Goal: Task Accomplishment & Management: Manage account settings

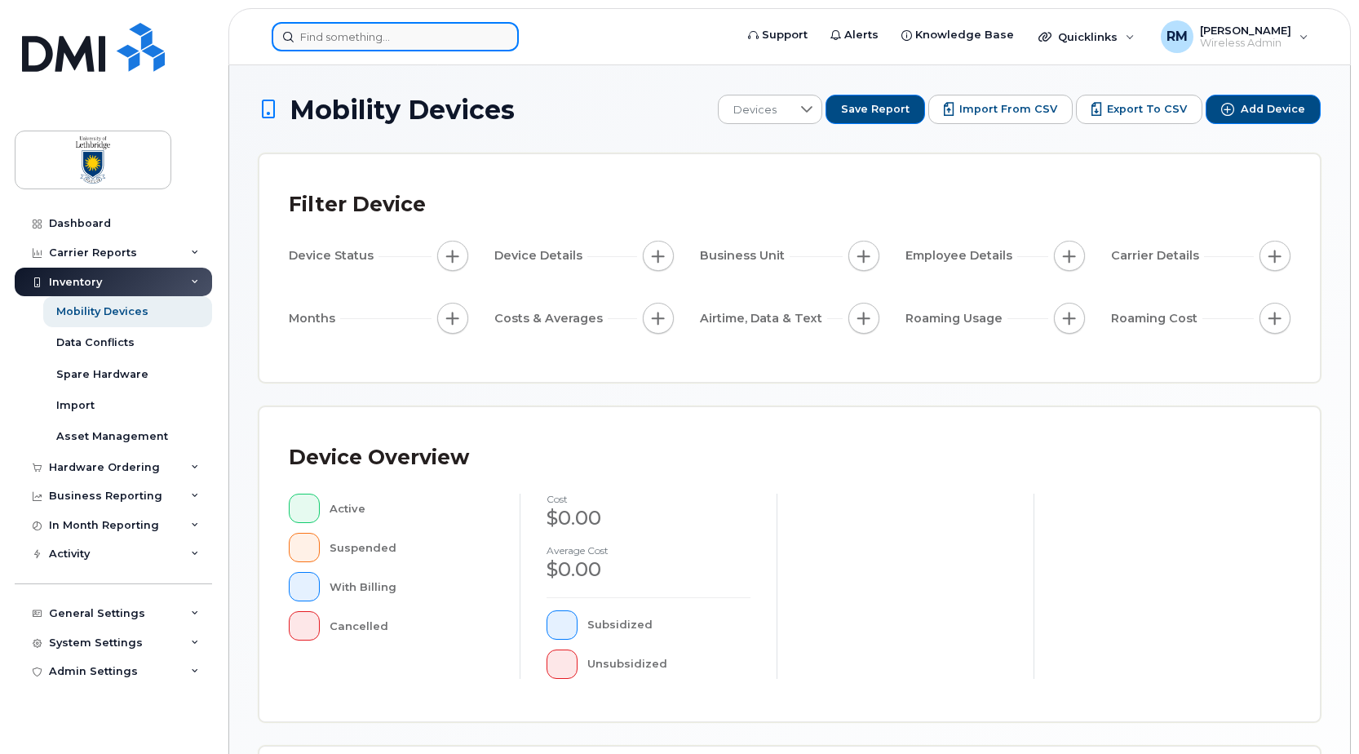
click at [379, 44] on input at bounding box center [395, 36] width 247 height 29
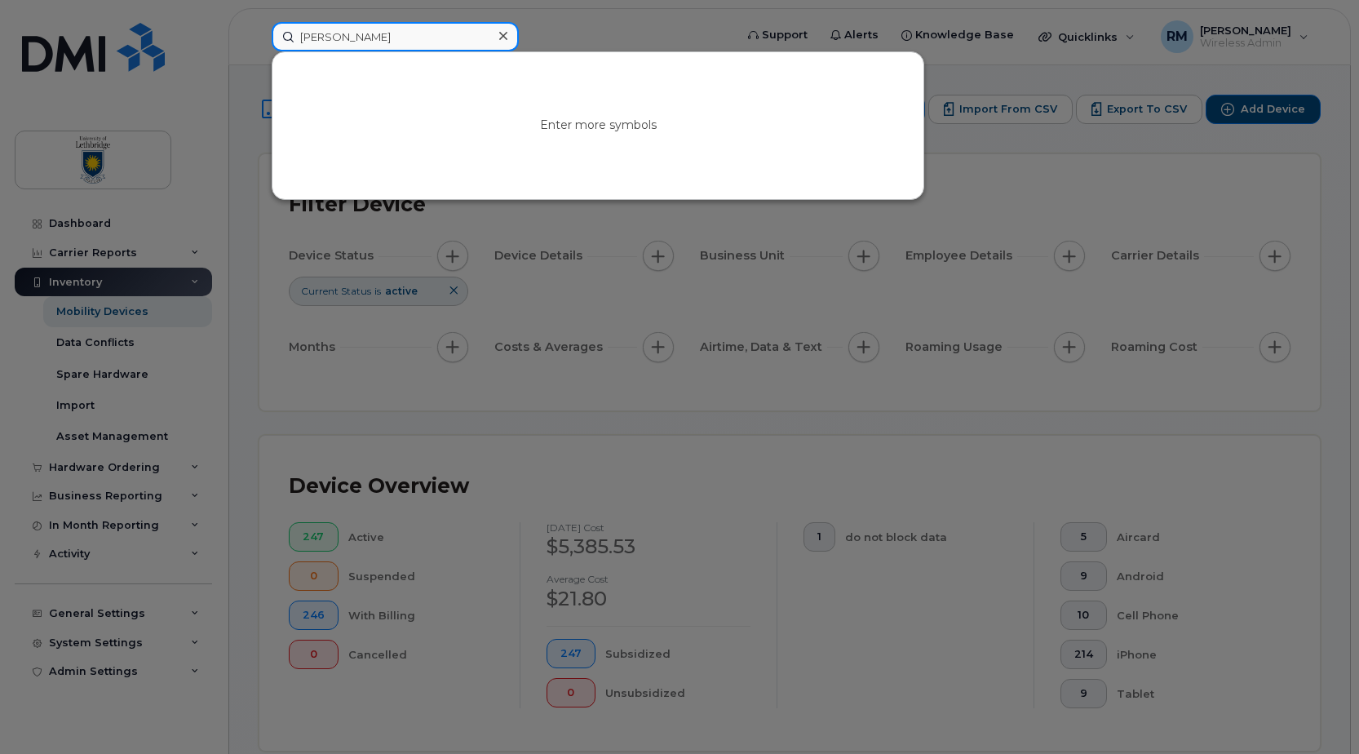
type input "john"
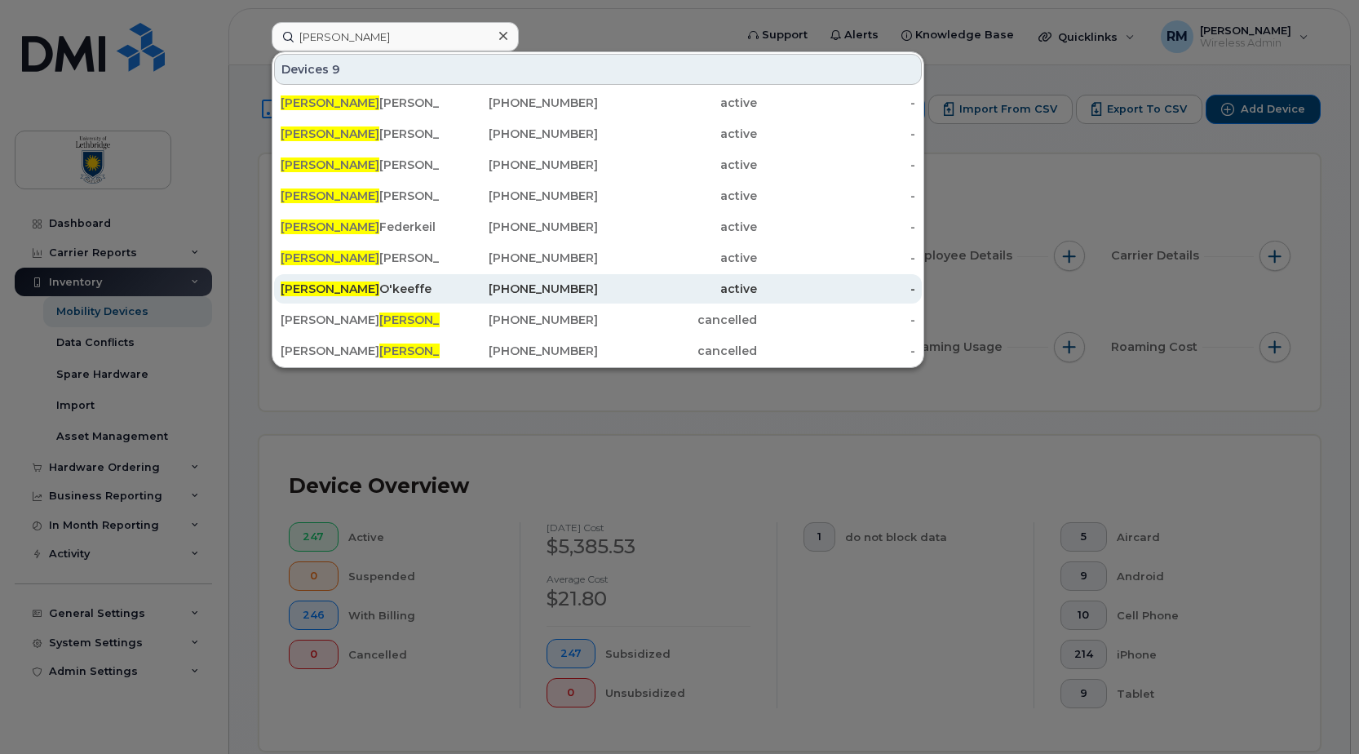
click at [351, 290] on div "John O'keeffe" at bounding box center [360, 289] width 159 height 16
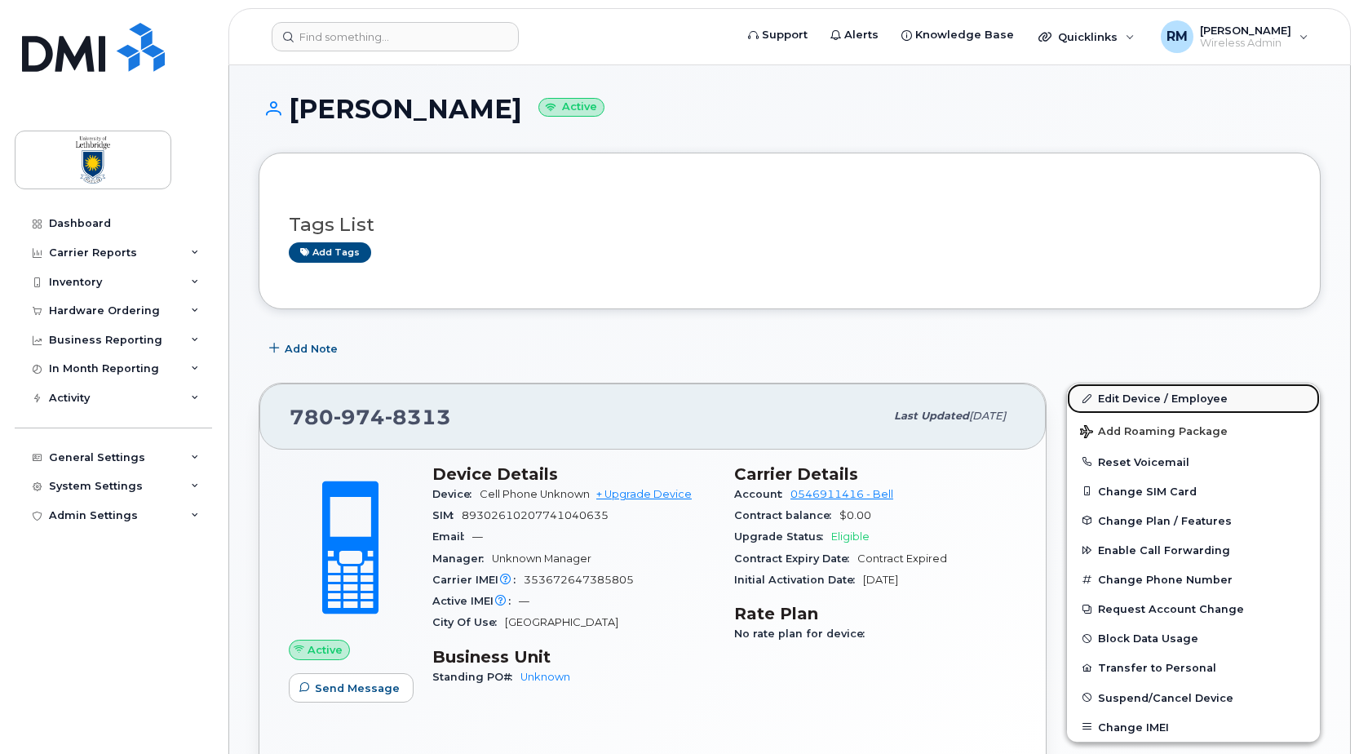
click at [1142, 397] on link "Edit Device / Employee" at bounding box center [1193, 397] width 253 height 29
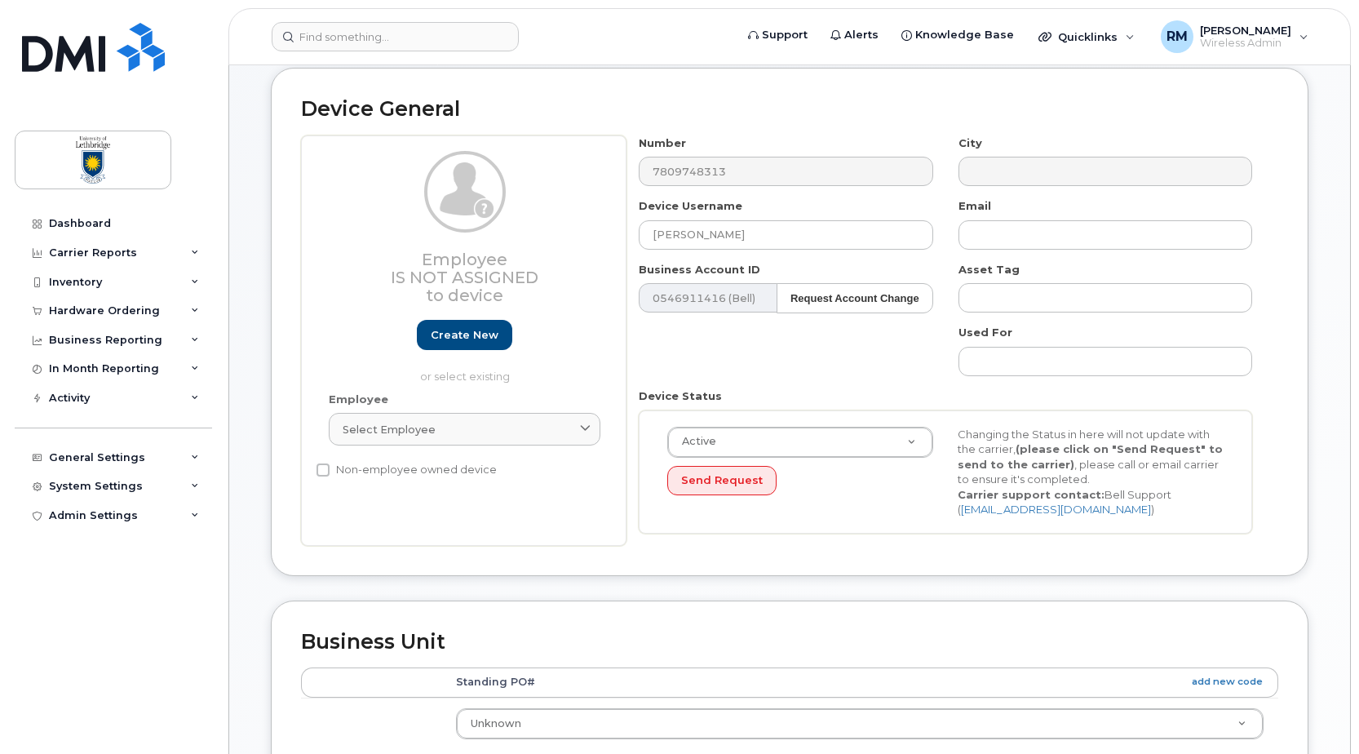
scroll to position [326, 0]
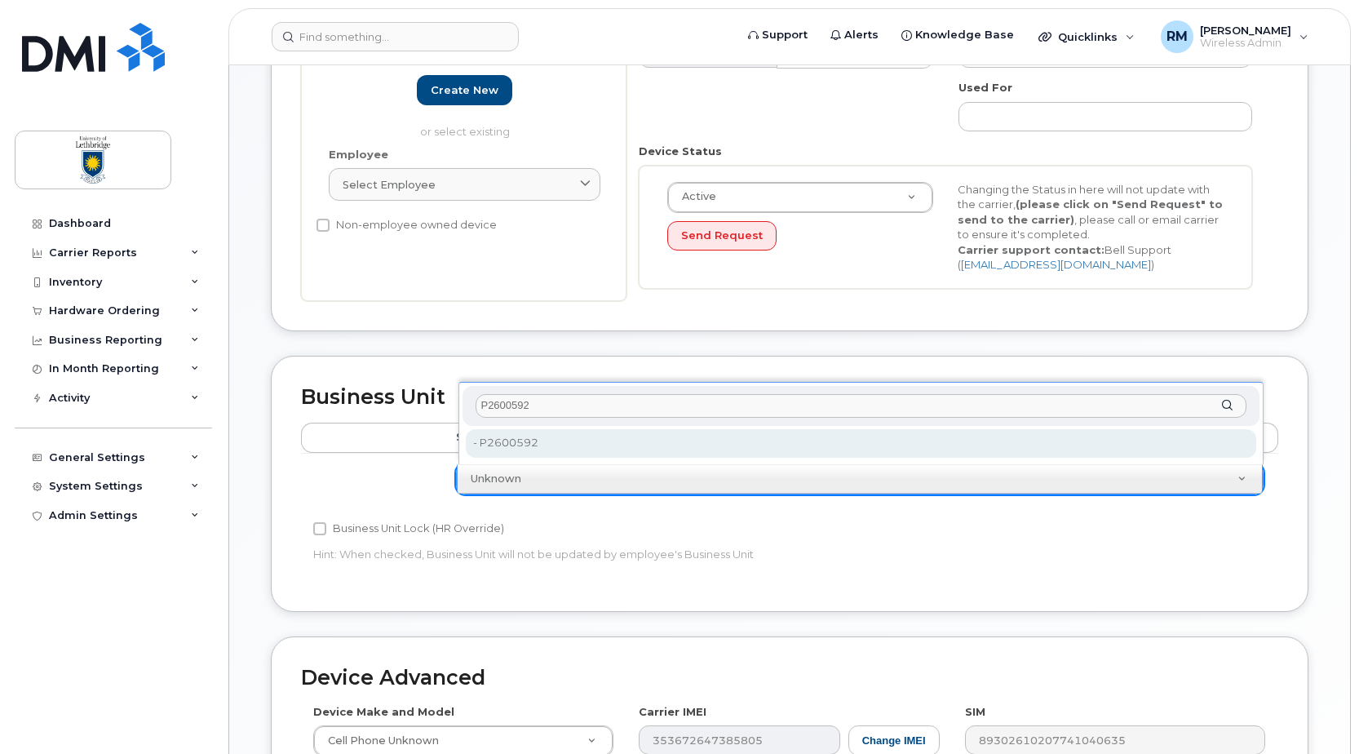
type input "P2600592"
type input "35985600"
type input "P2600592"
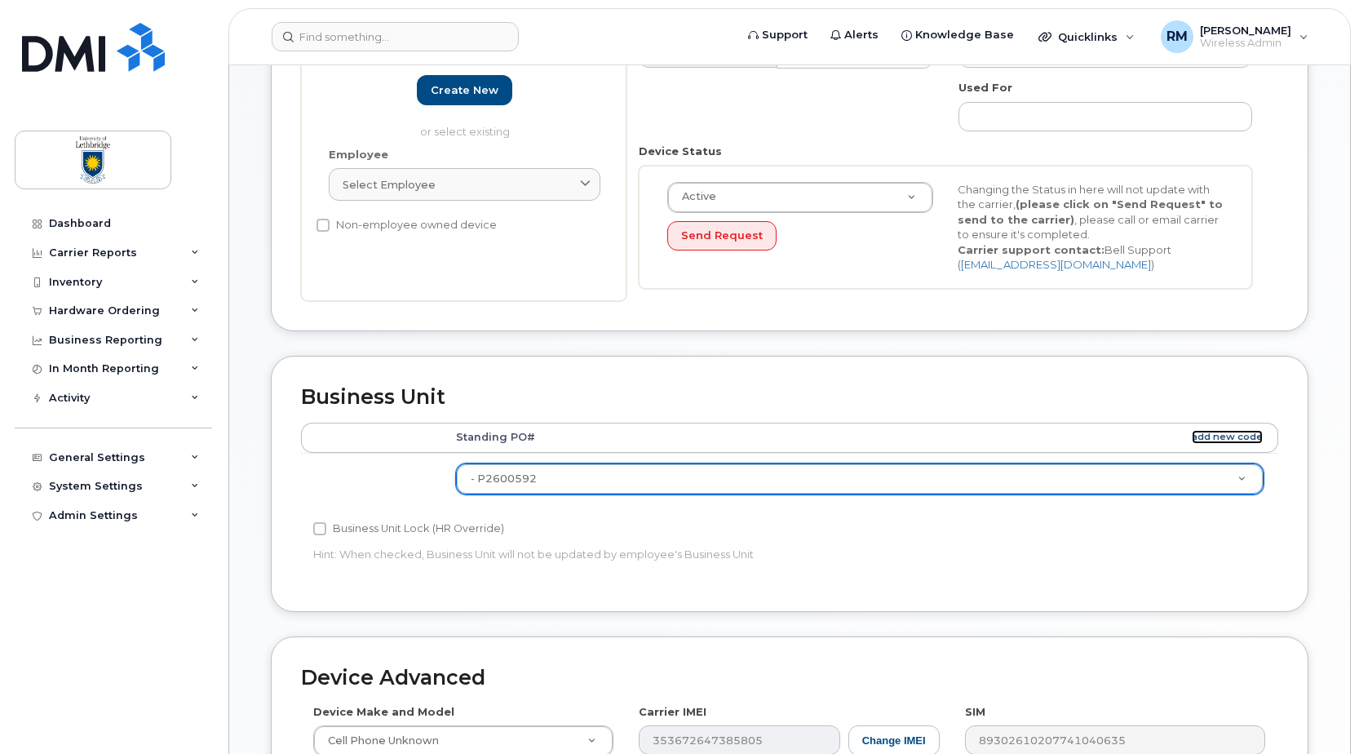
click at [1226, 435] on link "add new code" at bounding box center [1227, 437] width 71 height 14
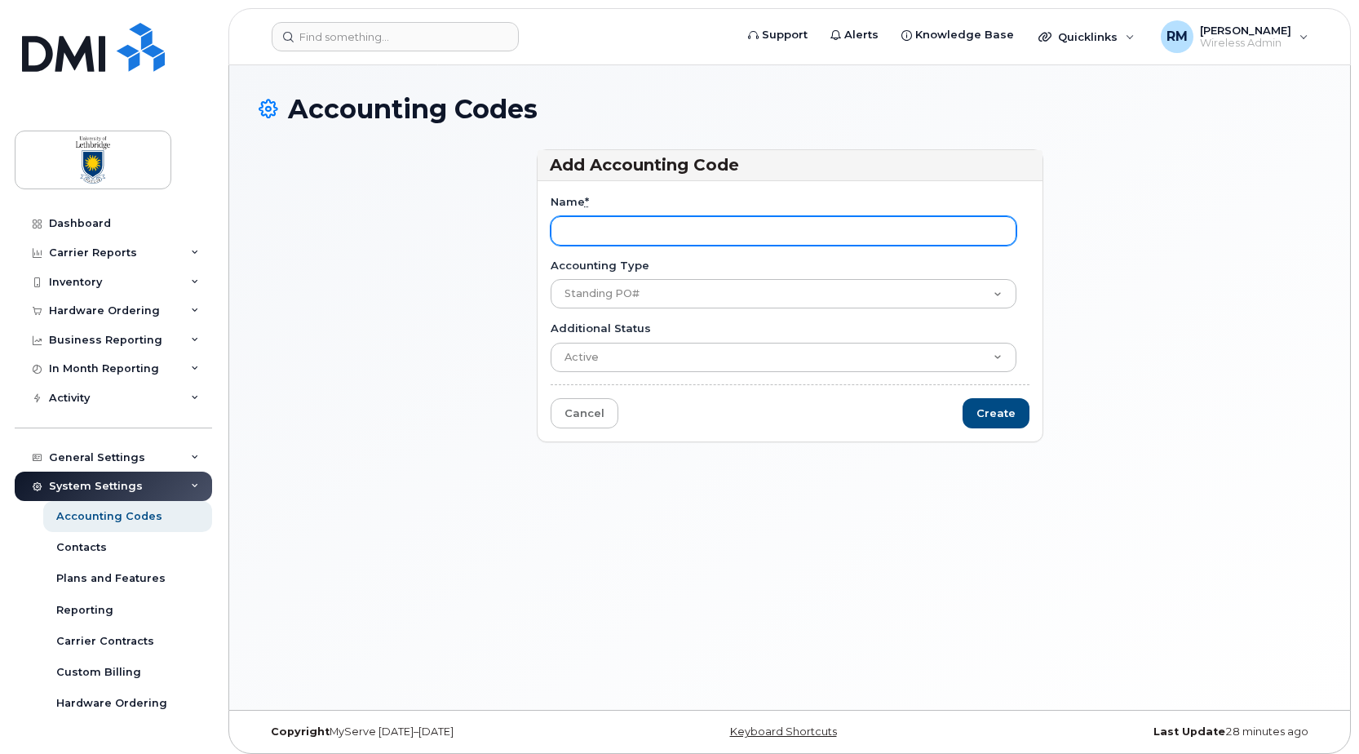
click at [602, 233] on input "Name *" at bounding box center [784, 230] width 466 height 29
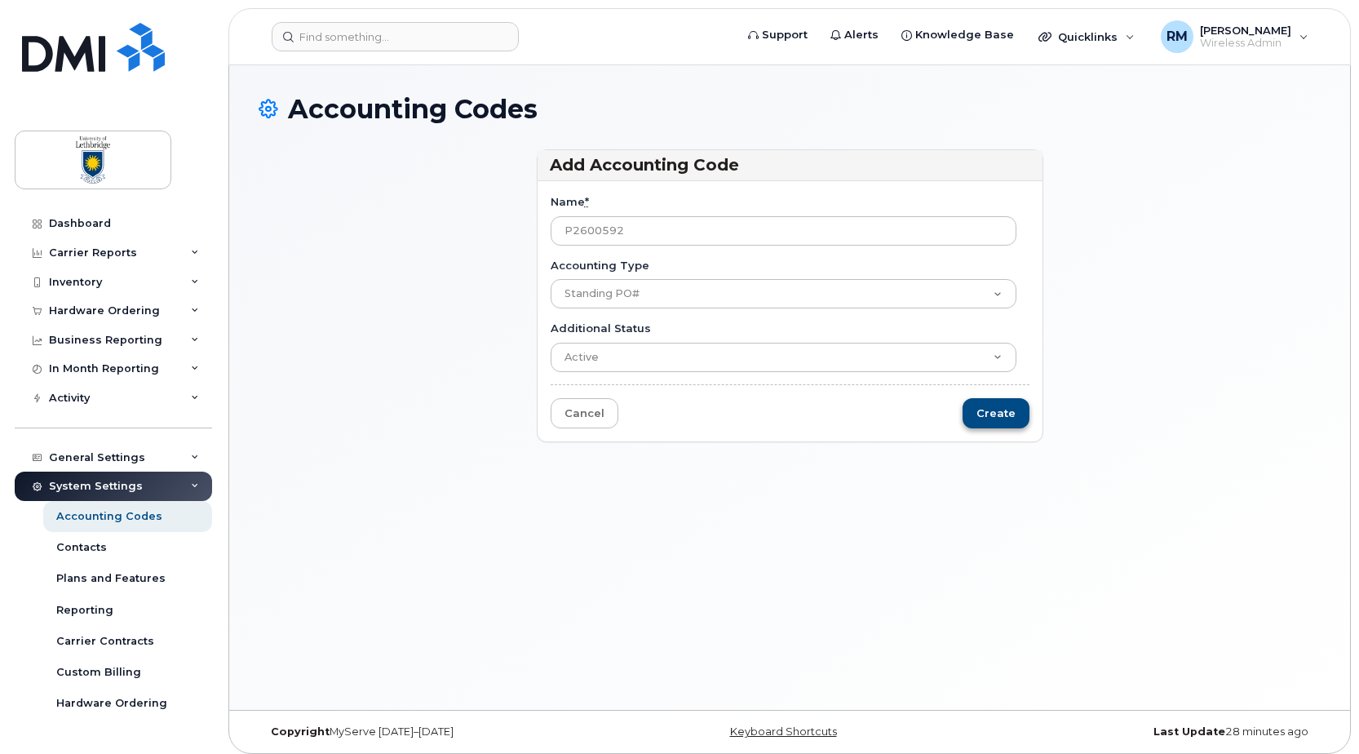
type input "P2600592"
click at [1002, 414] on input "Create" at bounding box center [996, 413] width 67 height 30
type input "Saving..."
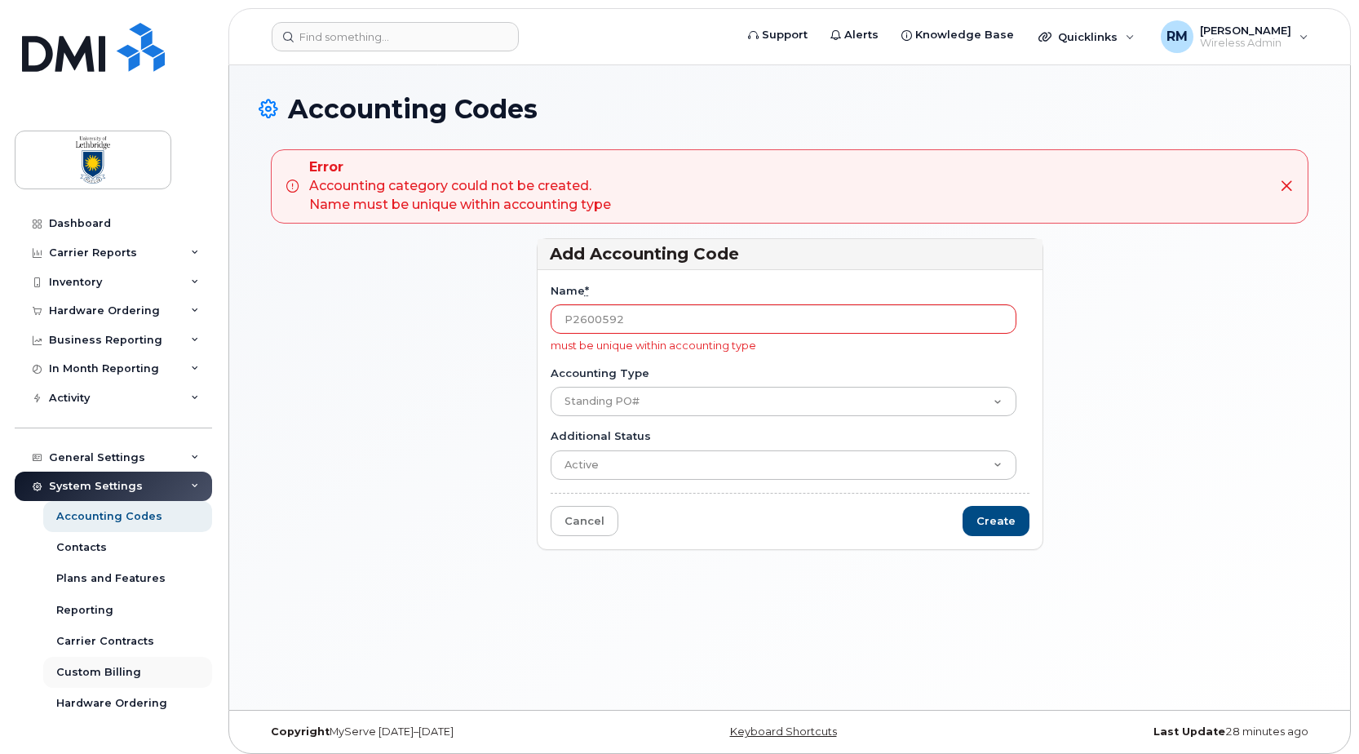
scroll to position [81, 0]
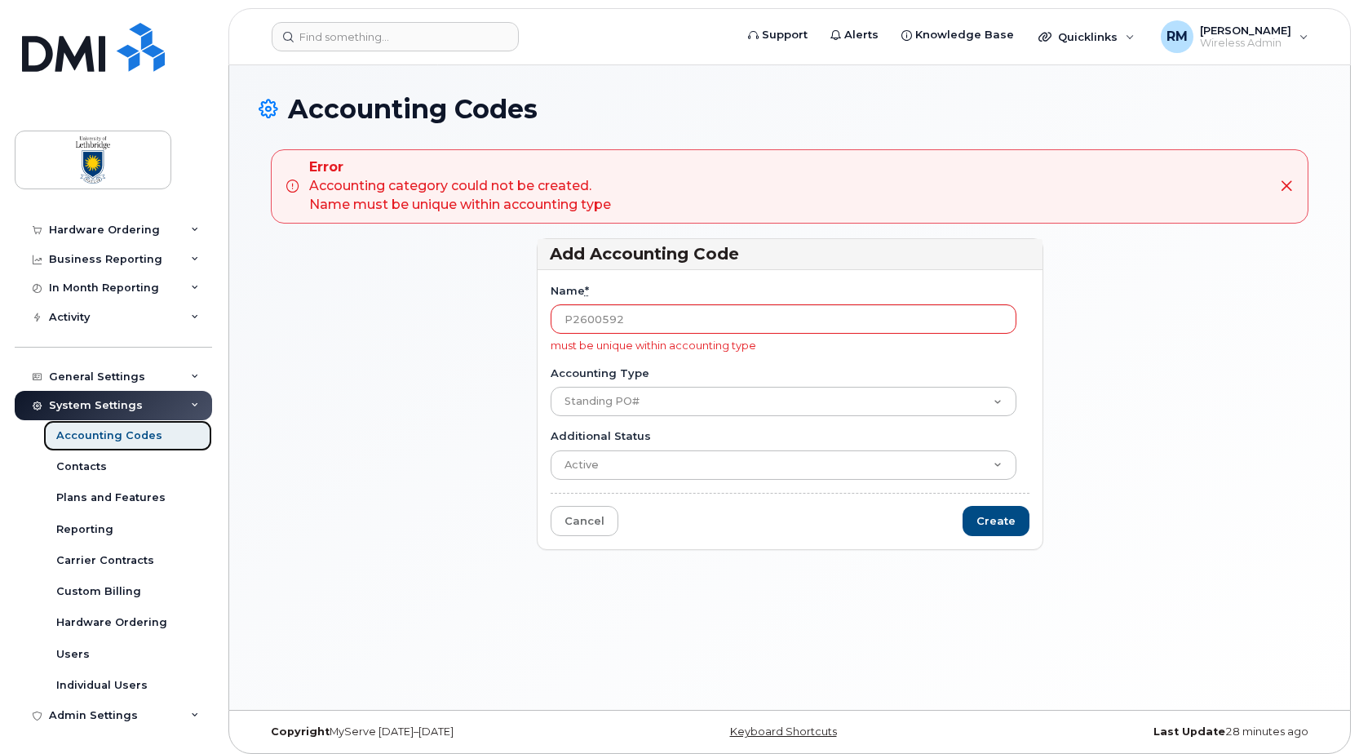
click at [106, 435] on div "Accounting Codes" at bounding box center [109, 435] width 106 height 15
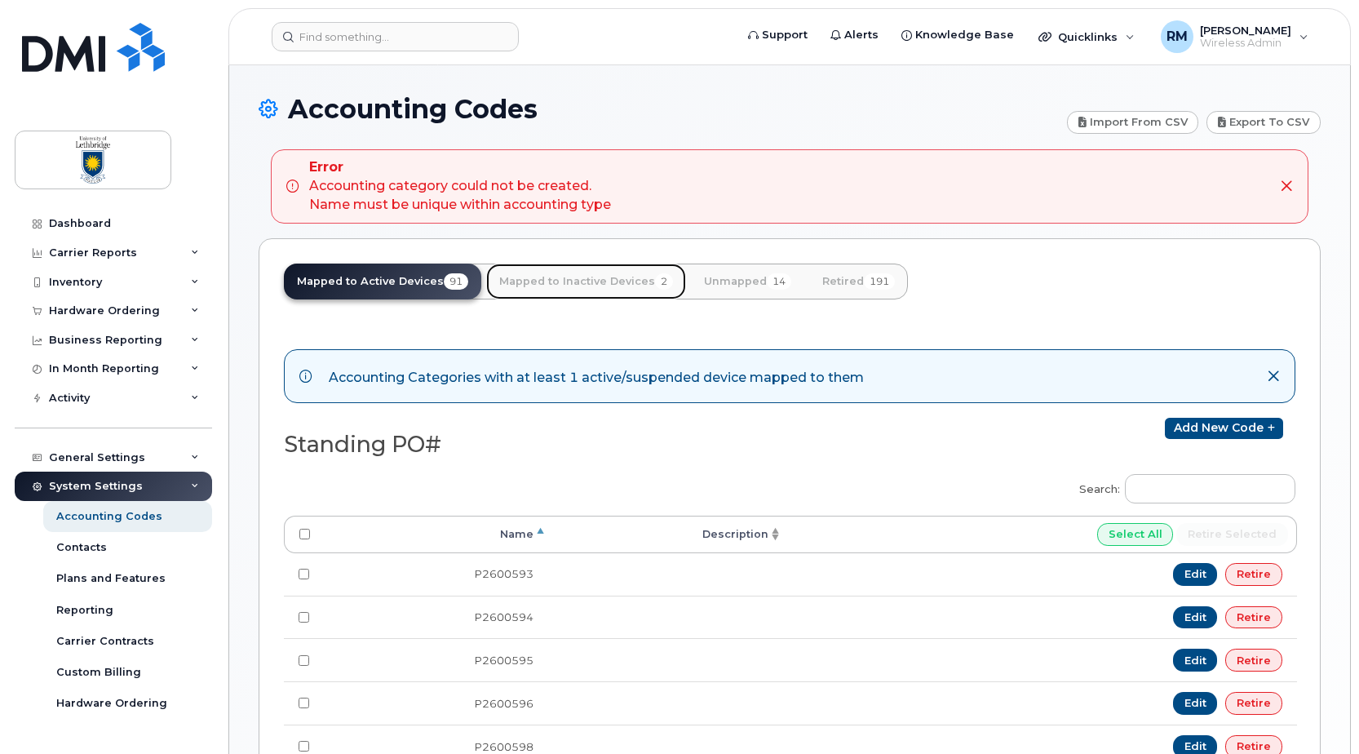
click at [587, 285] on link "Mapped to Inactive Devices 2" at bounding box center [586, 282] width 200 height 36
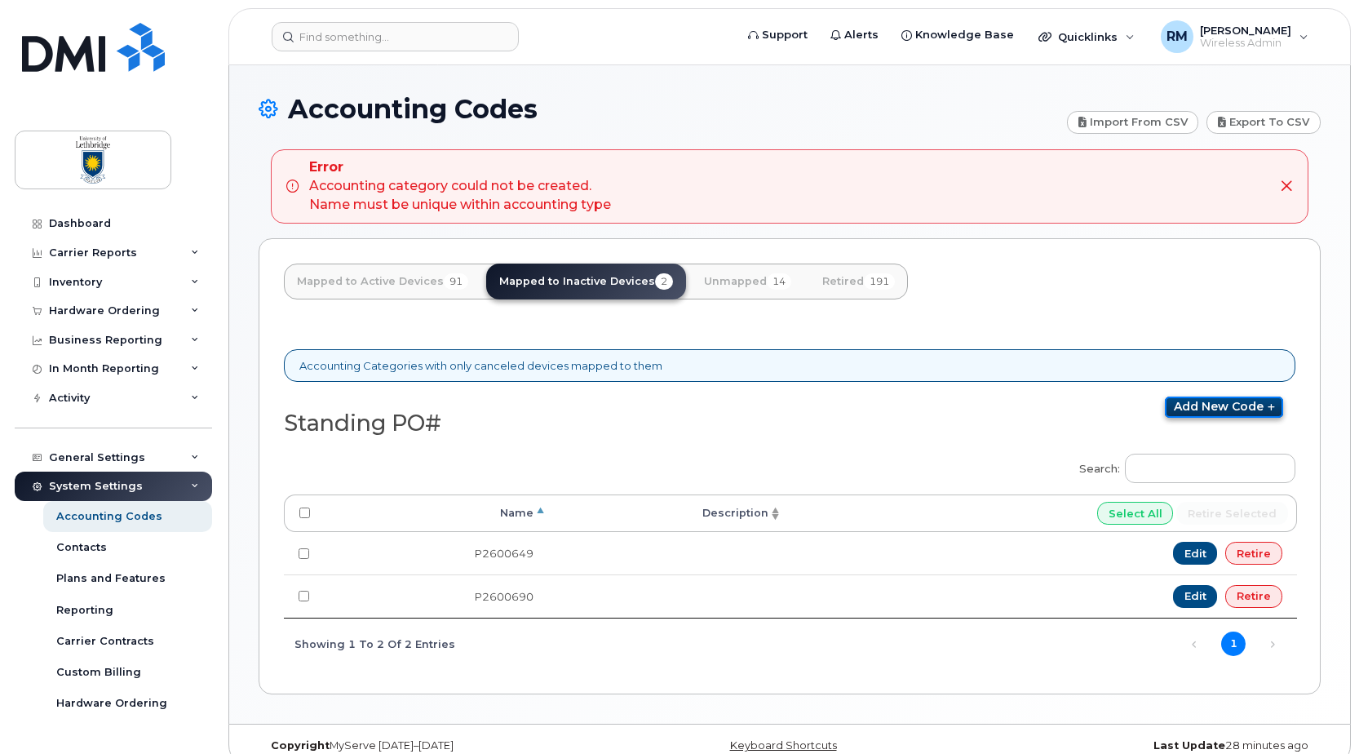
click at [1199, 406] on link "Add new code" at bounding box center [1224, 407] width 118 height 21
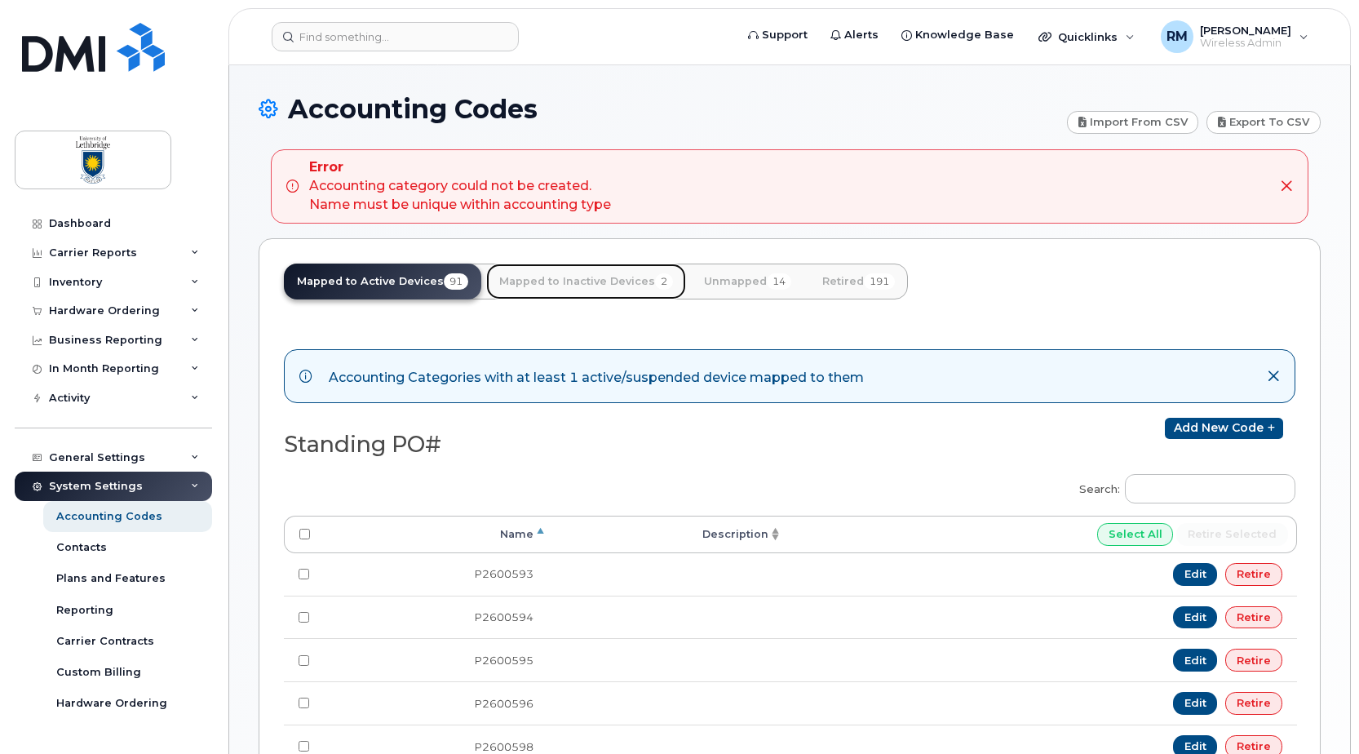
click at [587, 289] on link "Mapped to Inactive Devices 2" at bounding box center [586, 282] width 200 height 36
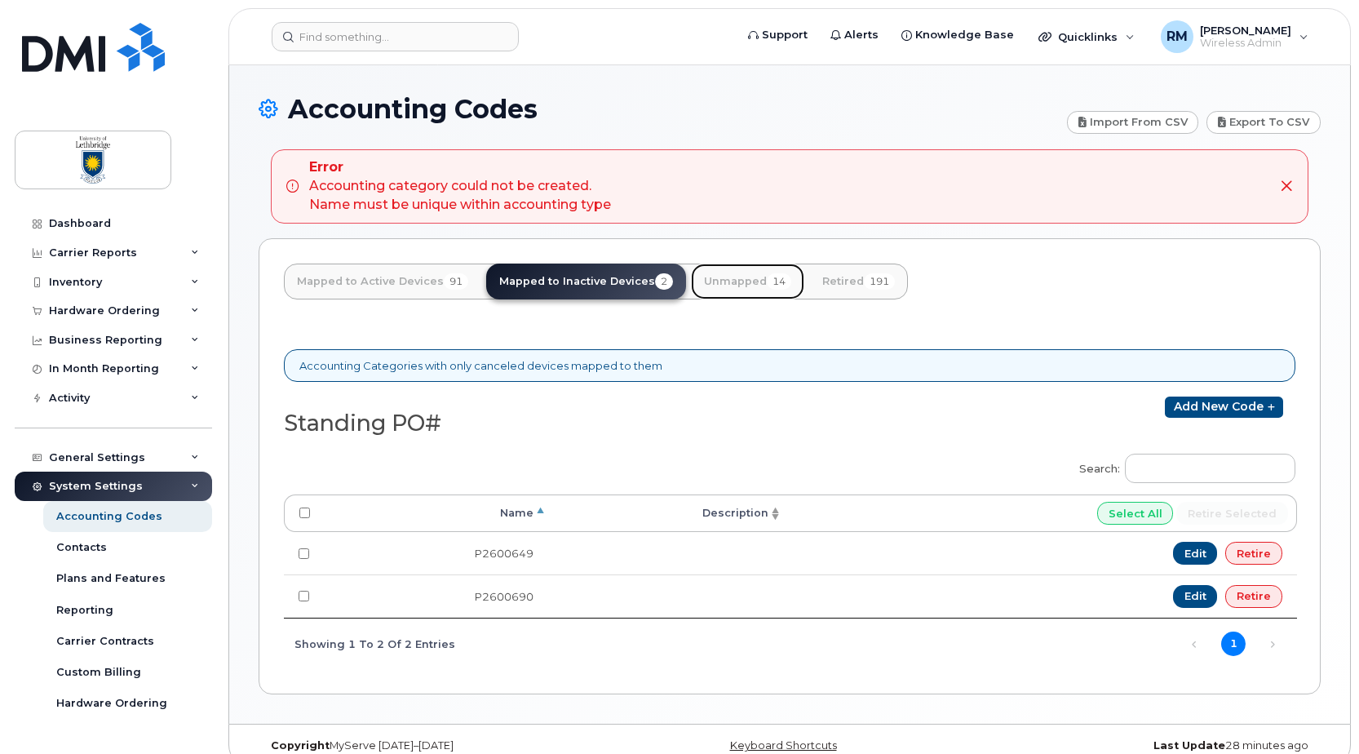
click at [717, 285] on link "Unmapped 14" at bounding box center [747, 282] width 113 height 36
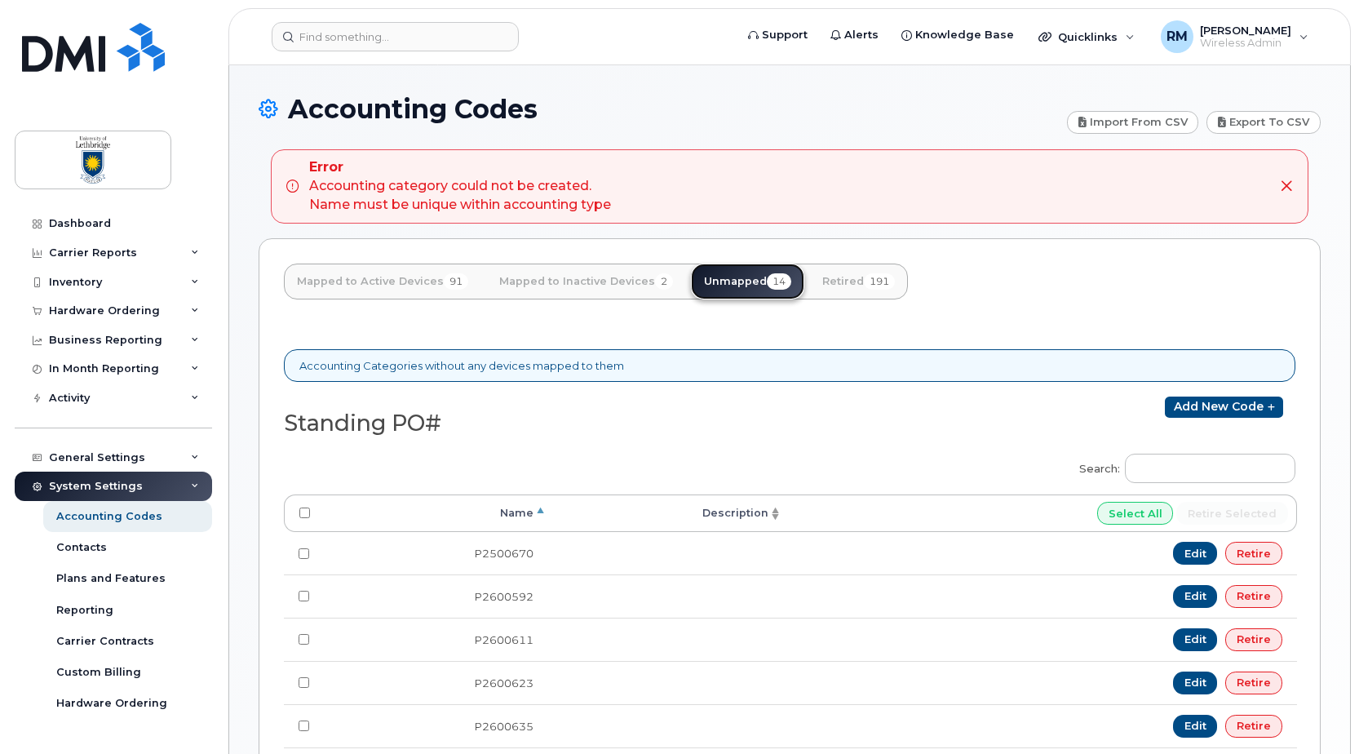
scroll to position [163, 0]
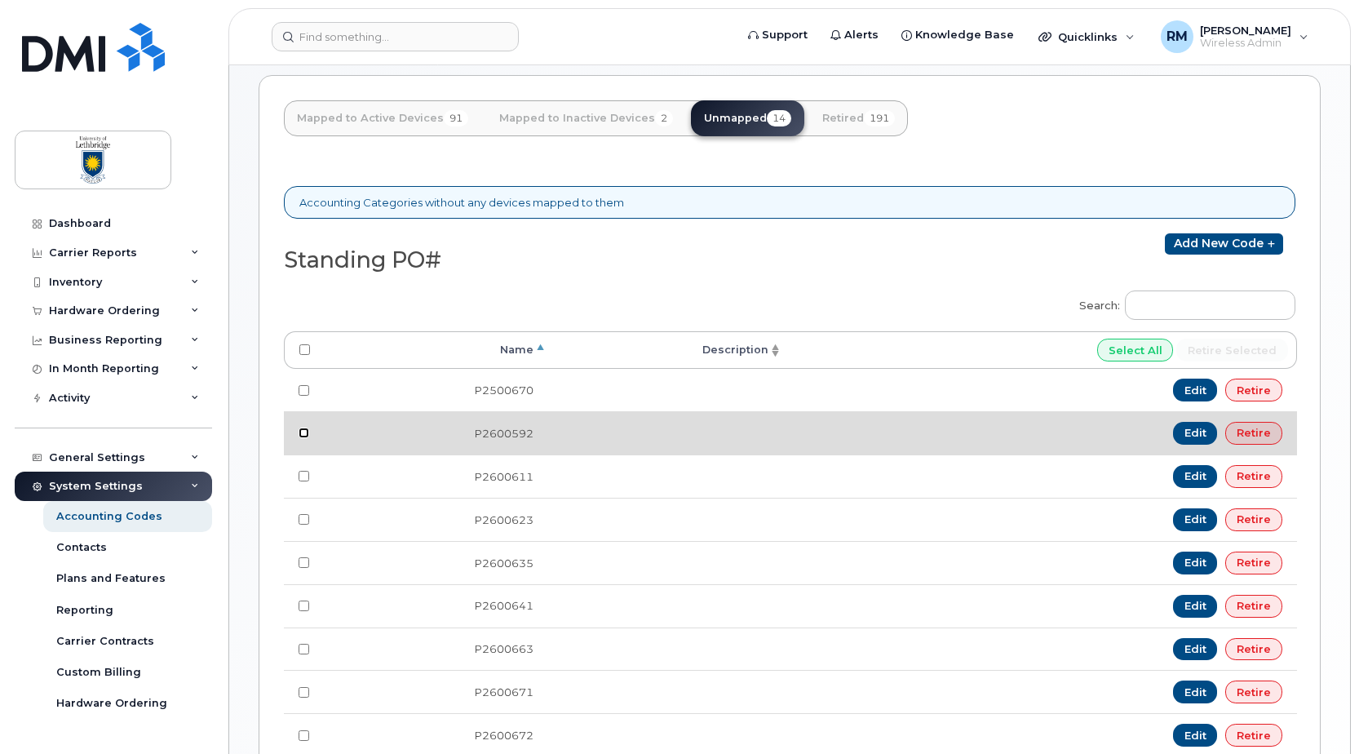
click at [307, 429] on input "checkbox" at bounding box center [304, 433] width 11 height 11
checkbox input "true"
click at [1195, 425] on link "Edit" at bounding box center [1195, 433] width 45 height 23
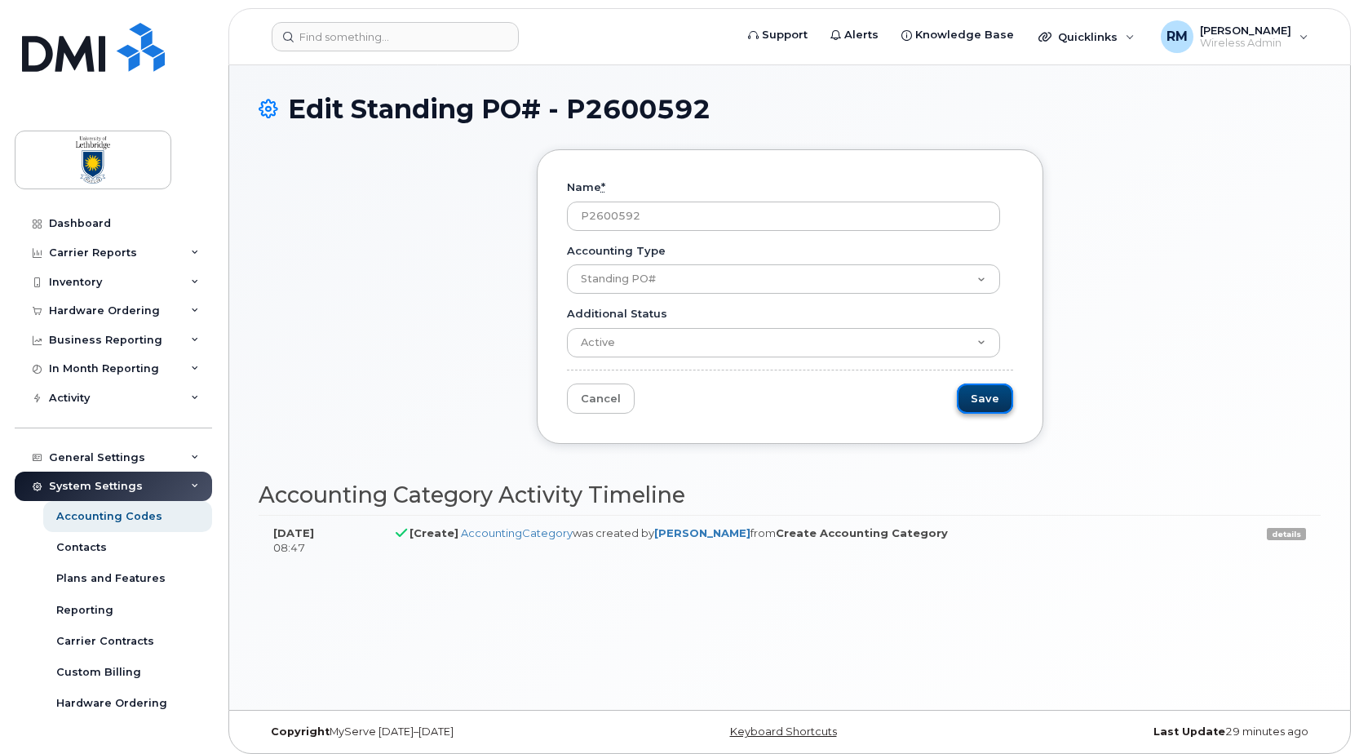
click at [982, 393] on input "Save" at bounding box center [985, 398] width 56 height 30
type input "Saving..."
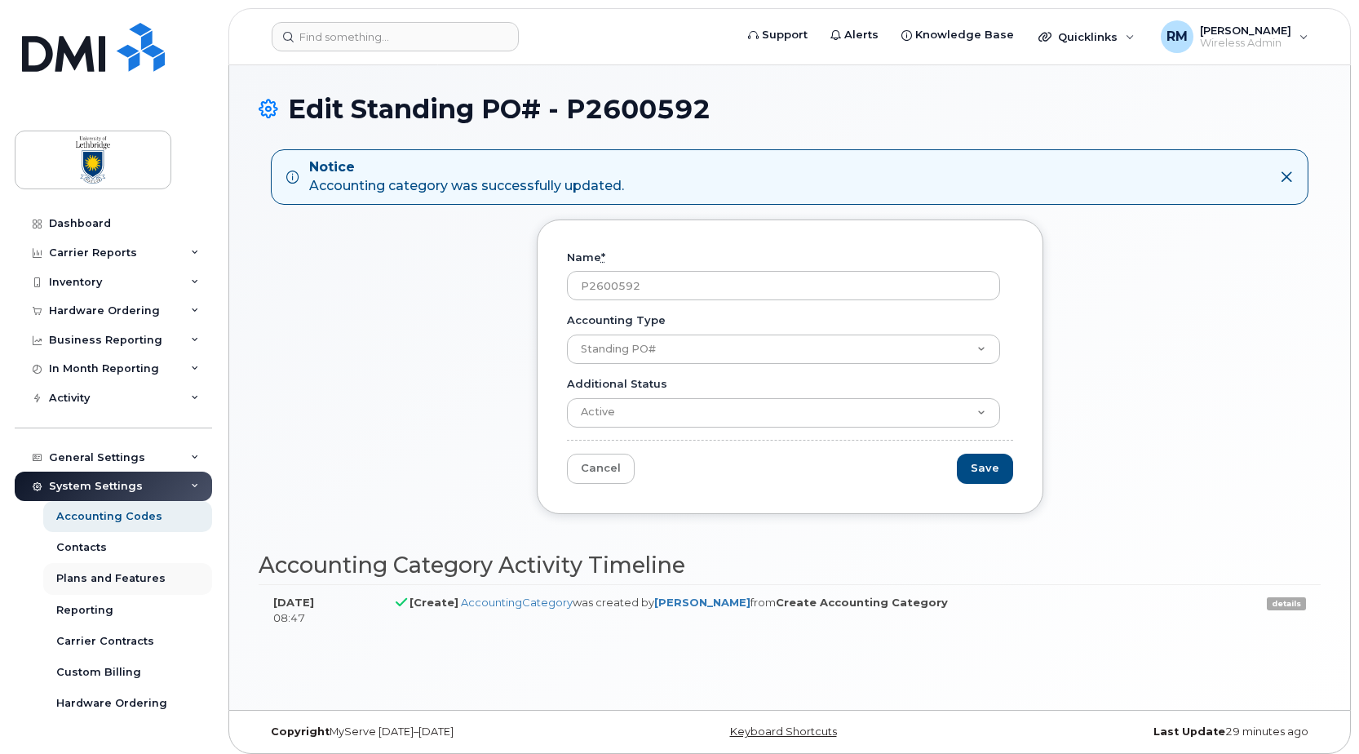
scroll to position [81, 0]
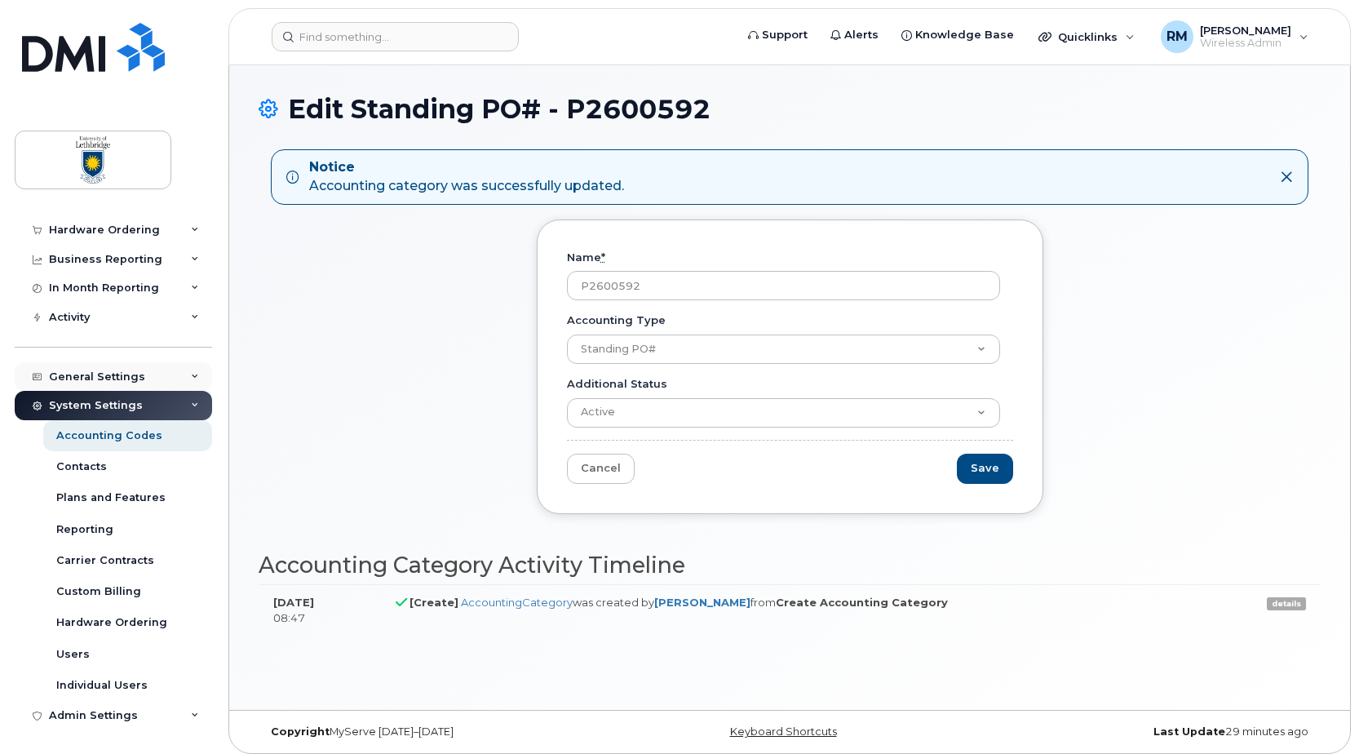
click at [96, 379] on div "General Settings" at bounding box center [97, 376] width 96 height 13
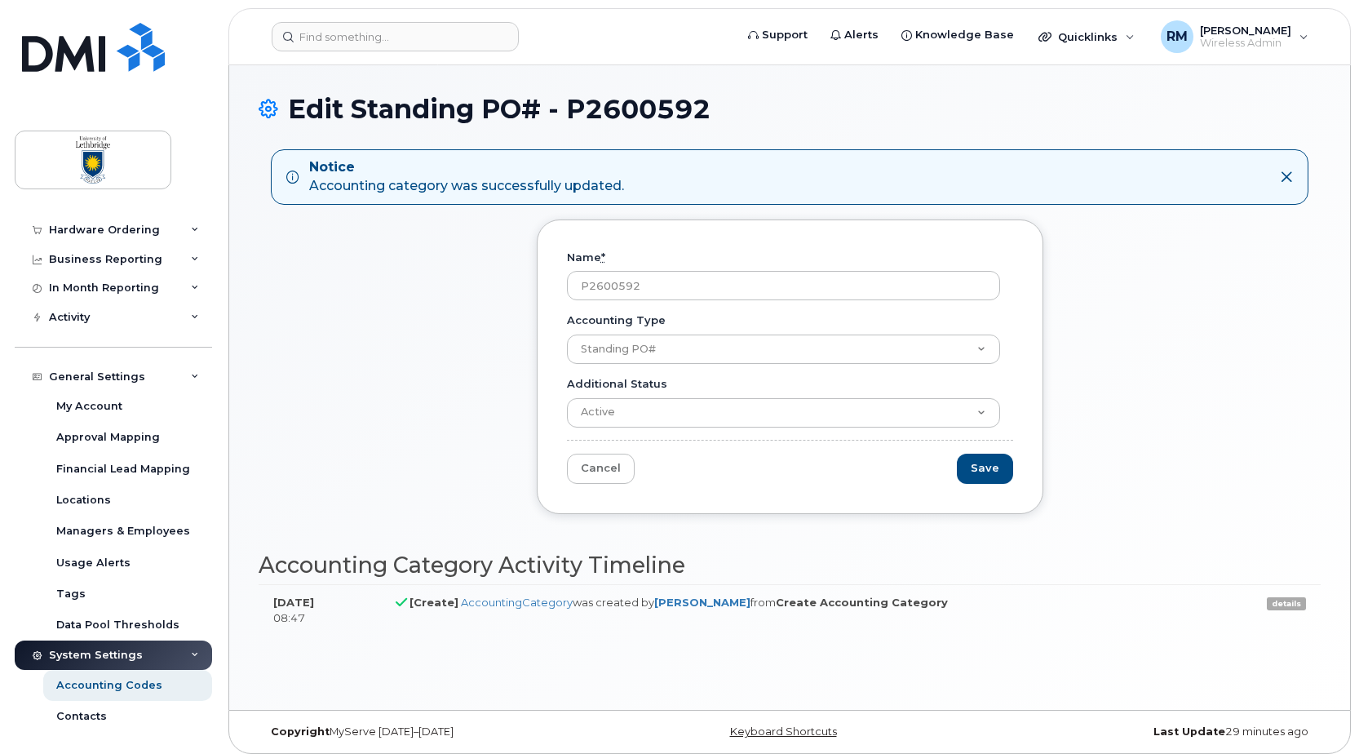
scroll to position [8, 0]
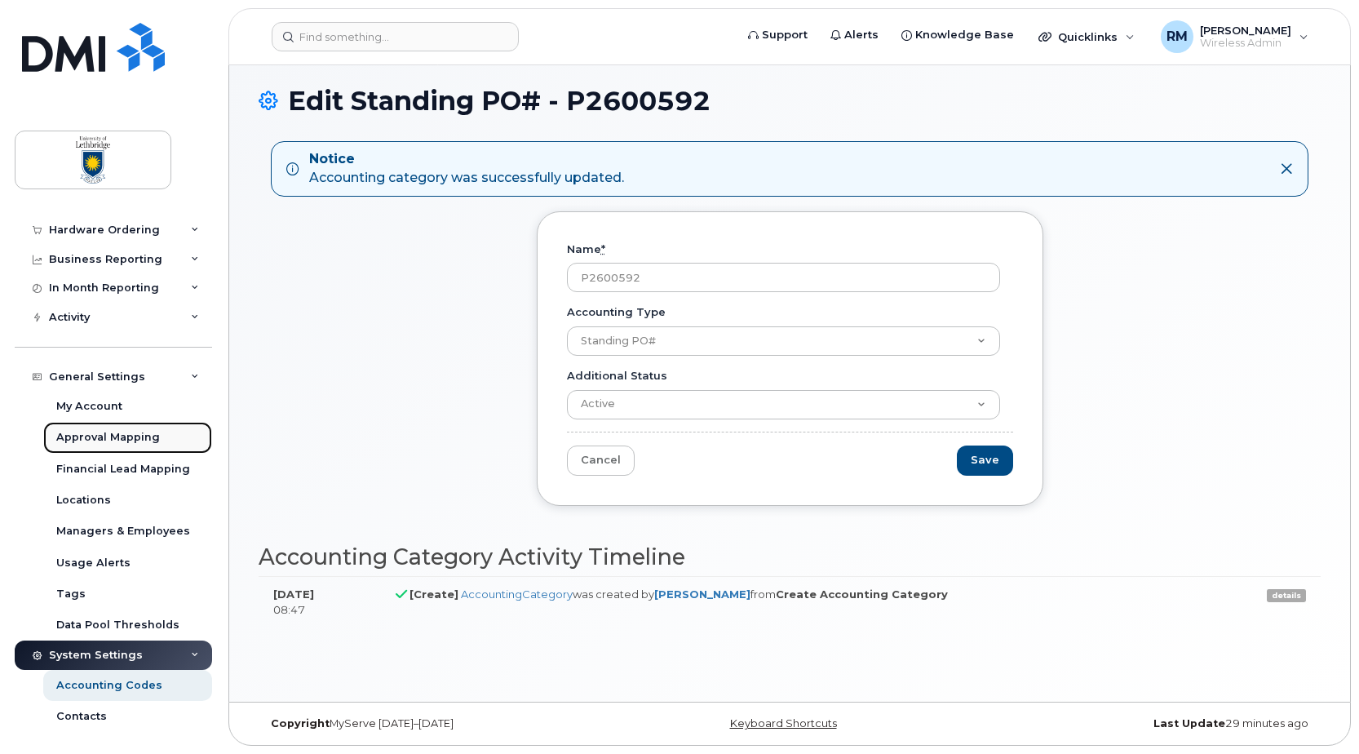
click at [109, 434] on div "Approval Mapping" at bounding box center [108, 437] width 104 height 15
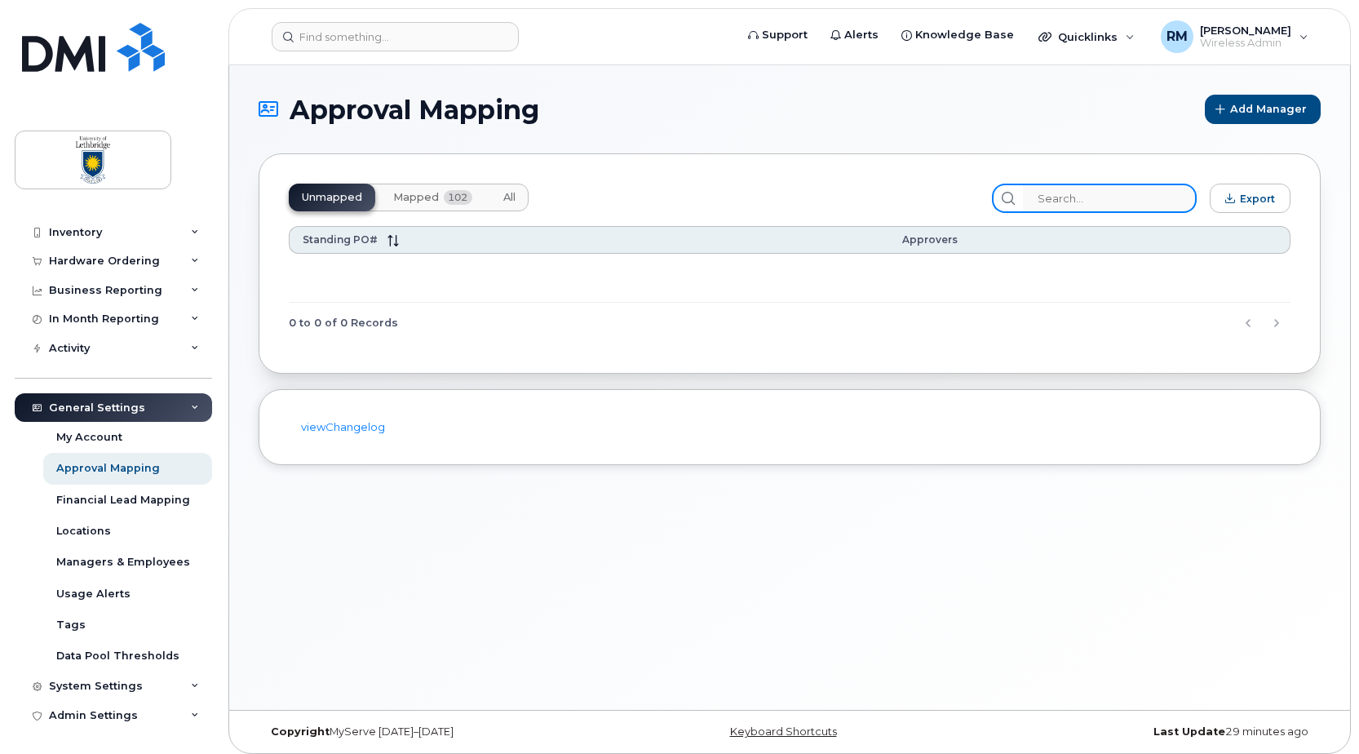
click at [1084, 191] on input "search" at bounding box center [1110, 198] width 174 height 29
click at [1136, 201] on input "P2600592" at bounding box center [1110, 198] width 174 height 29
type input "P2600592"
drag, startPoint x: 1113, startPoint y: 200, endPoint x: 937, endPoint y: 199, distance: 176.2
click at [942, 197] on div "Unmapped Mapped 102 All P2600592 Export" at bounding box center [790, 198] width 1002 height 29
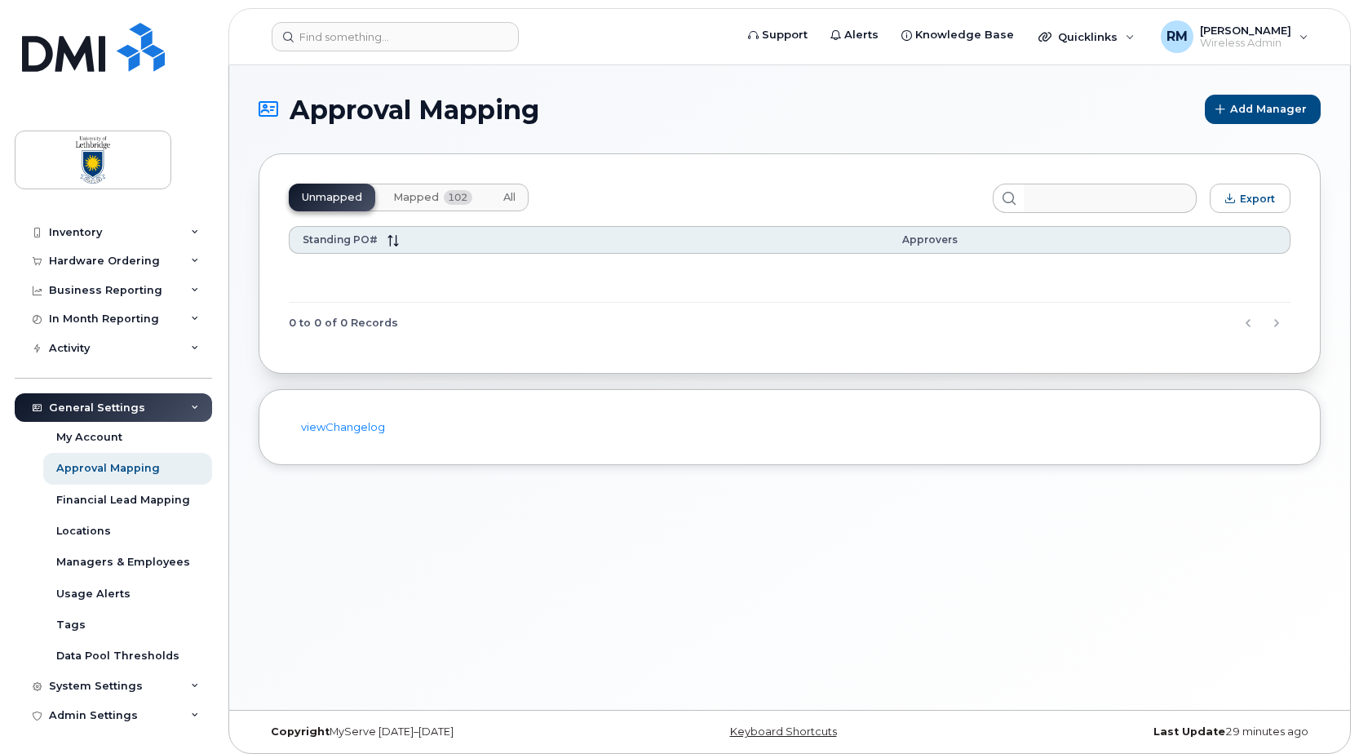
click at [419, 195] on span "Mapped" at bounding box center [416, 197] width 46 height 13
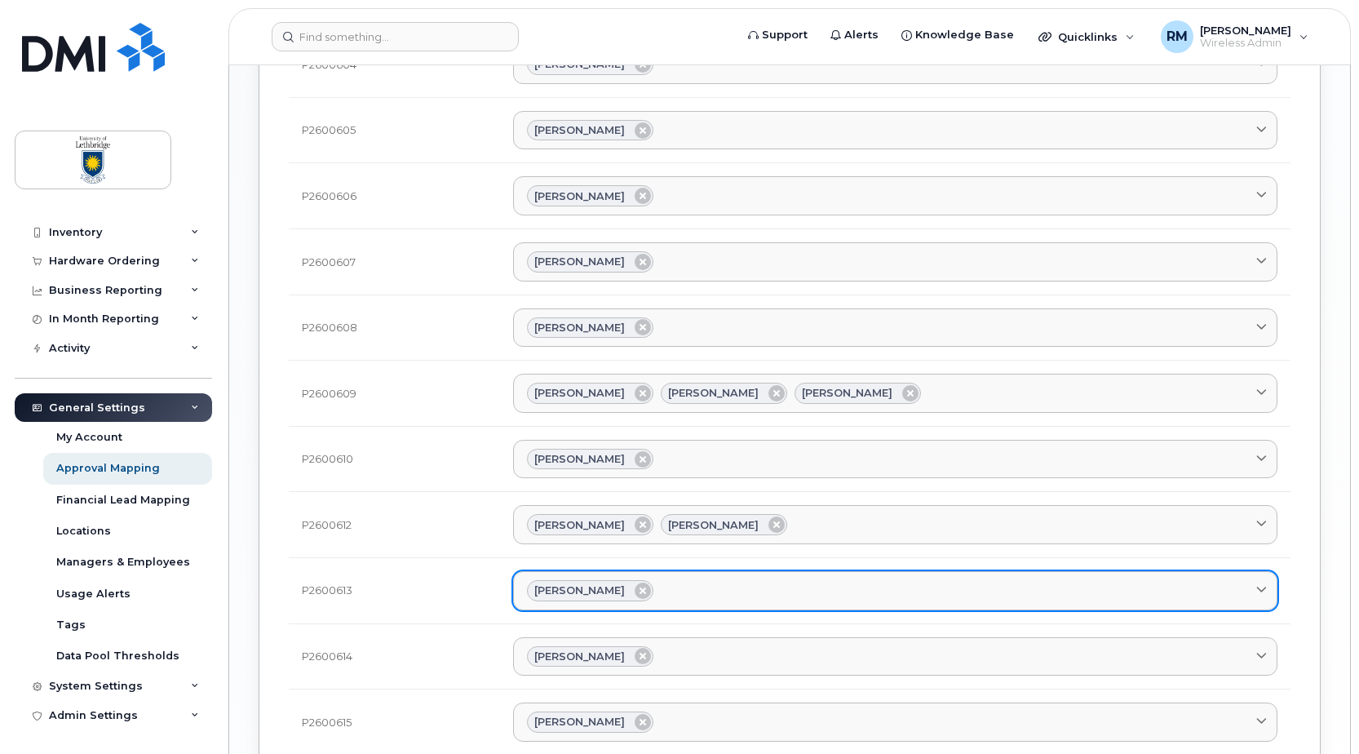
scroll to position [1412, 0]
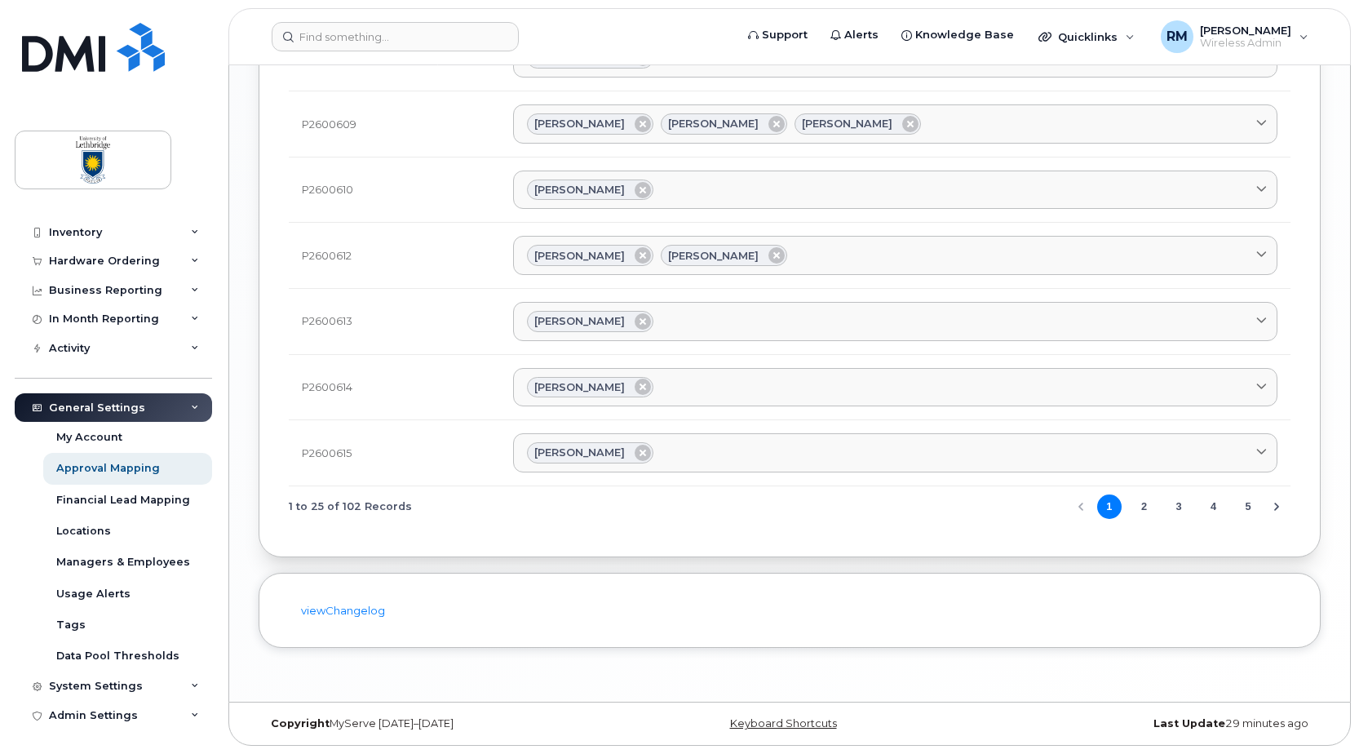
click at [1244, 511] on button "5" at bounding box center [1248, 506] width 24 height 24
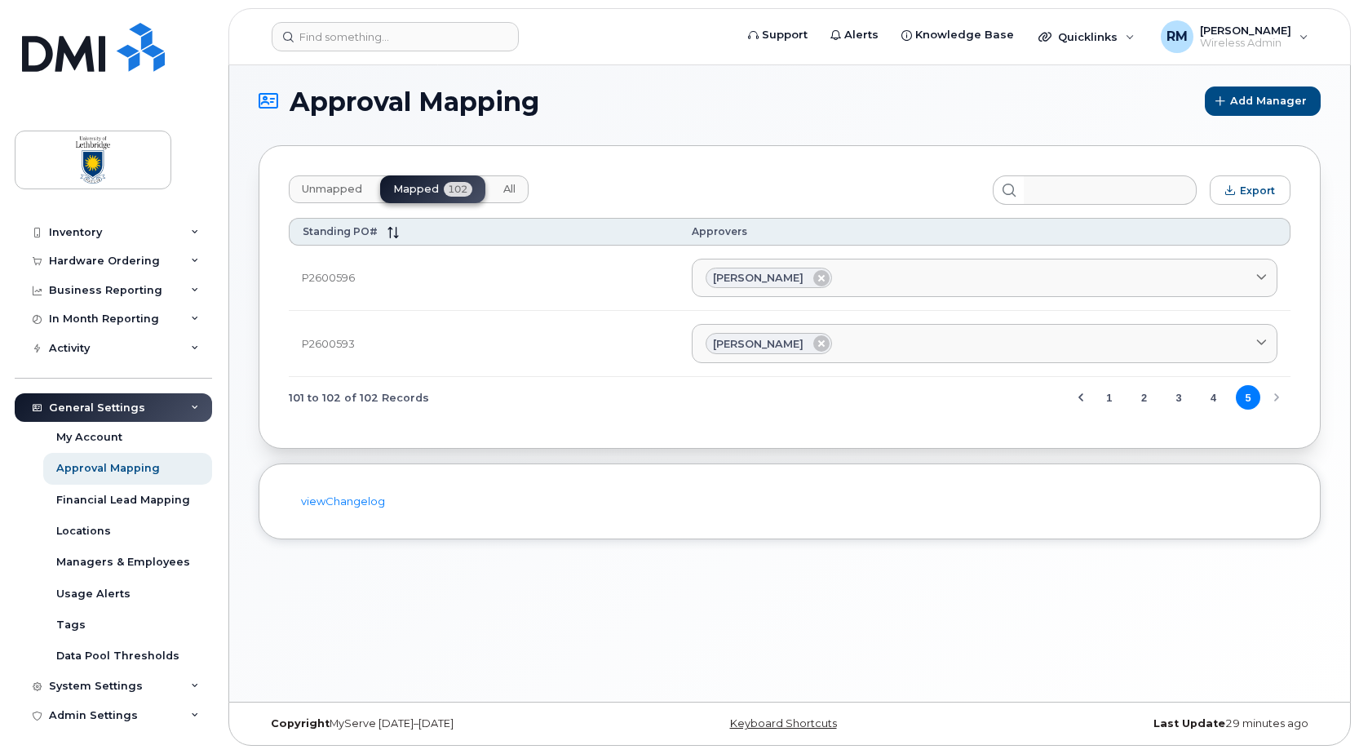
scroll to position [8, 0]
click at [1278, 394] on div "101 to 102 of 102 Records 1 2 3 4 5" at bounding box center [790, 398] width 1002 height 42
click at [105, 497] on div "Financial Lead Mapping" at bounding box center [123, 500] width 134 height 15
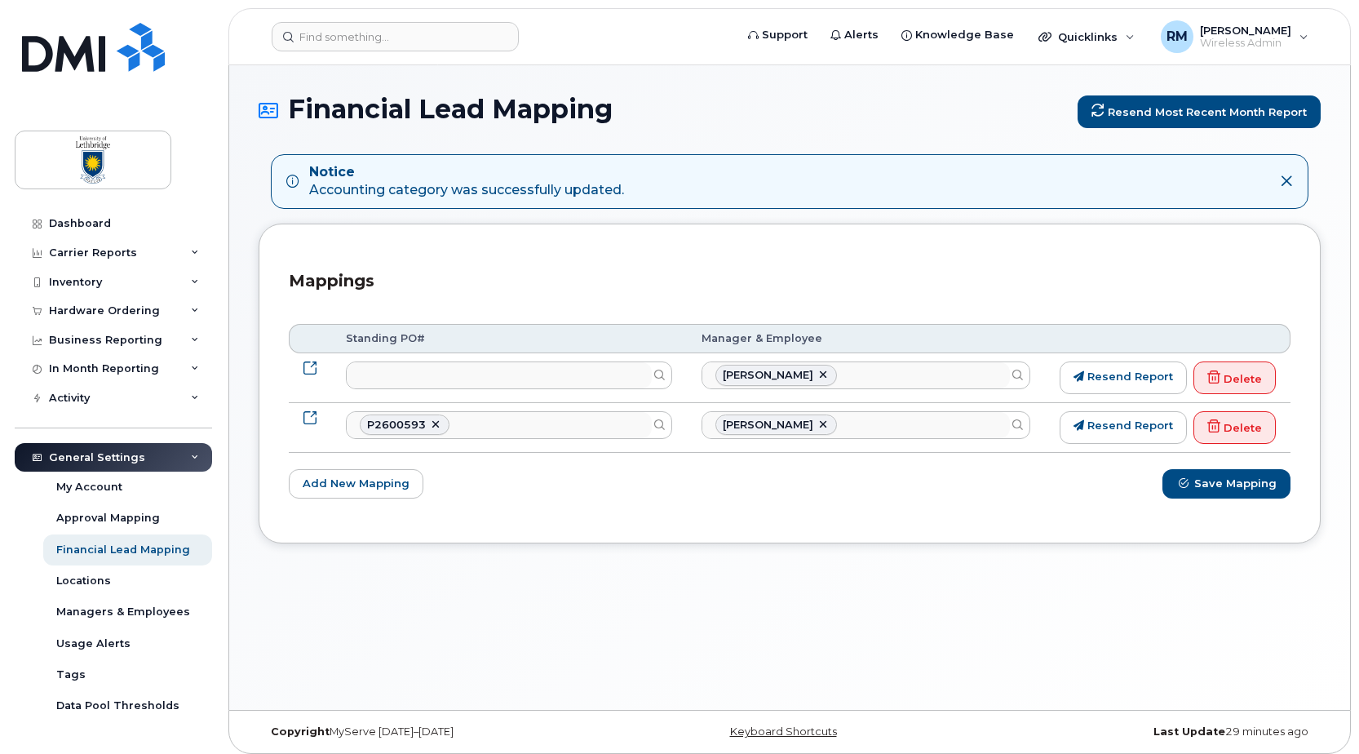
select select
select select "35636669"
click at [1214, 379] on icon at bounding box center [1214, 376] width 13 height 13
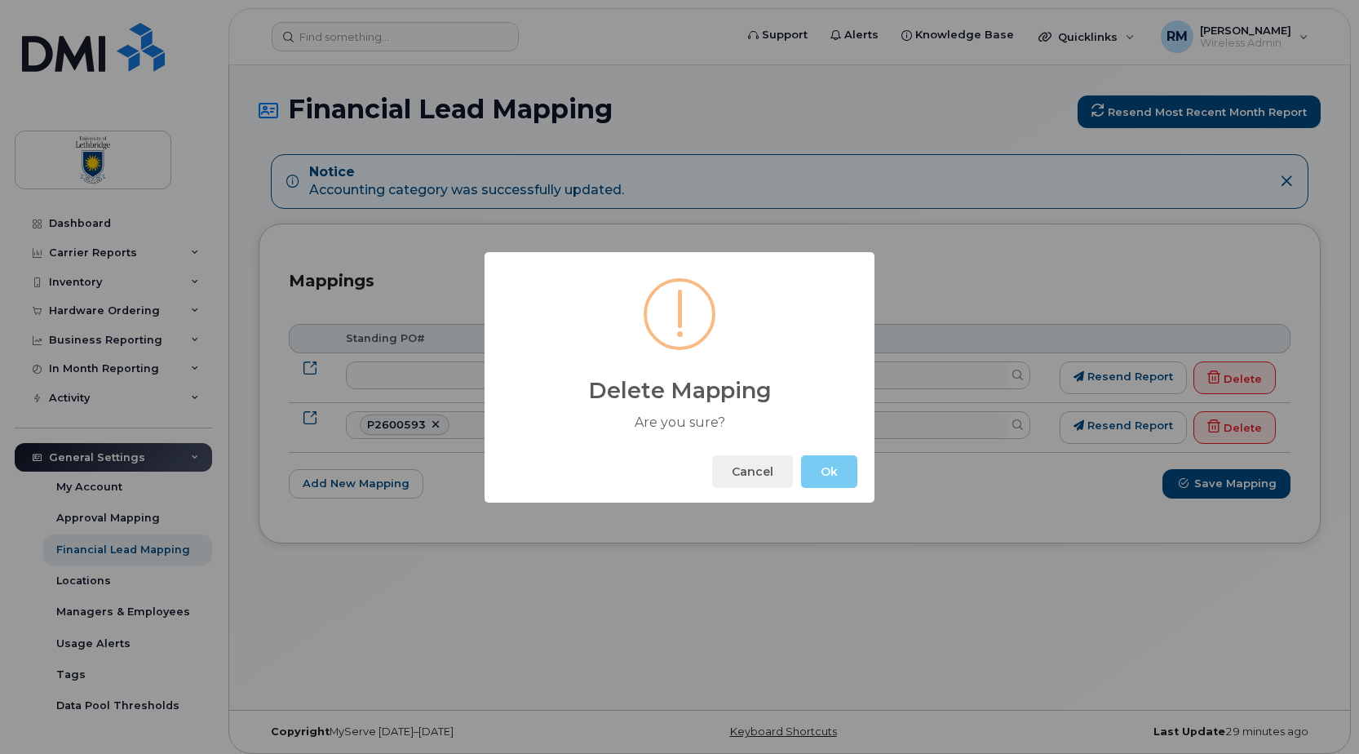
click at [825, 472] on button "Ok" at bounding box center [829, 471] width 56 height 33
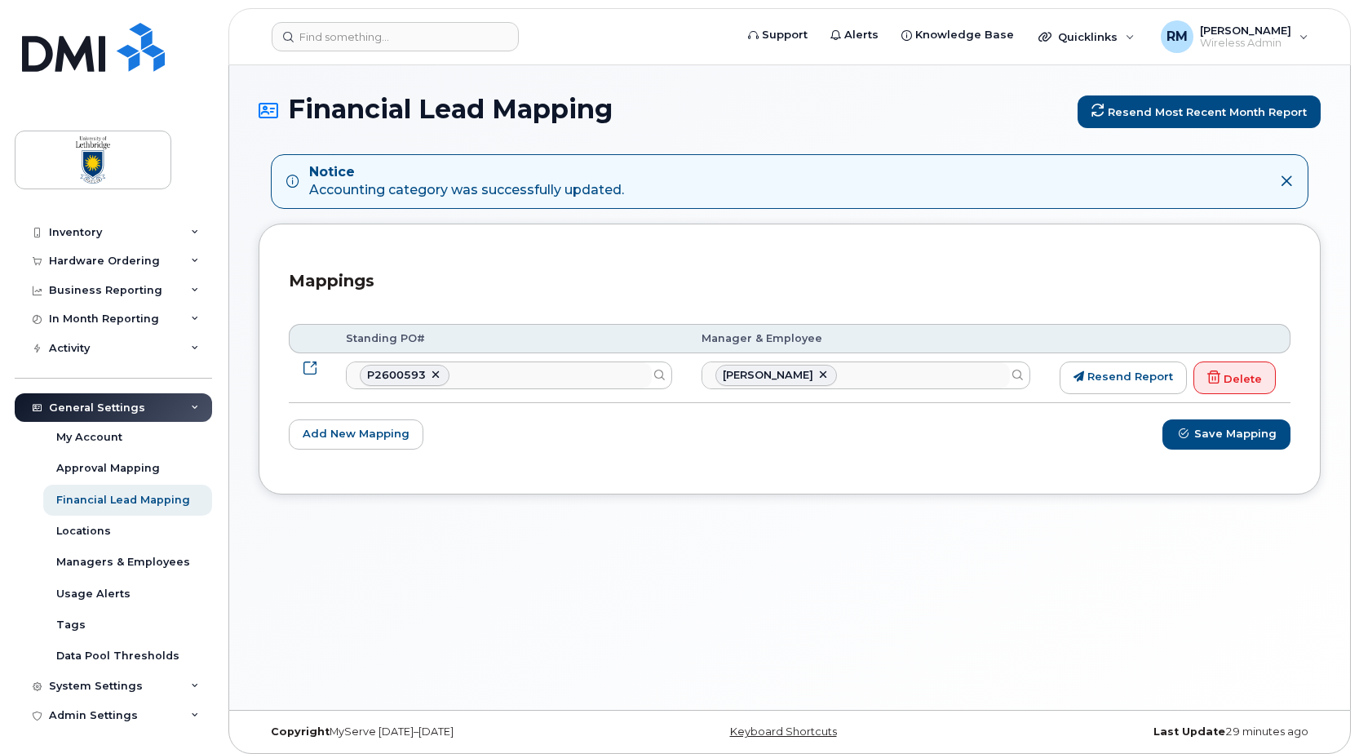
scroll to position [0, 0]
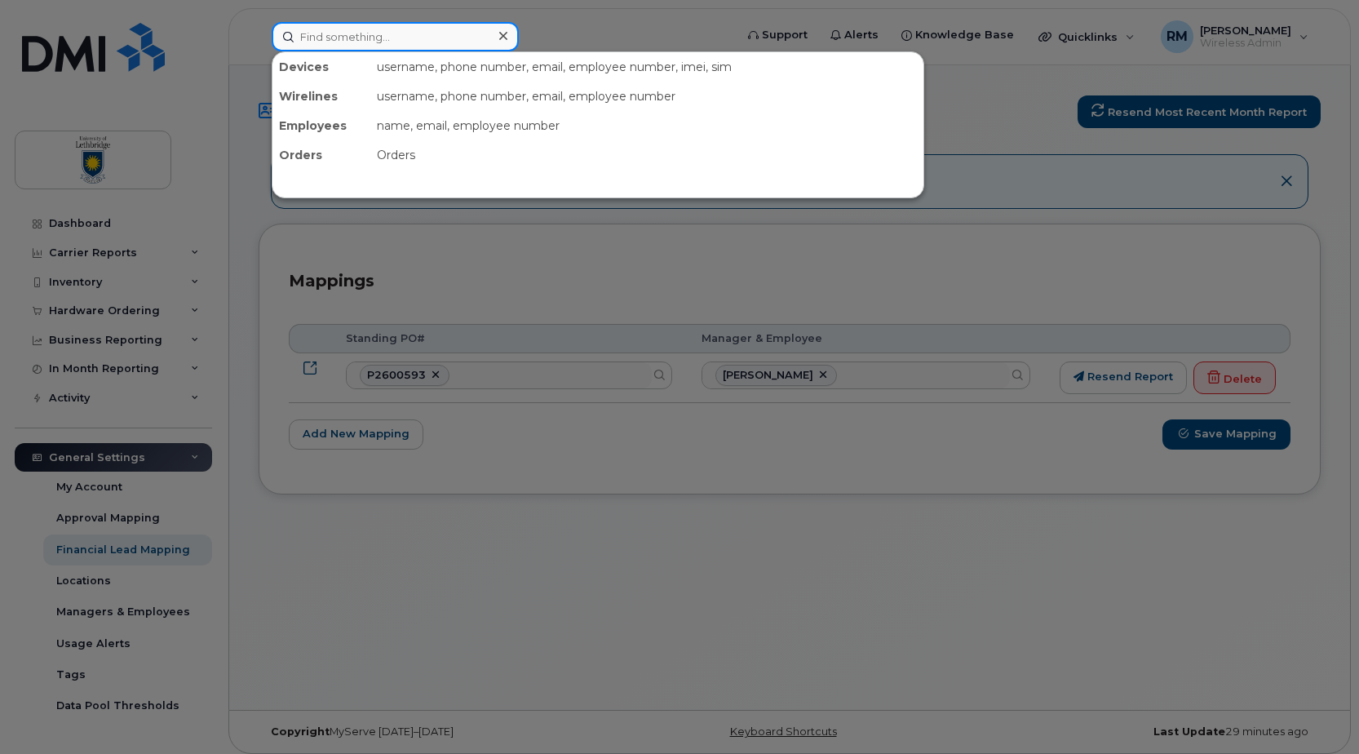
click at [317, 47] on input at bounding box center [395, 36] width 247 height 29
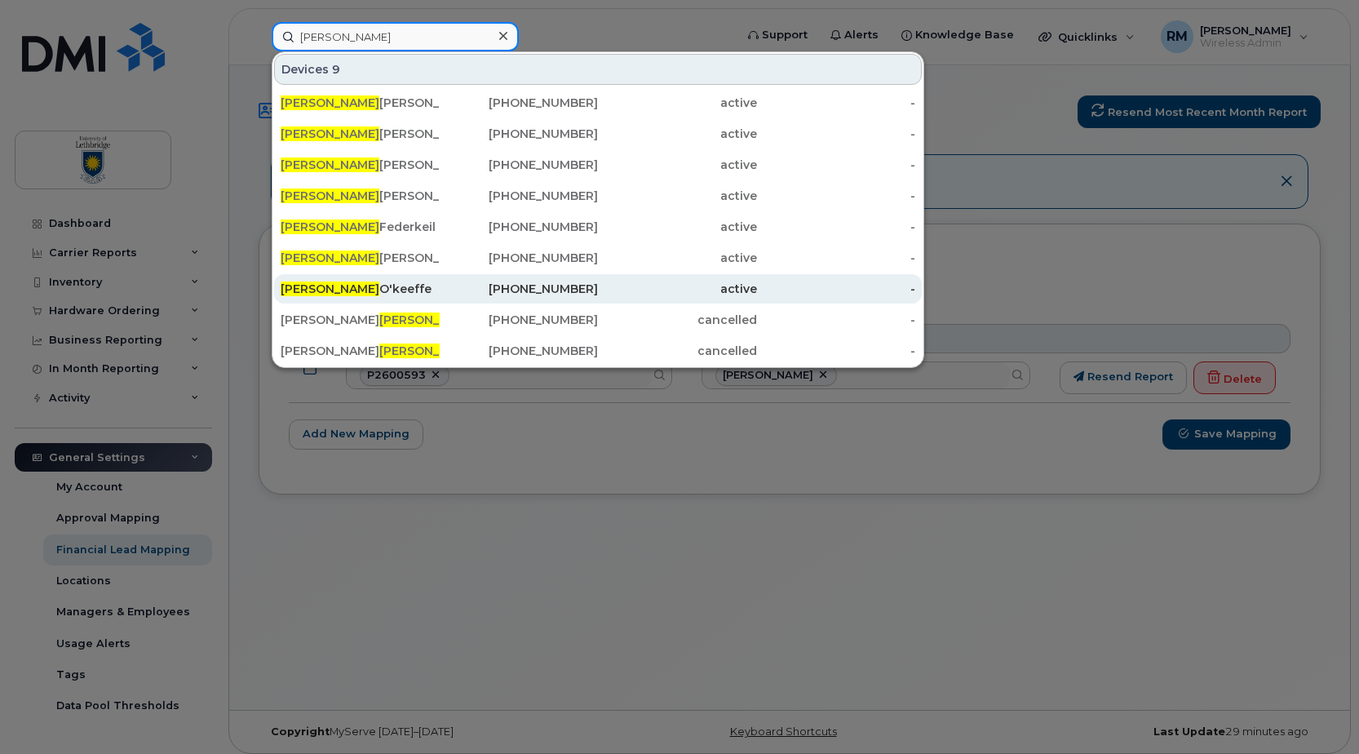
type input "[PERSON_NAME]"
click at [309, 285] on span "[PERSON_NAME]" at bounding box center [330, 288] width 99 height 15
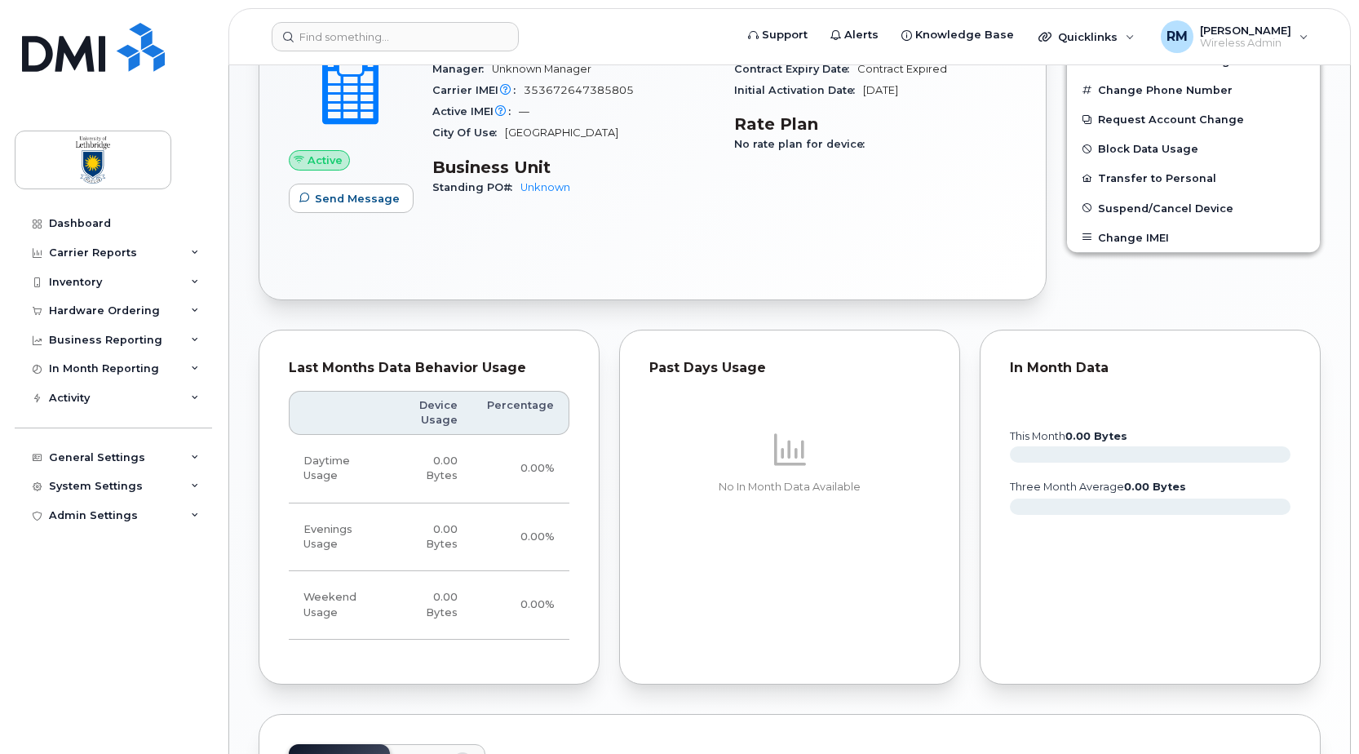
scroll to position [163, 0]
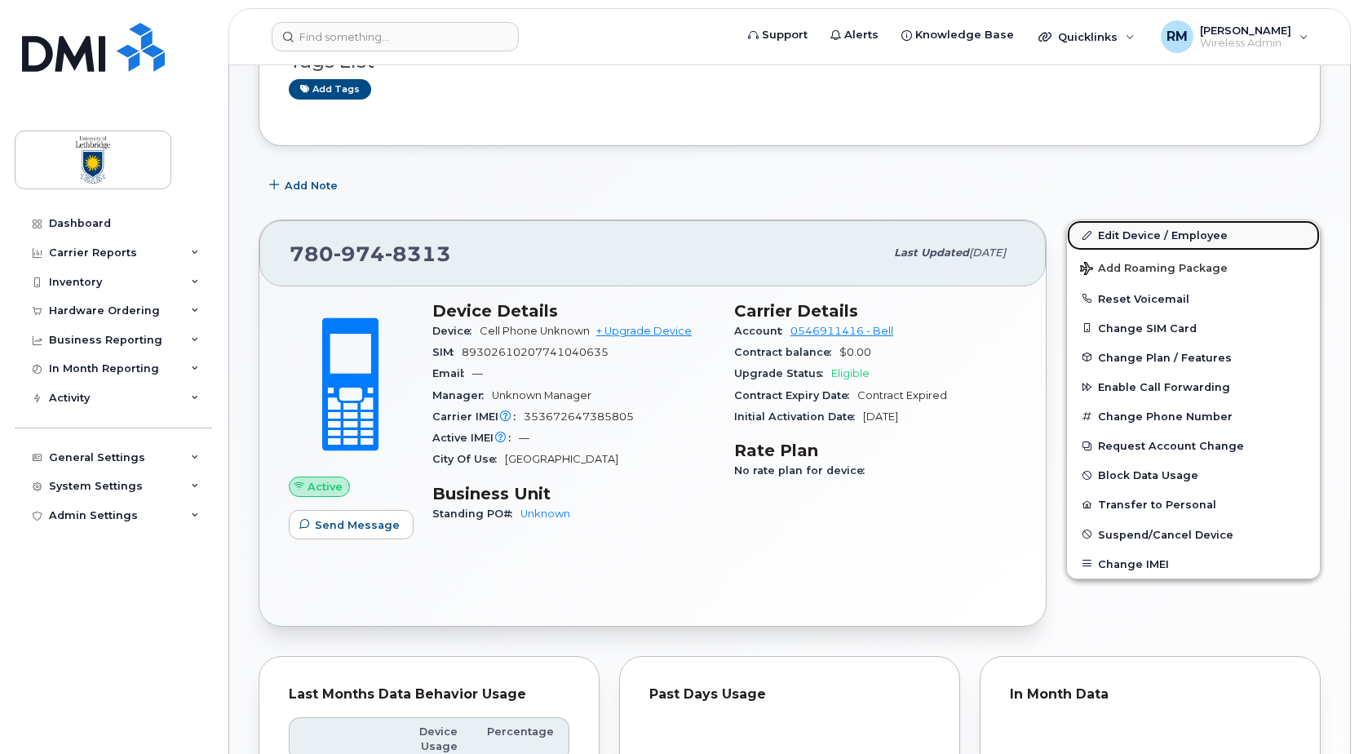
click at [1124, 230] on link "Edit Device / Employee" at bounding box center [1193, 234] width 253 height 29
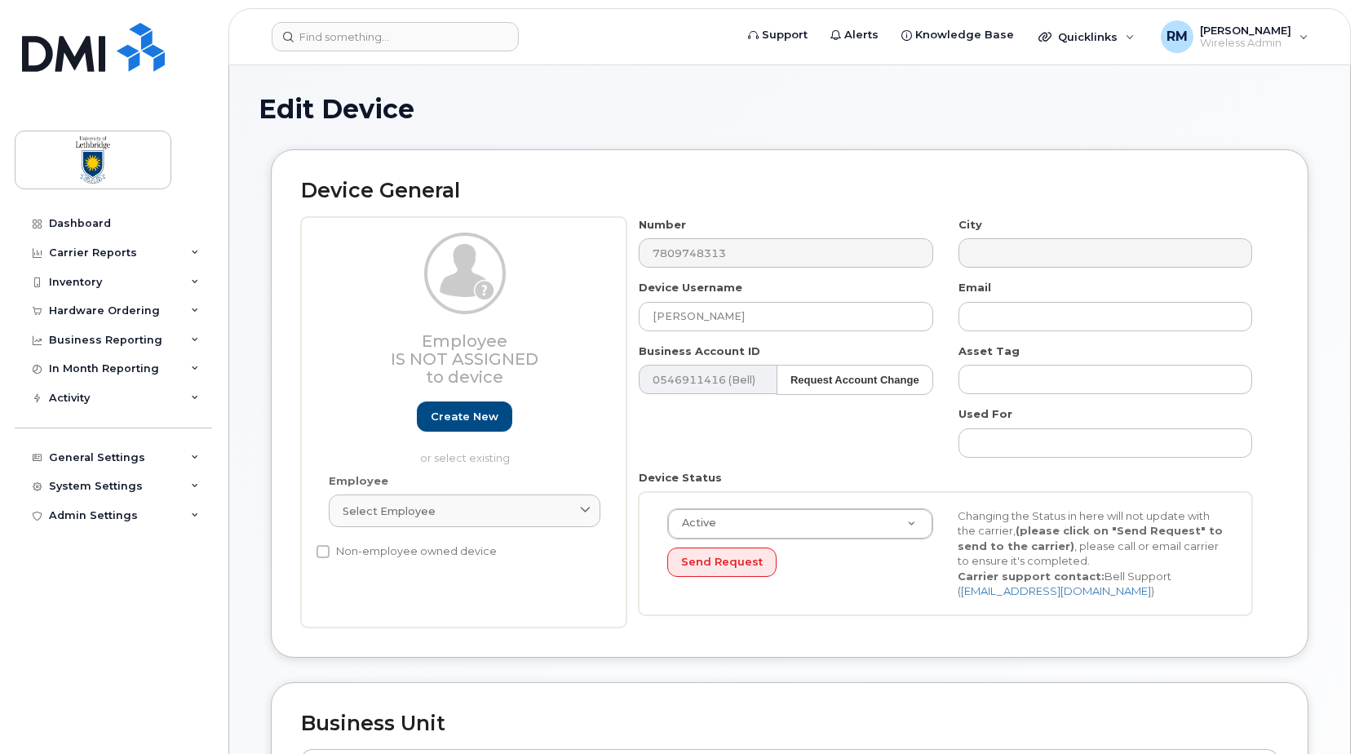
scroll to position [245, 0]
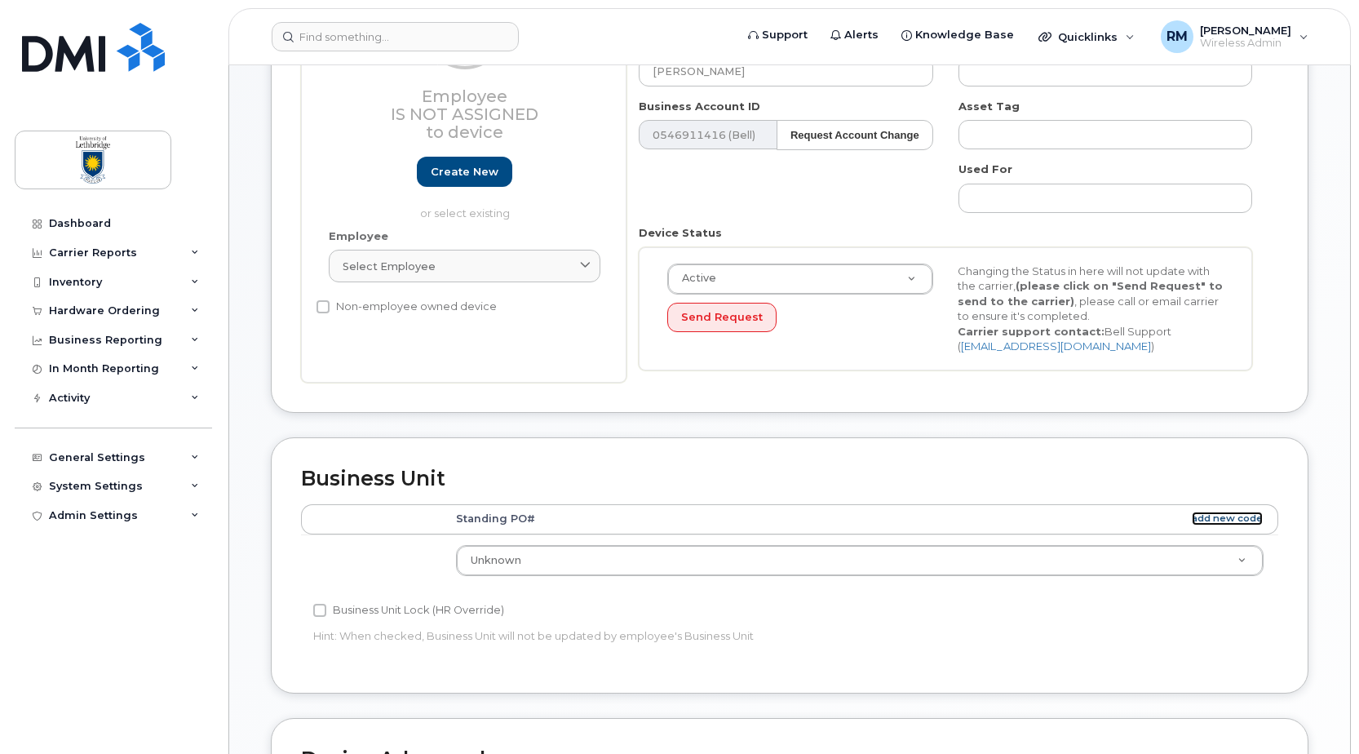
click at [1226, 516] on link "add new code" at bounding box center [1227, 519] width 71 height 14
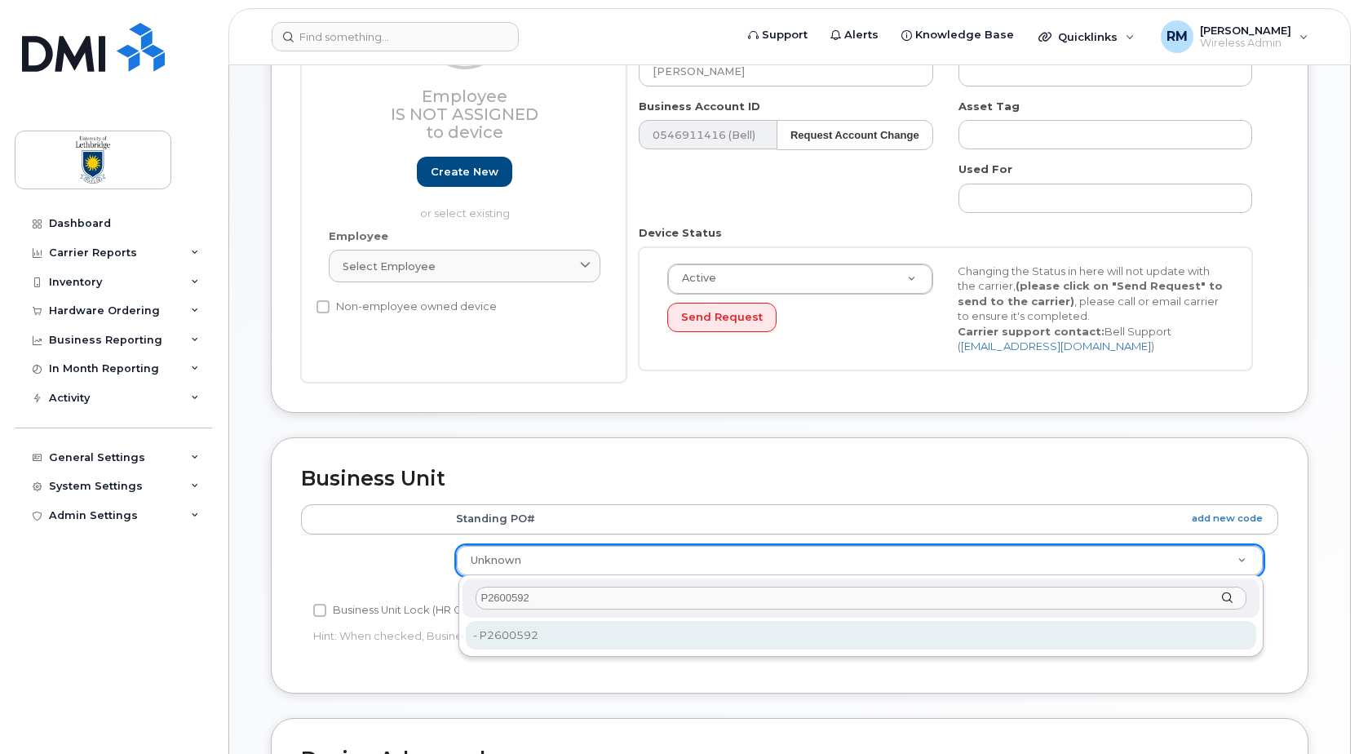
type input "P2600592"
type input "35985600"
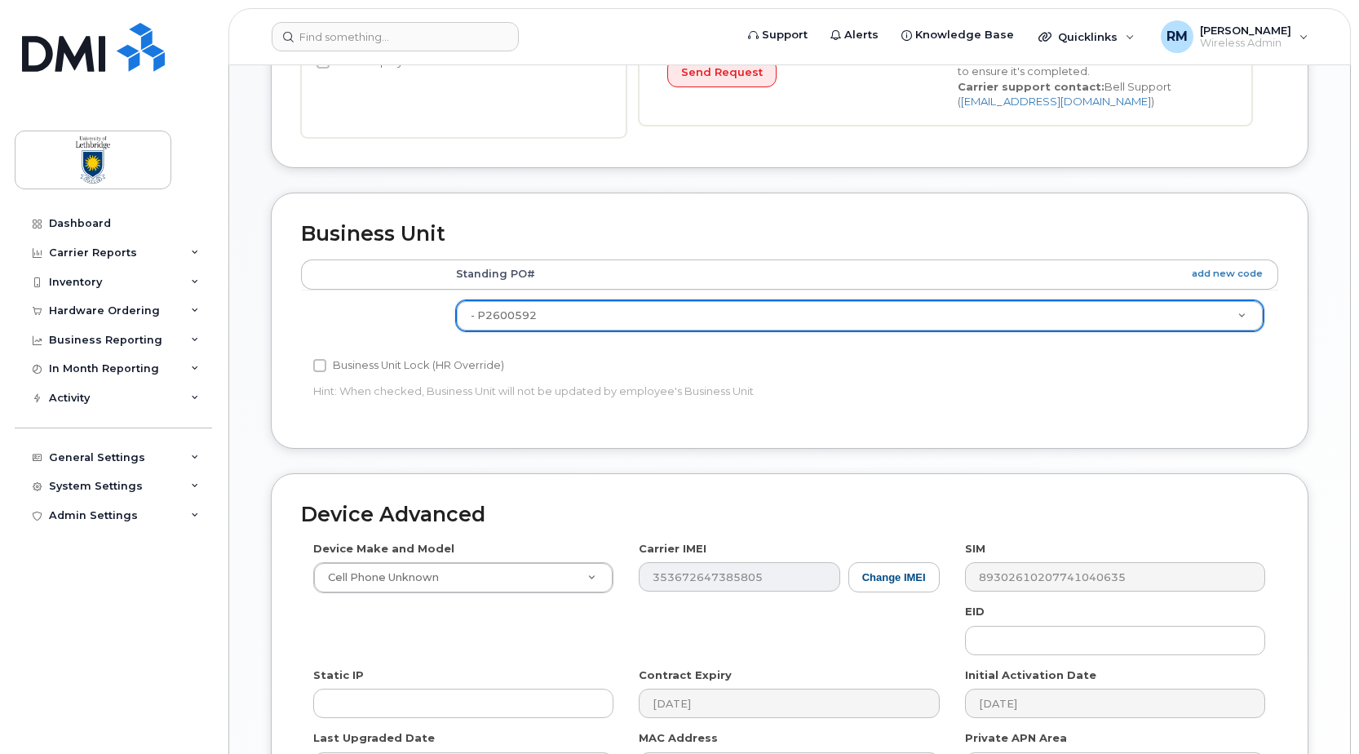
scroll to position [696, 0]
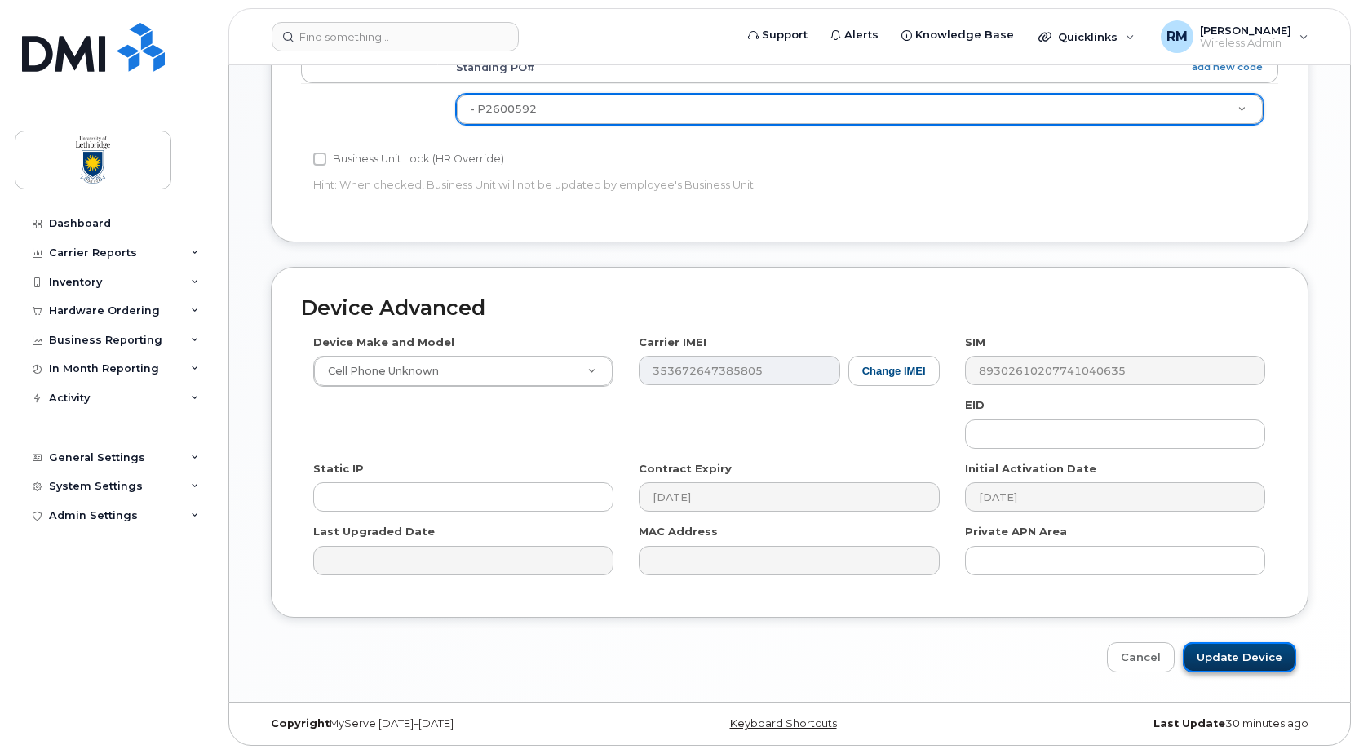
click at [1258, 649] on input "Update Device" at bounding box center [1239, 657] width 113 height 30
type input "Saving..."
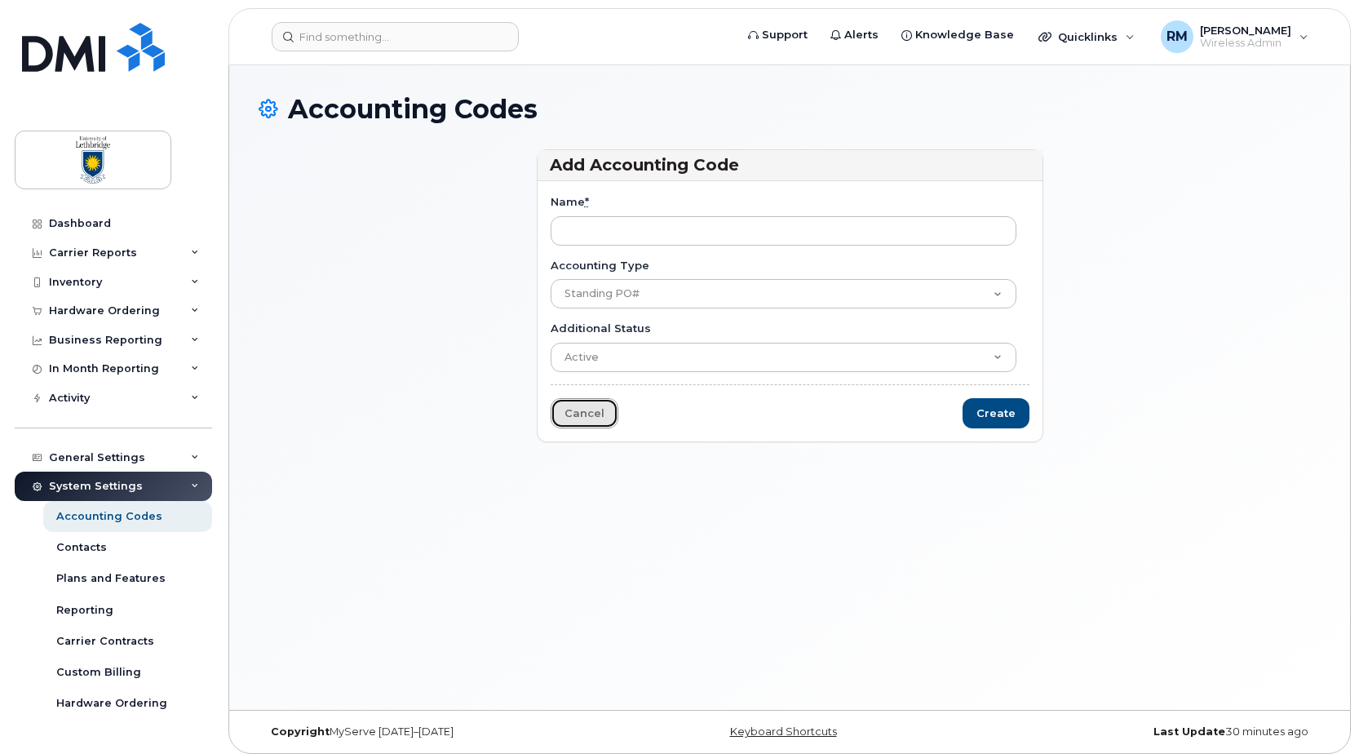
drag, startPoint x: 567, startPoint y: 406, endPoint x: 578, endPoint y: 411, distance: 12.4
click at [567, 406] on link "Cancel" at bounding box center [585, 413] width 68 height 30
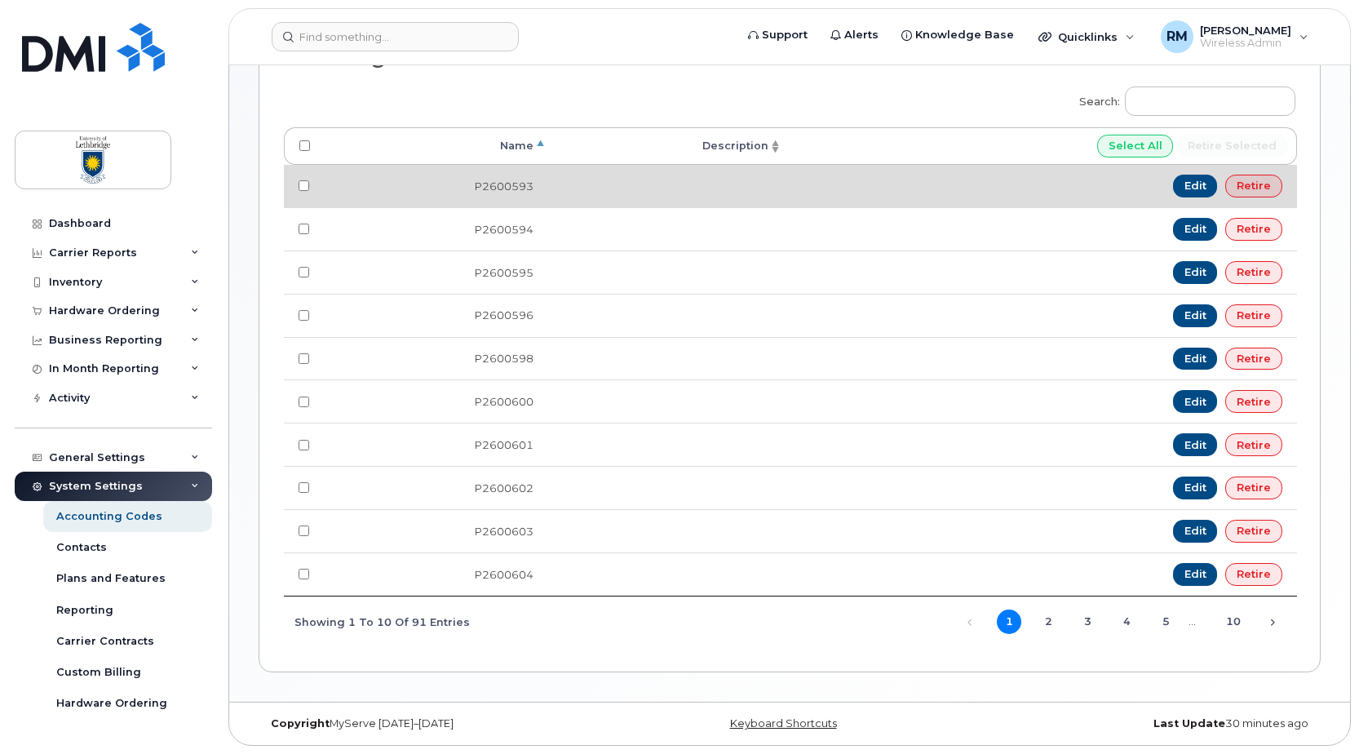
scroll to position [55, 0]
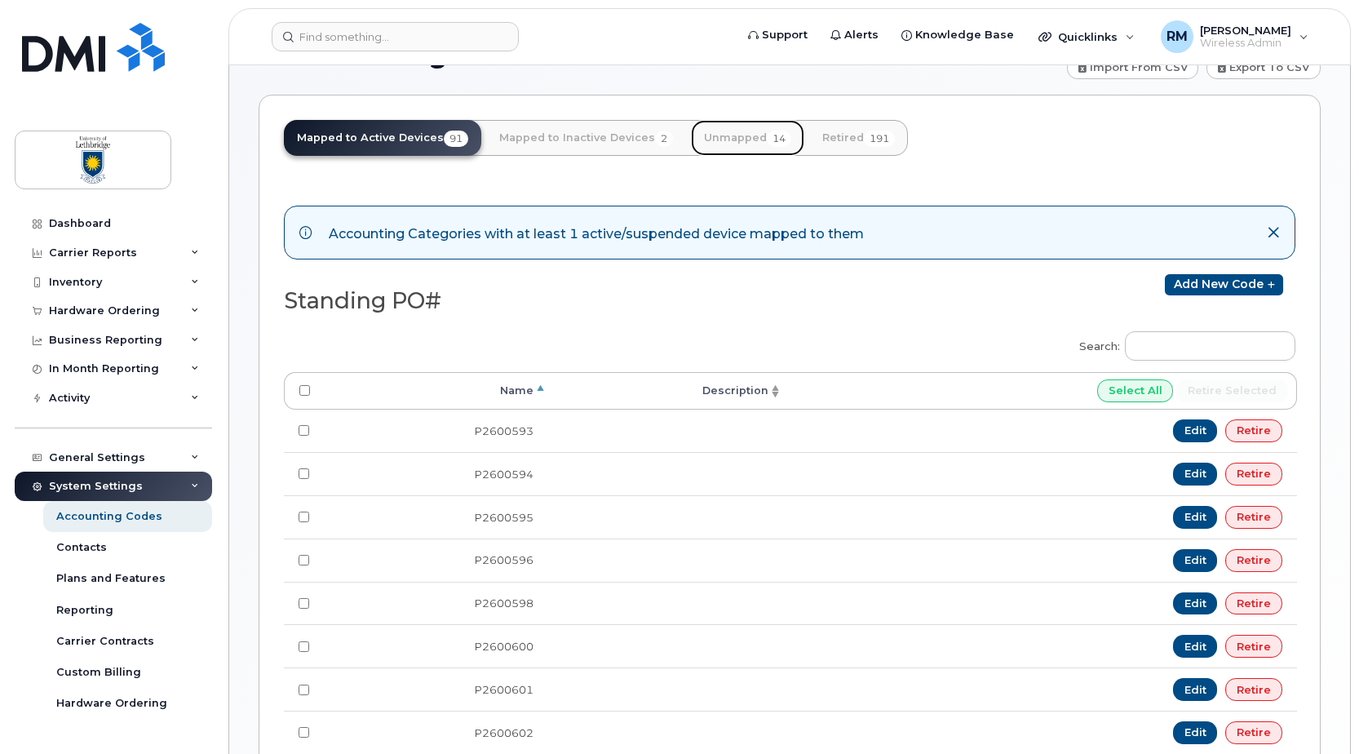
click at [710, 135] on link "Unmapped 14" at bounding box center [747, 138] width 113 height 36
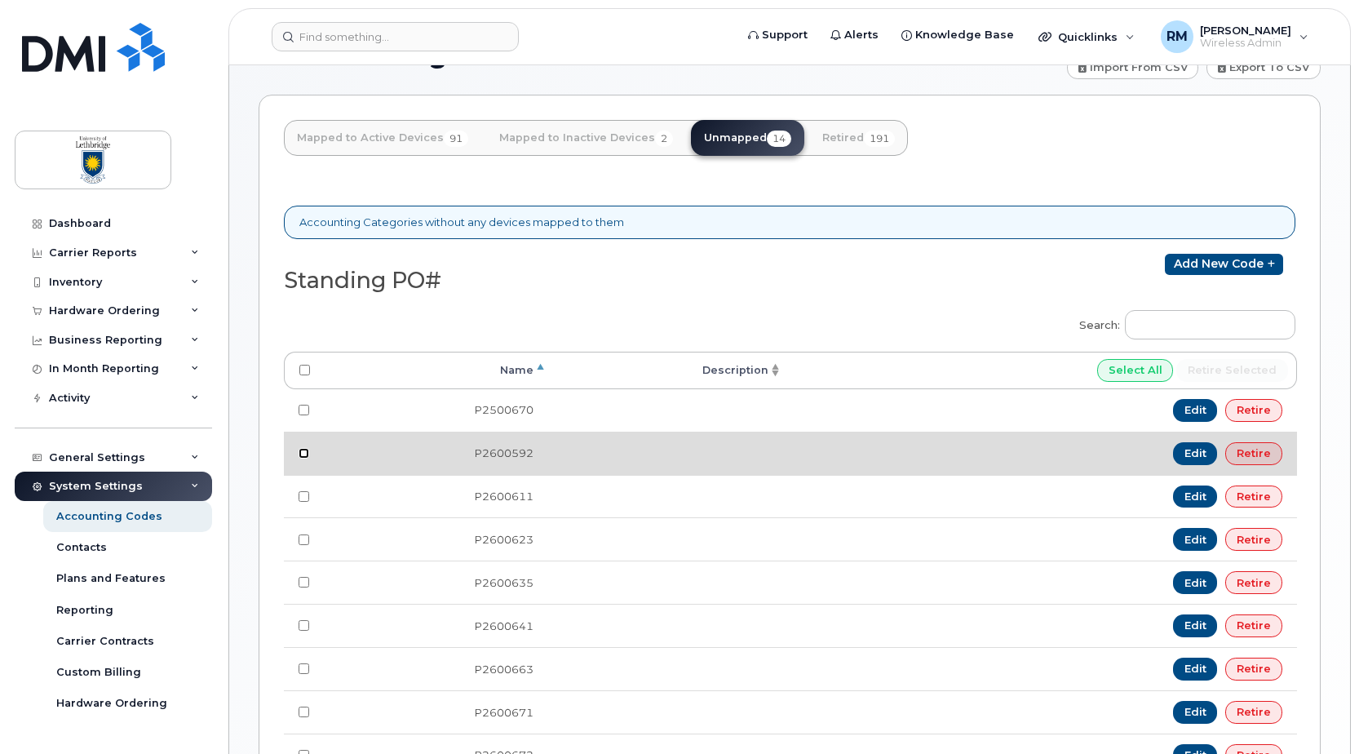
click at [302, 451] on input "checkbox" at bounding box center [304, 453] width 11 height 11
checkbox input "true"
click at [1180, 445] on link "Edit" at bounding box center [1195, 453] width 45 height 23
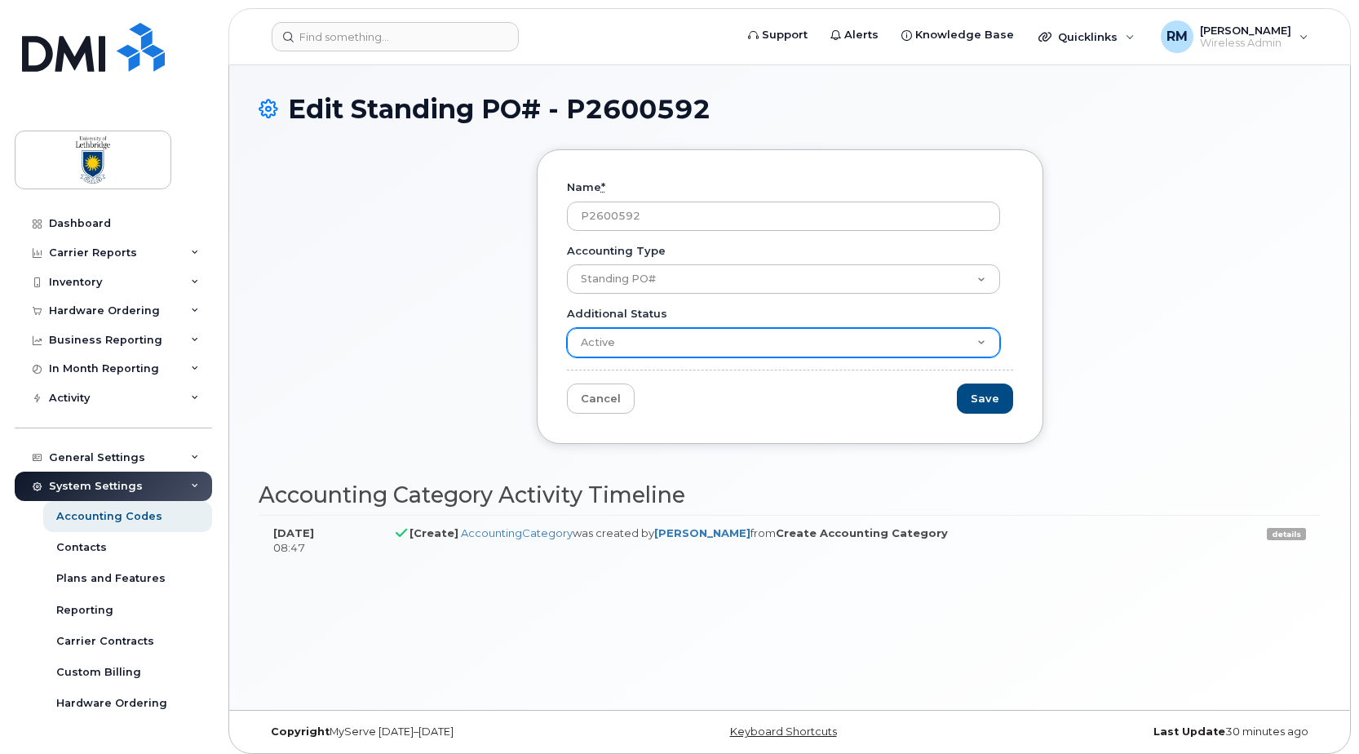
click at [974, 337] on select "Active Suspended Cancelled Closed" at bounding box center [783, 342] width 433 height 29
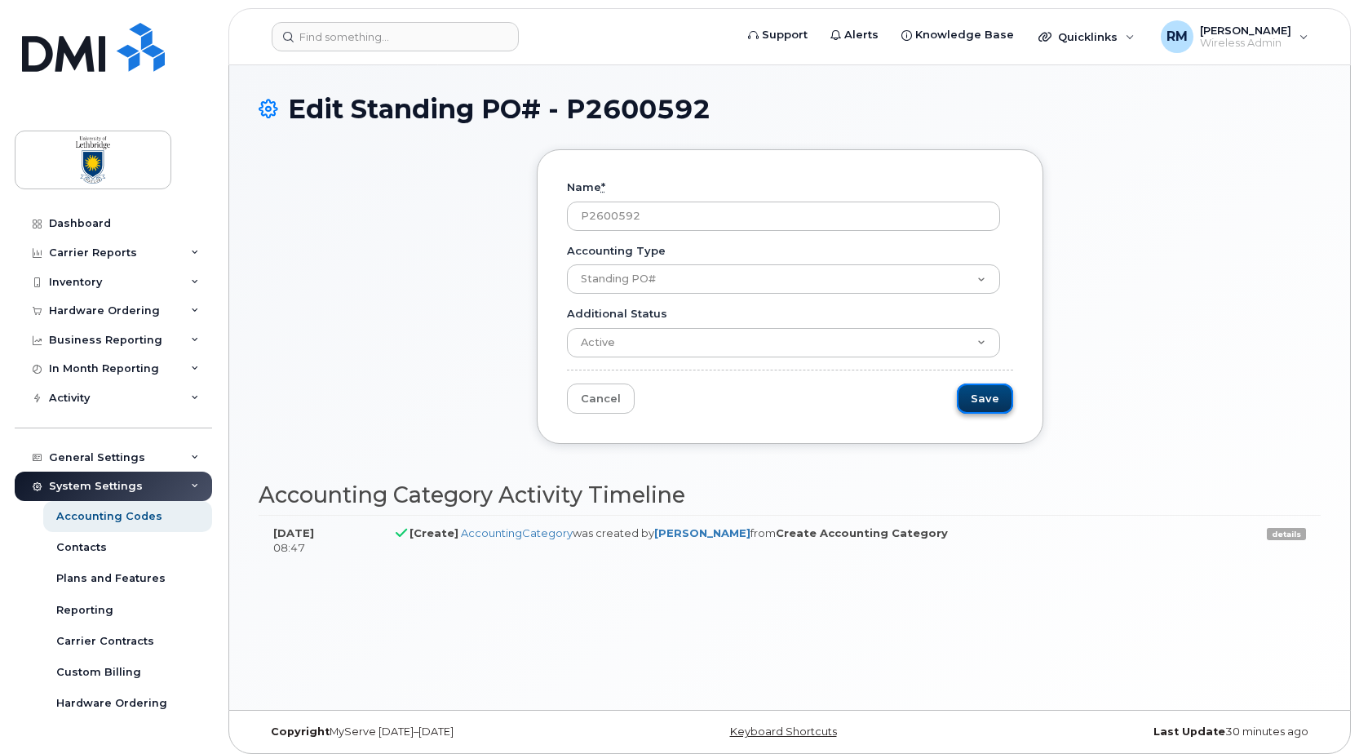
click at [971, 397] on input "Save" at bounding box center [985, 398] width 56 height 30
type input "Saving..."
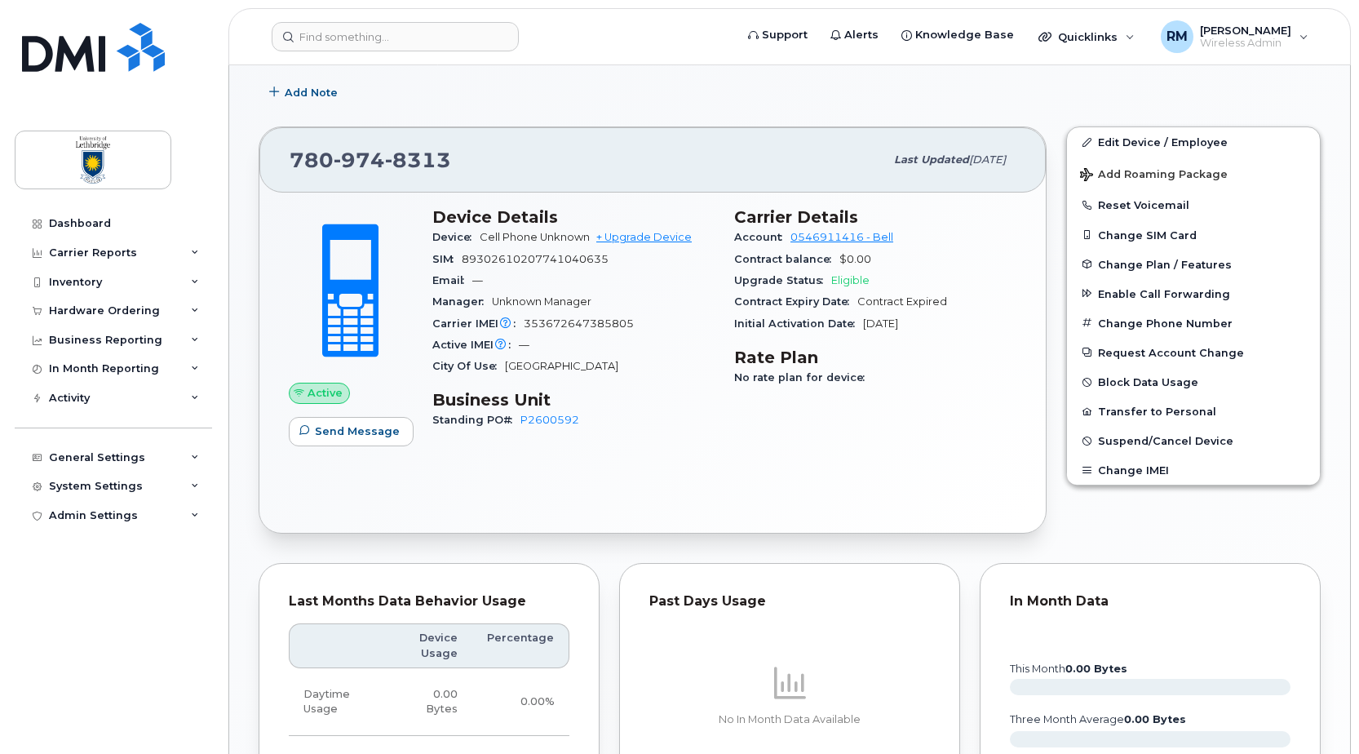
scroll to position [408, 0]
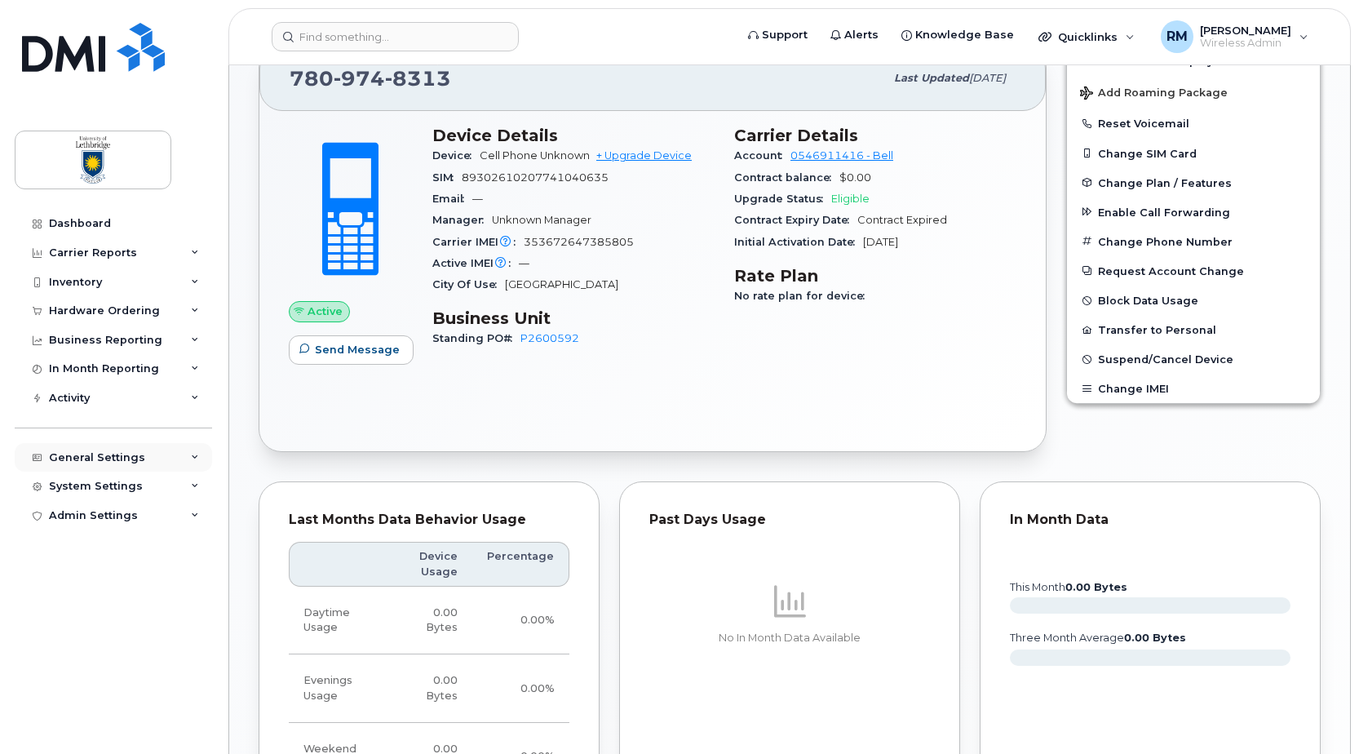
click at [90, 455] on div "General Settings" at bounding box center [97, 457] width 96 height 13
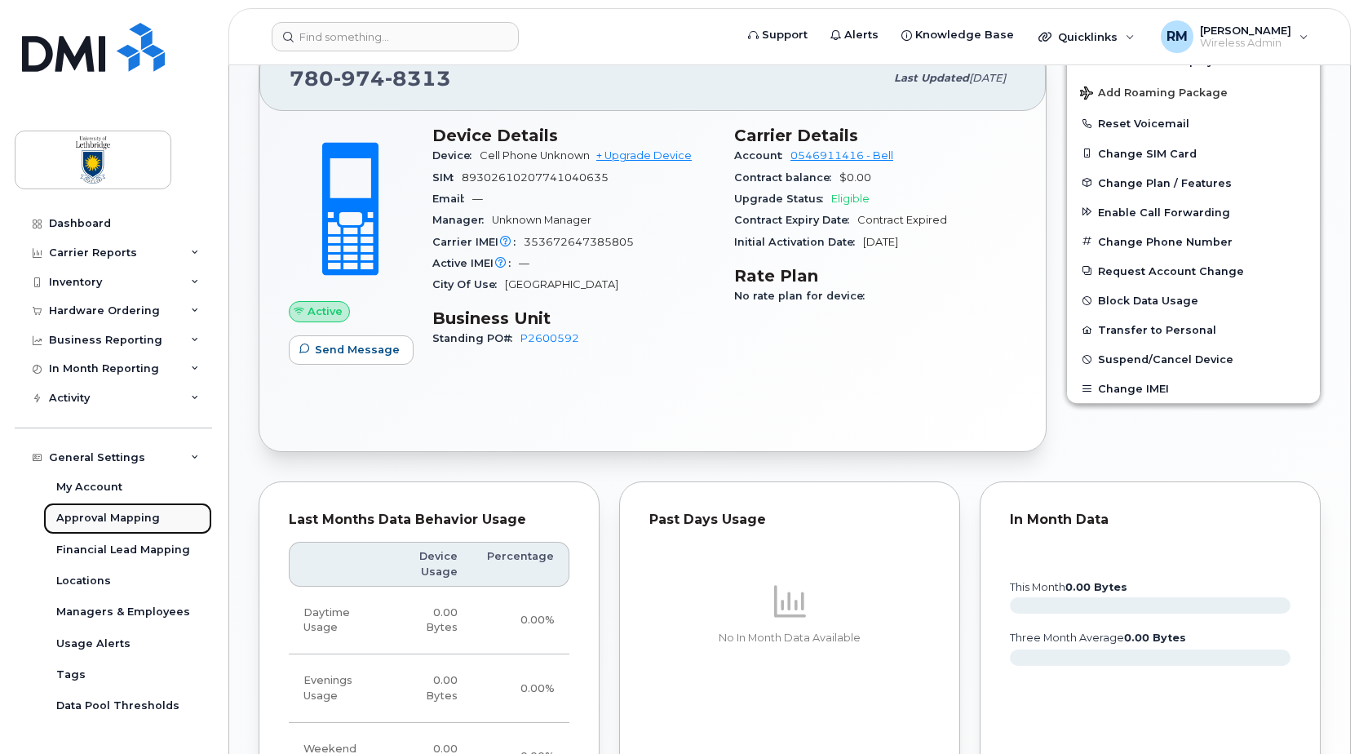
click at [99, 517] on div "Approval Mapping" at bounding box center [108, 518] width 104 height 15
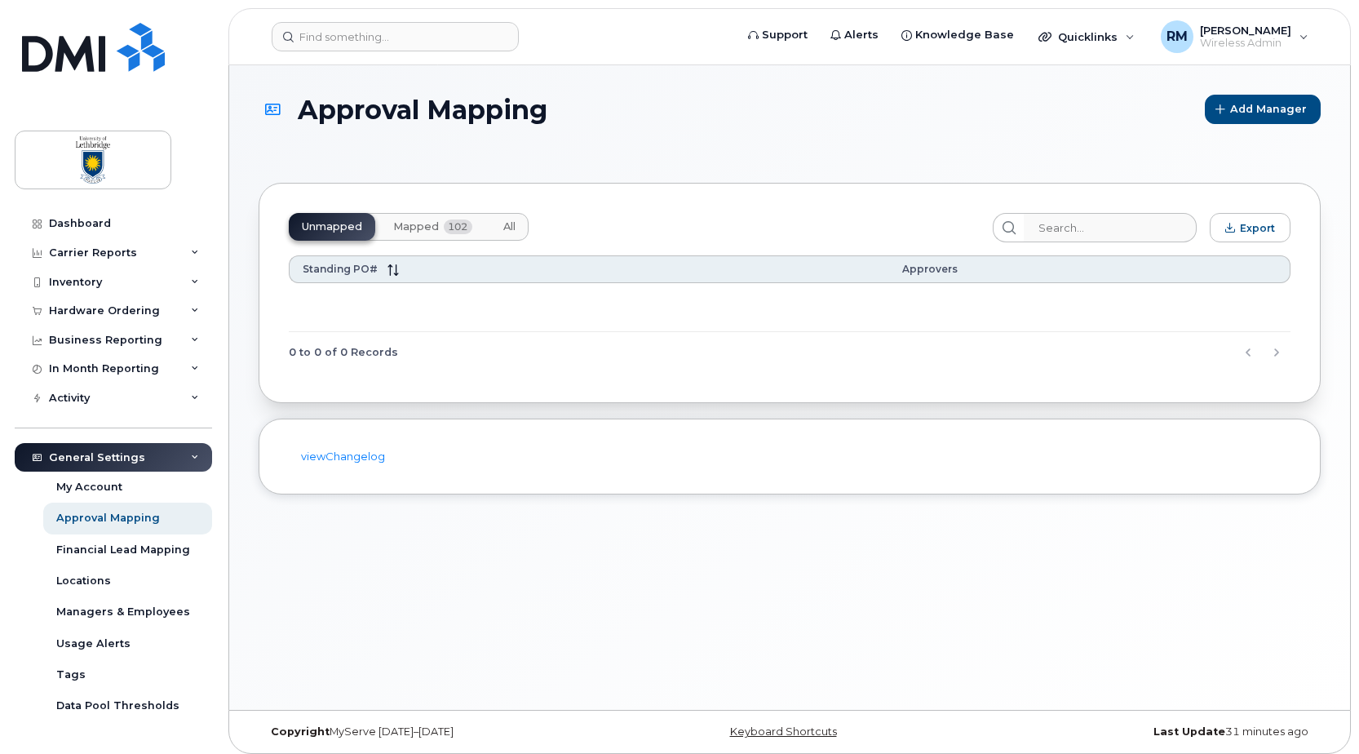
click at [420, 225] on span "Mapped" at bounding box center [416, 226] width 46 height 13
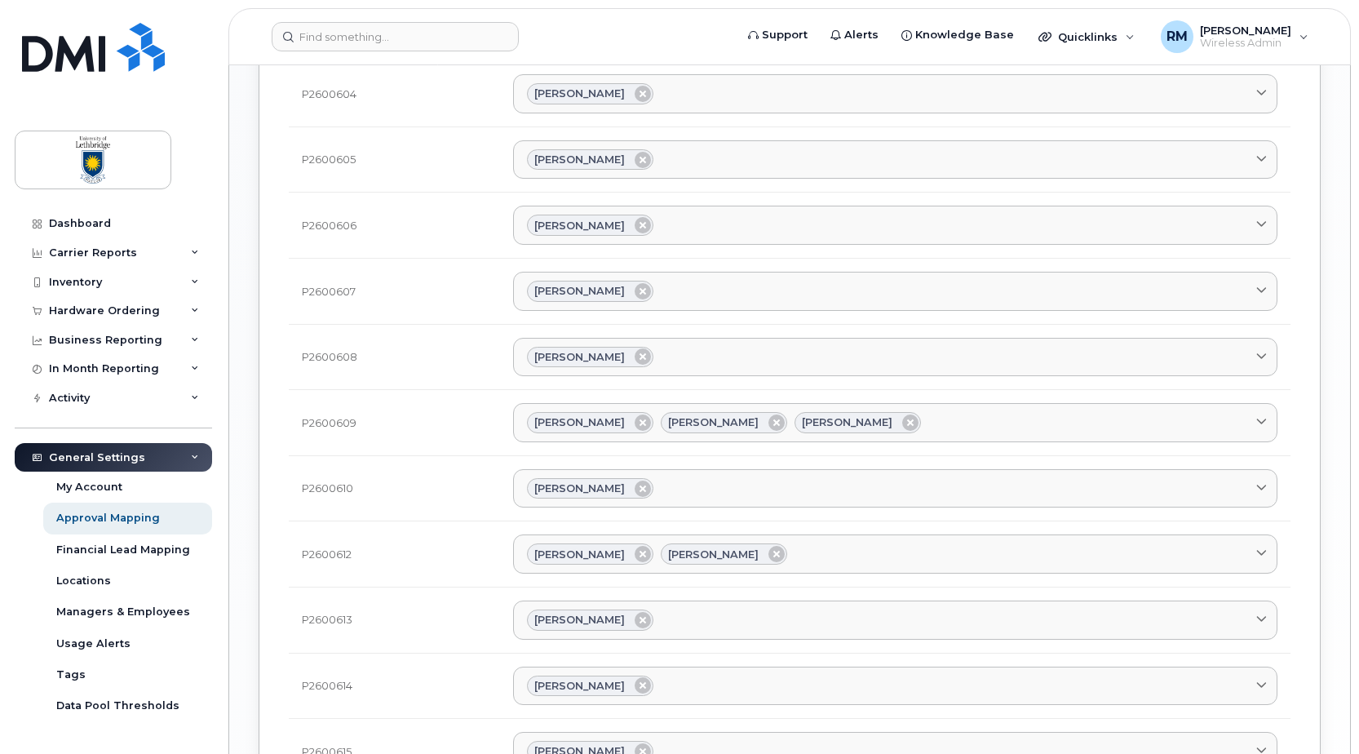
scroll to position [1387, 0]
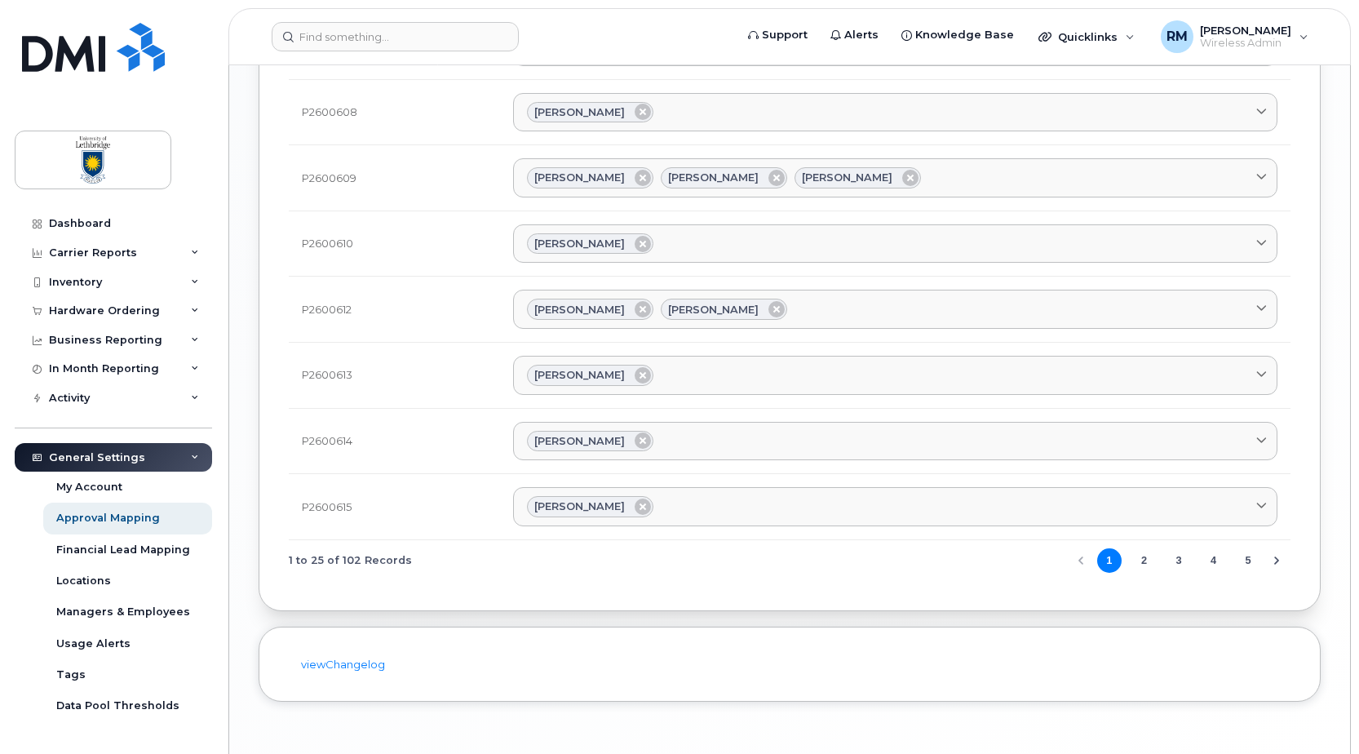
click at [1247, 559] on button "5" at bounding box center [1248, 560] width 24 height 24
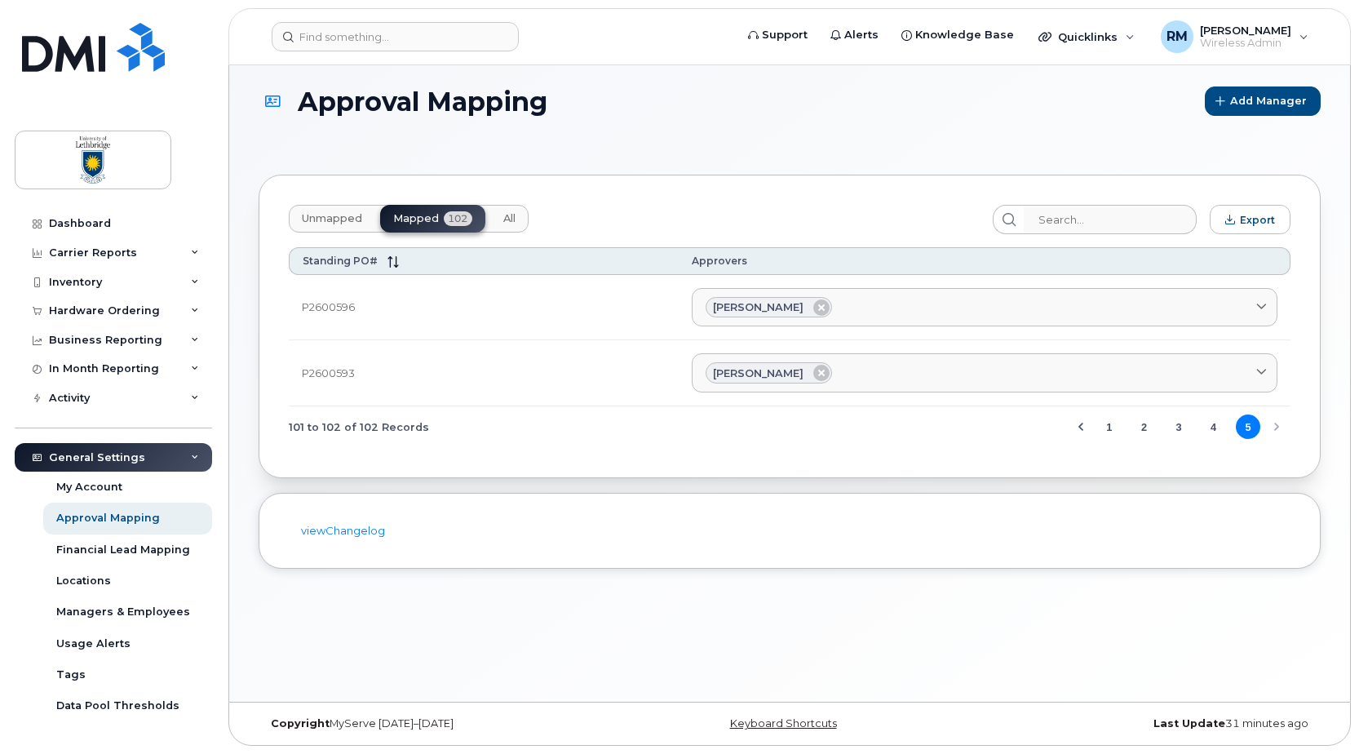
scroll to position [8, 0]
click at [311, 211] on button "Unmapped" at bounding box center [332, 219] width 86 height 28
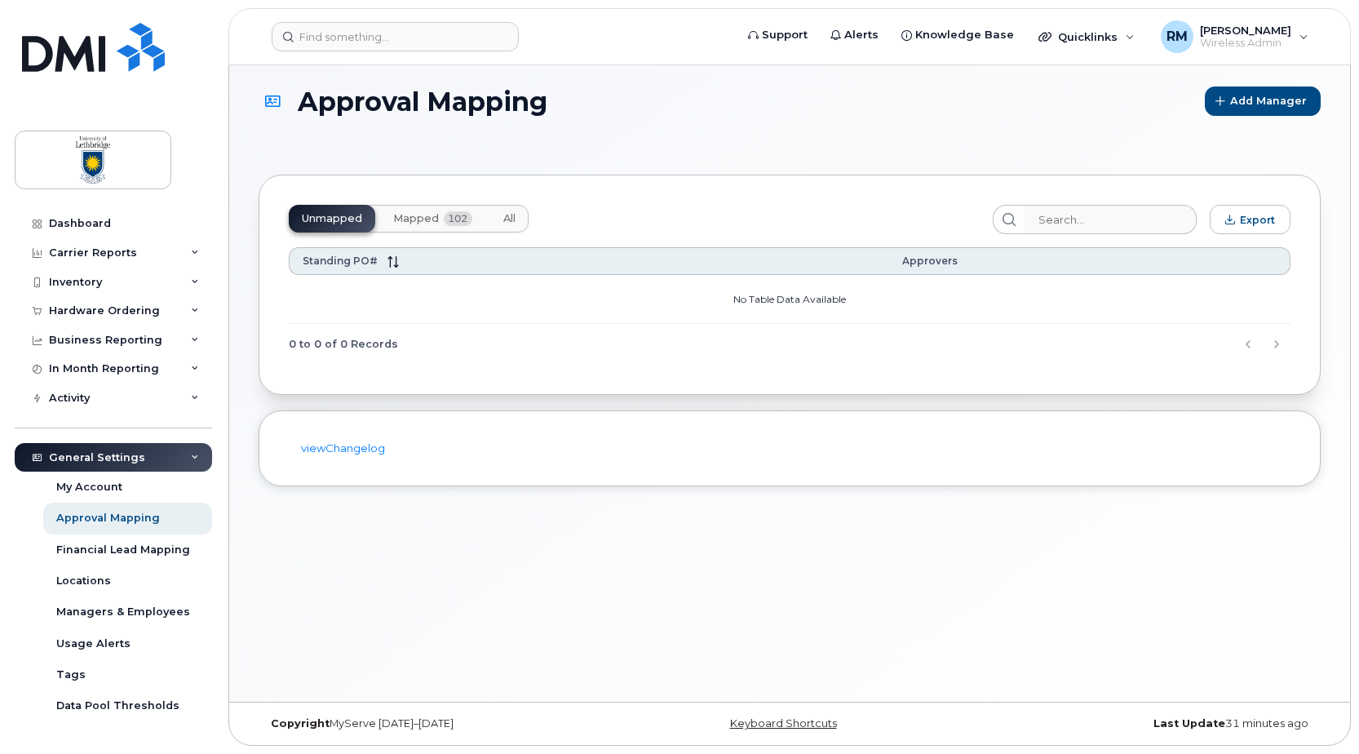
click at [428, 214] on span "Mapped" at bounding box center [416, 218] width 46 height 13
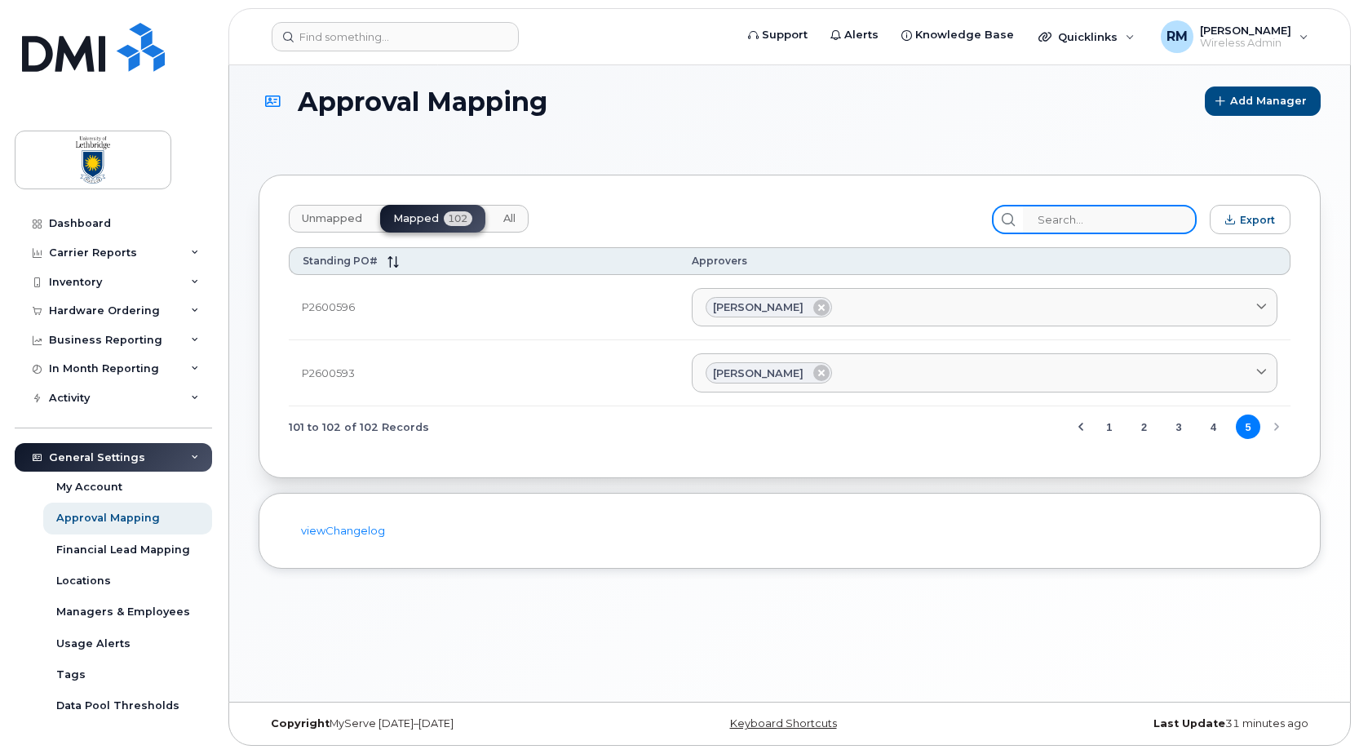
click at [1086, 226] on input "search" at bounding box center [1110, 219] width 174 height 29
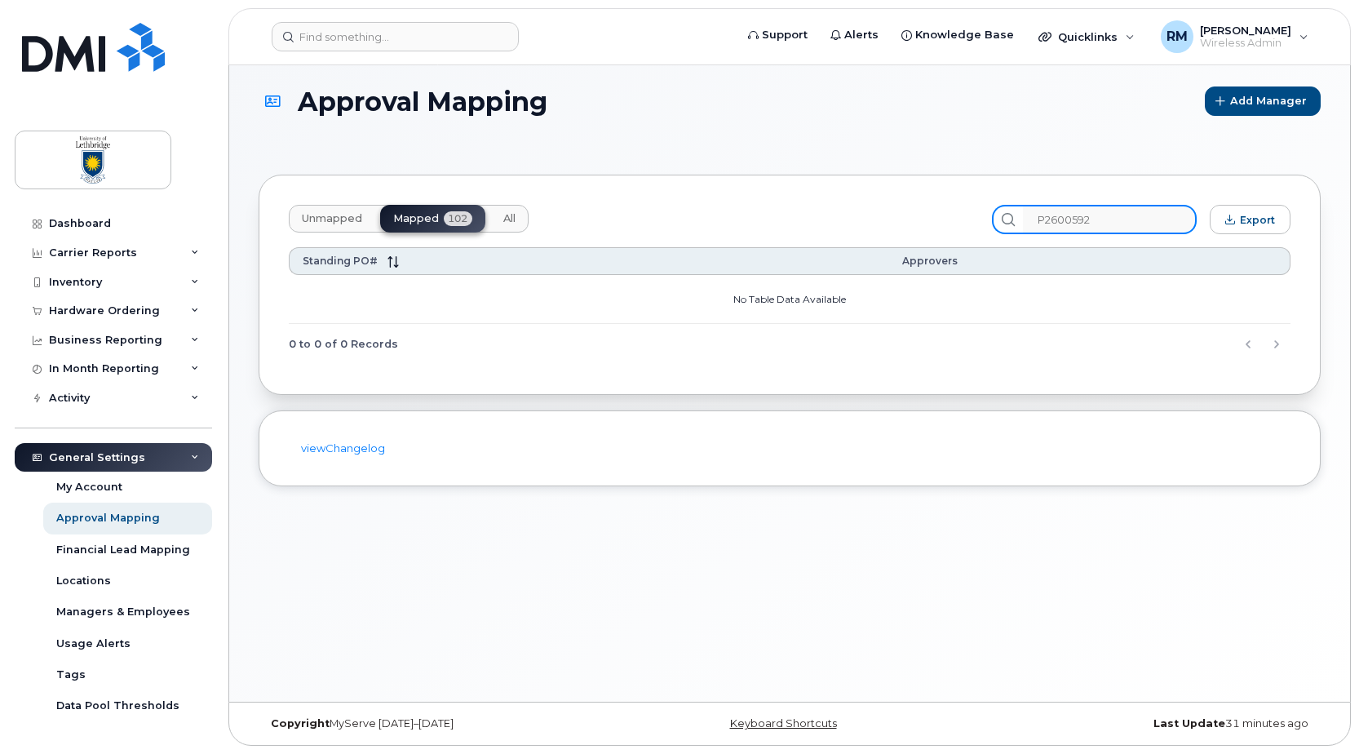
click at [1140, 215] on input "P2600592" at bounding box center [1110, 219] width 174 height 29
type input "P2600592"
drag, startPoint x: 1111, startPoint y: 220, endPoint x: 1028, endPoint y: 223, distance: 83.3
click at [1031, 223] on div "P2600592" at bounding box center [1094, 219] width 205 height 29
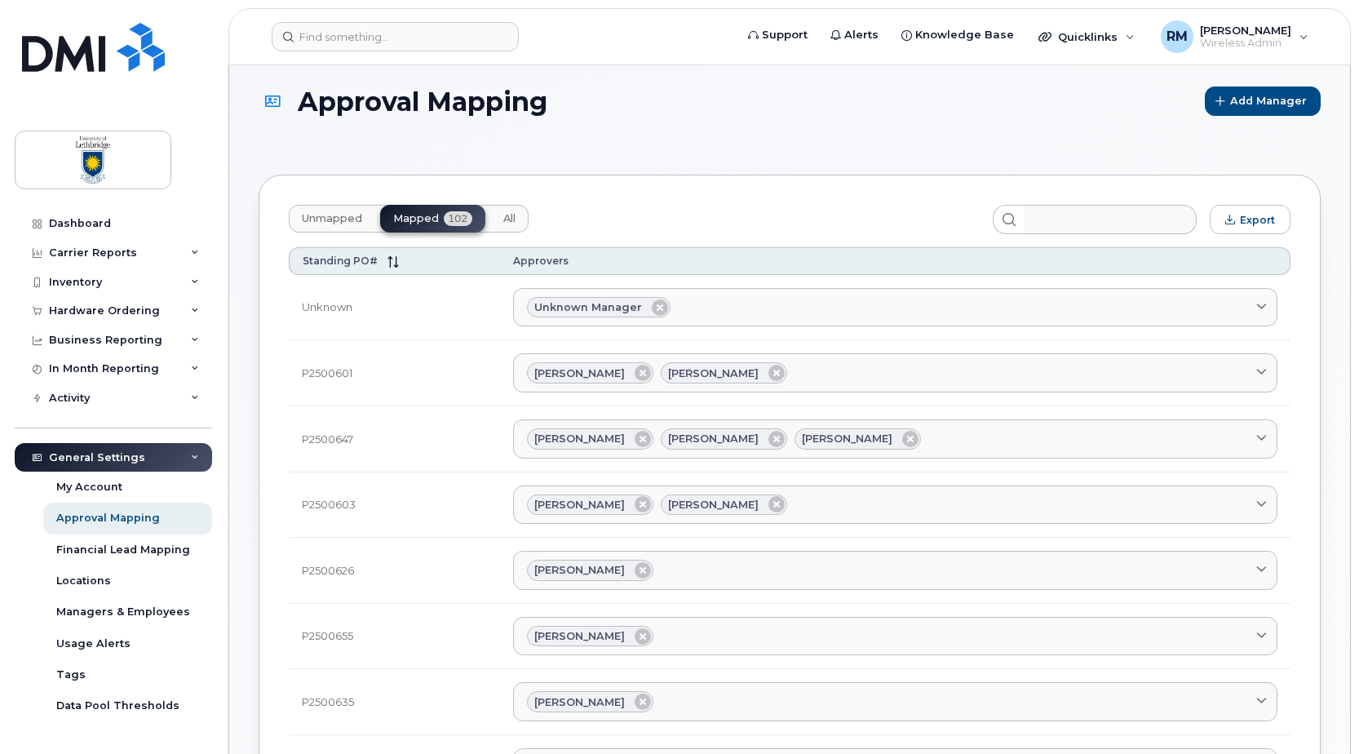
click at [506, 215] on span "All" at bounding box center [509, 218] width 12 height 13
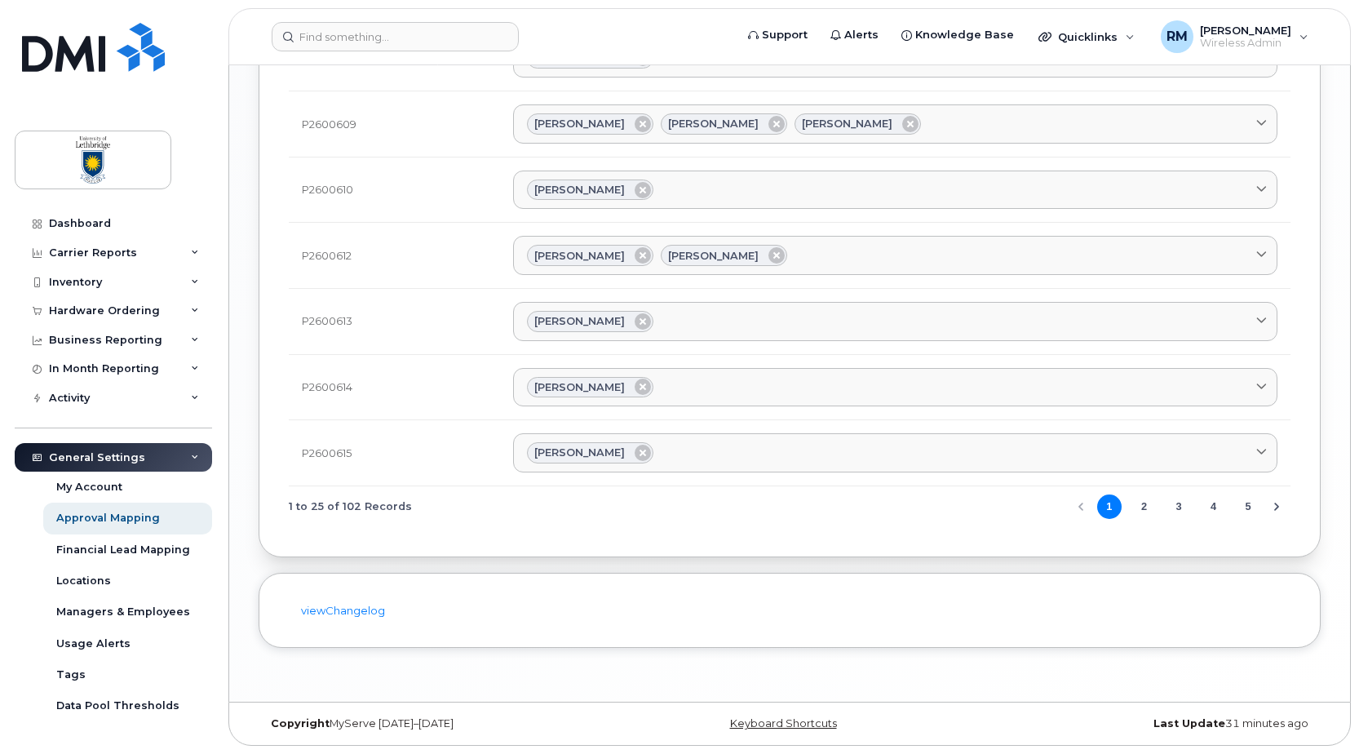
click at [1248, 508] on button "5" at bounding box center [1248, 506] width 24 height 24
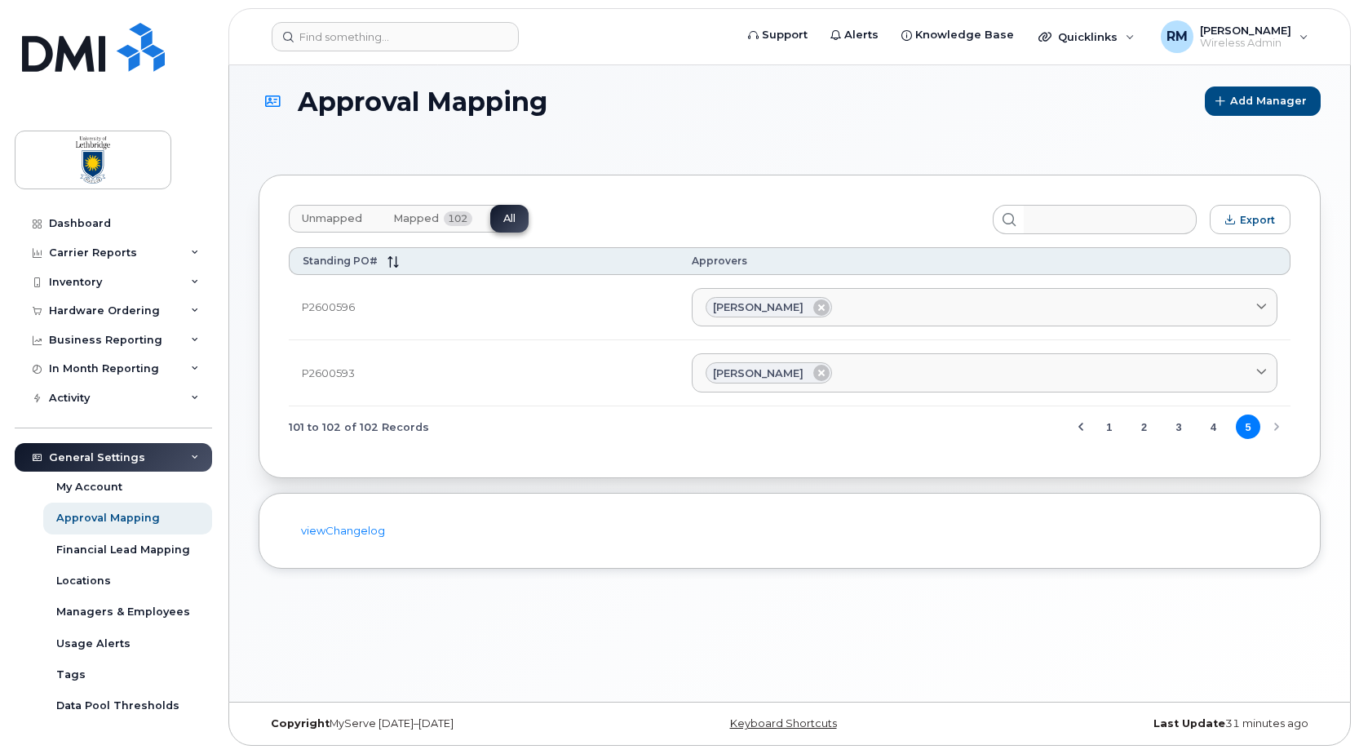
click at [1276, 428] on div "101 to 102 of 102 Records 1 2 3 4 5" at bounding box center [790, 427] width 1002 height 42
click at [1215, 428] on button "4" at bounding box center [1214, 426] width 24 height 24
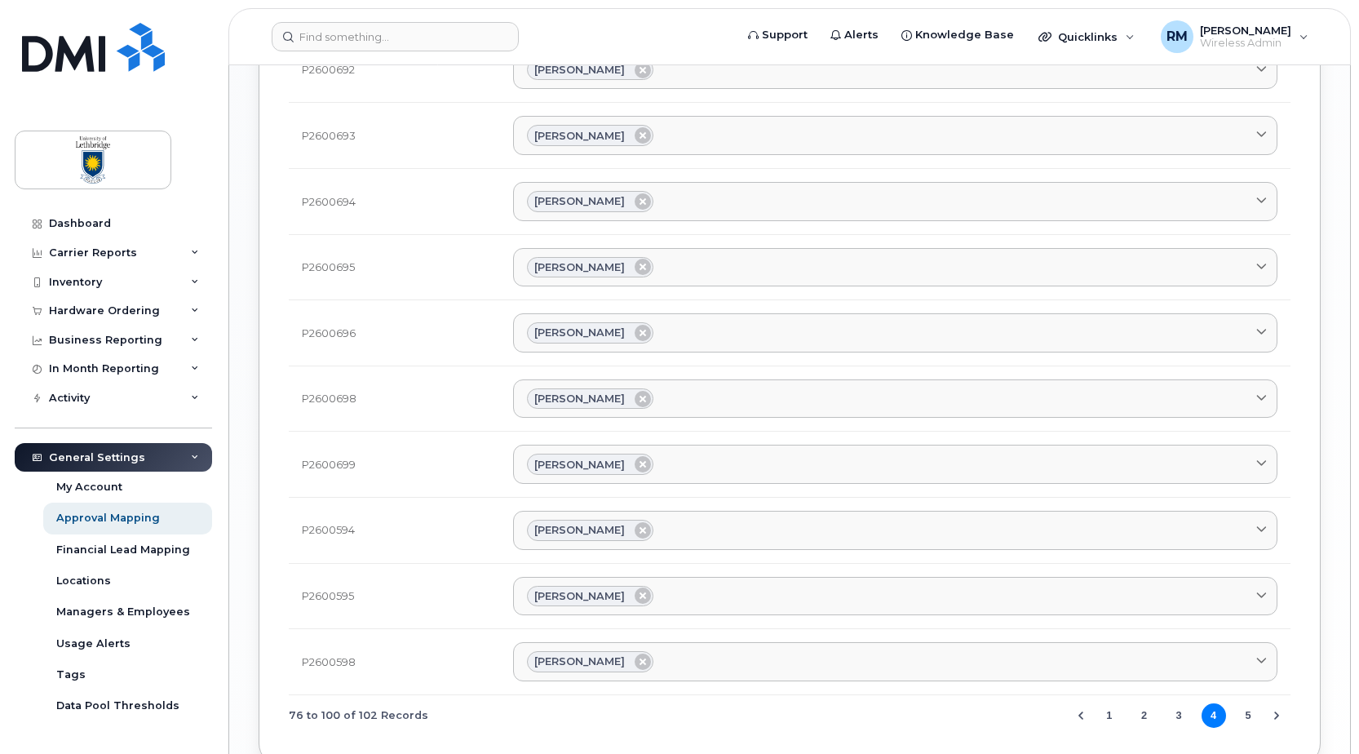
scroll to position [1395, 0]
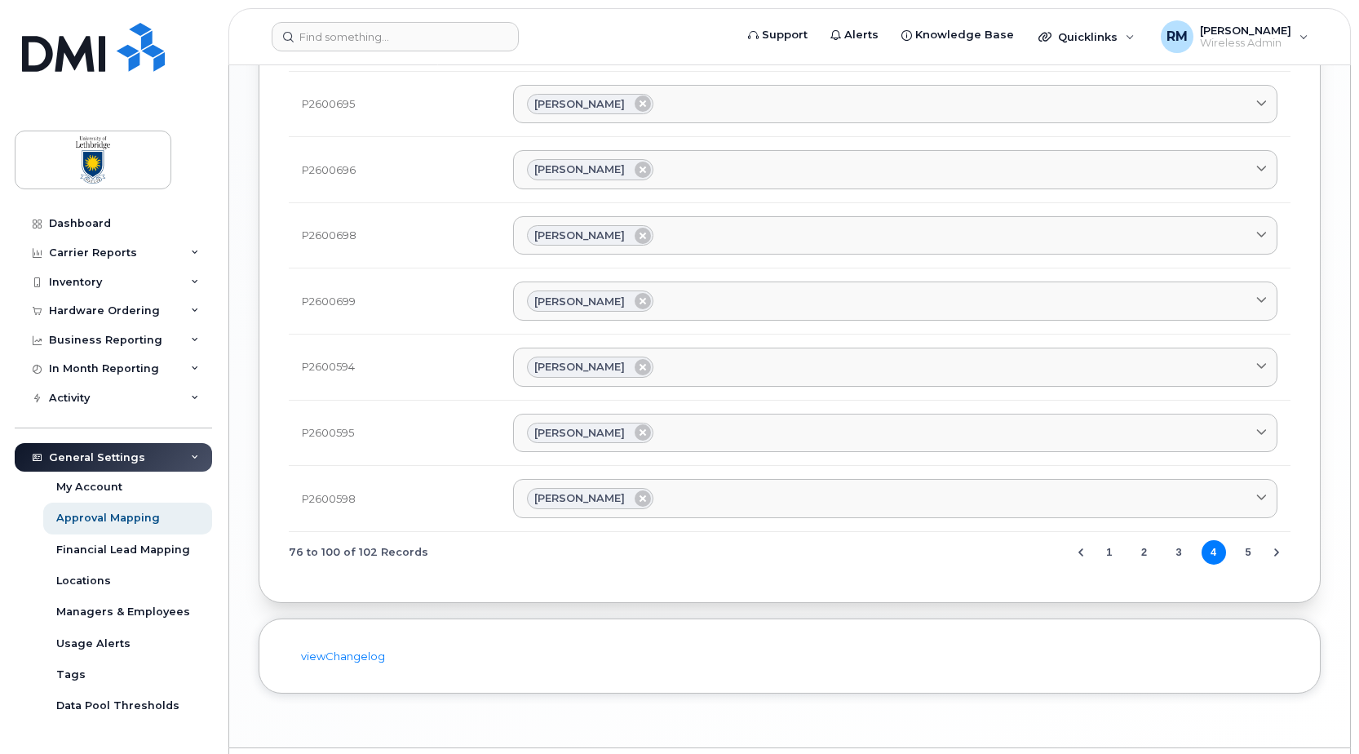
click at [1247, 551] on button "5" at bounding box center [1248, 552] width 24 height 24
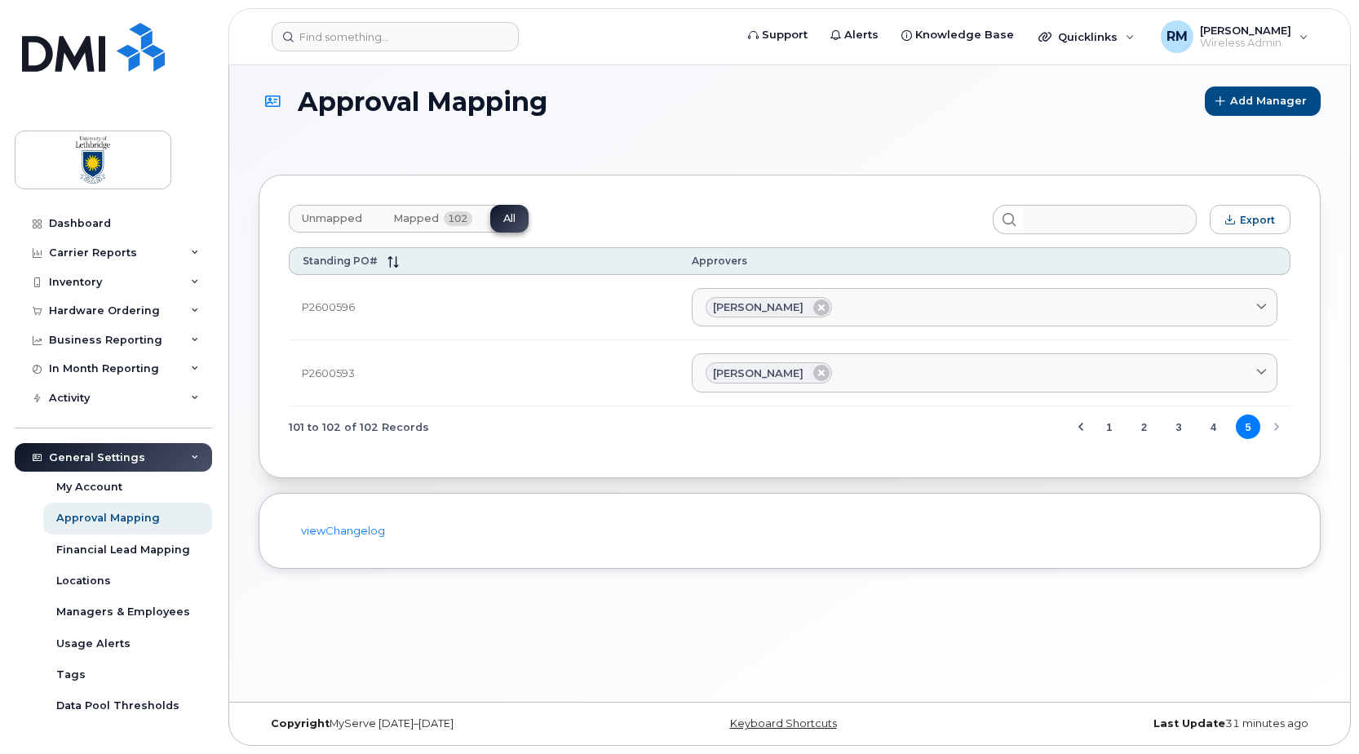
scroll to position [8, 0]
click at [103, 516] on div "Approval Mapping" at bounding box center [108, 518] width 104 height 15
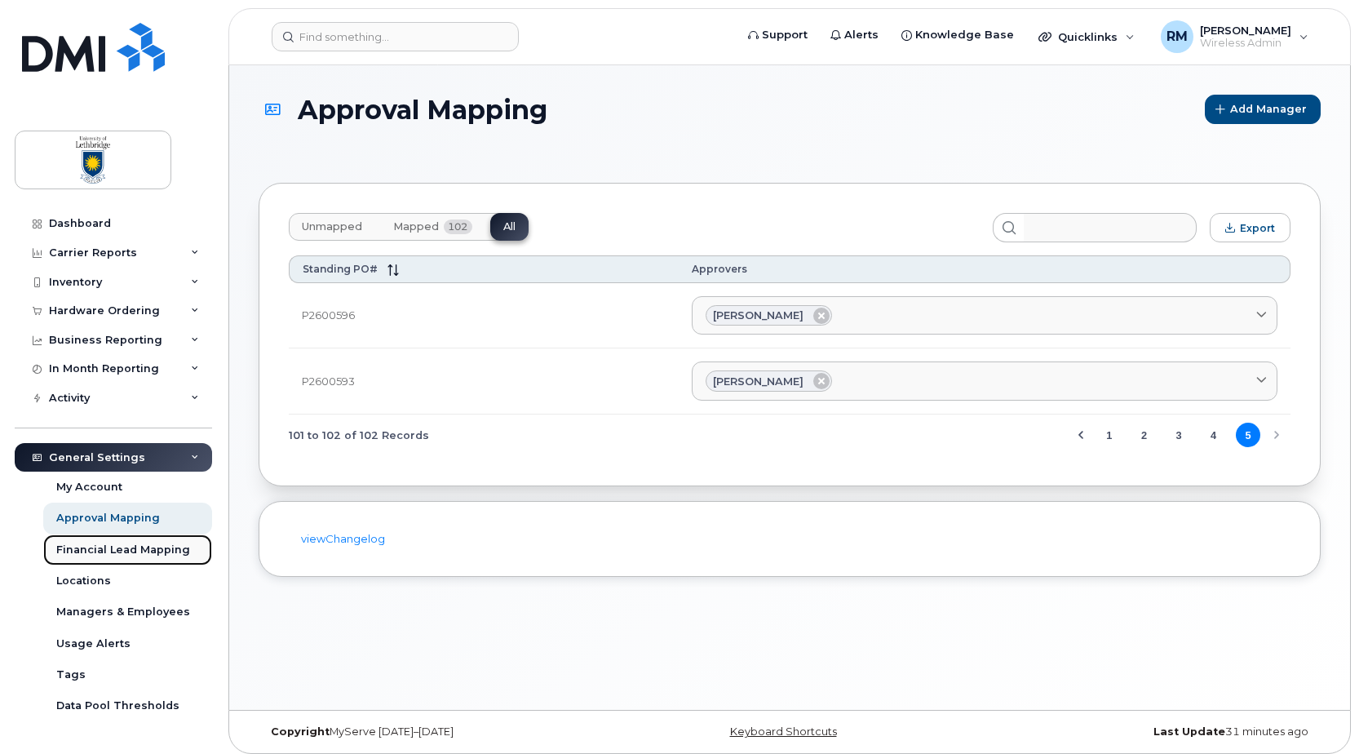
click at [102, 543] on div "Financial Lead Mapping" at bounding box center [123, 550] width 134 height 15
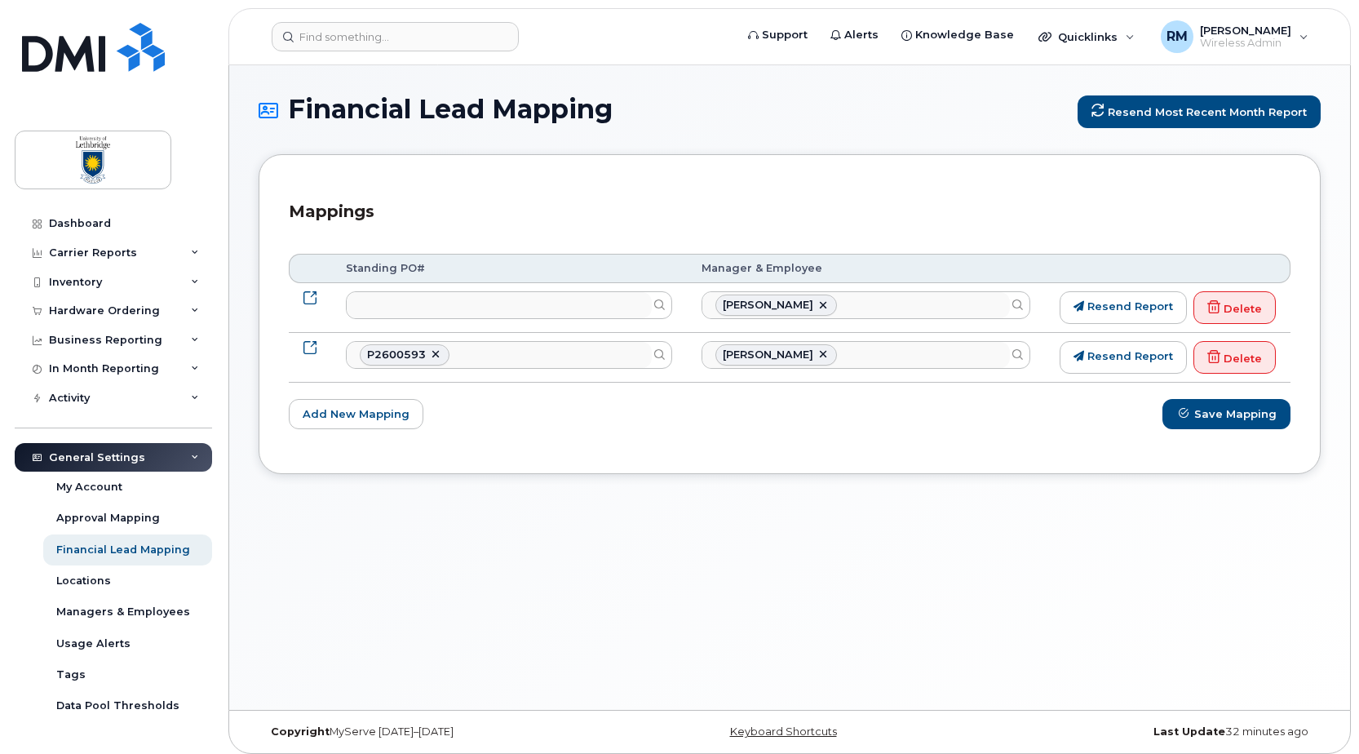
select select
select select "35636669"
click at [86, 480] on div "My Account" at bounding box center [89, 487] width 66 height 15
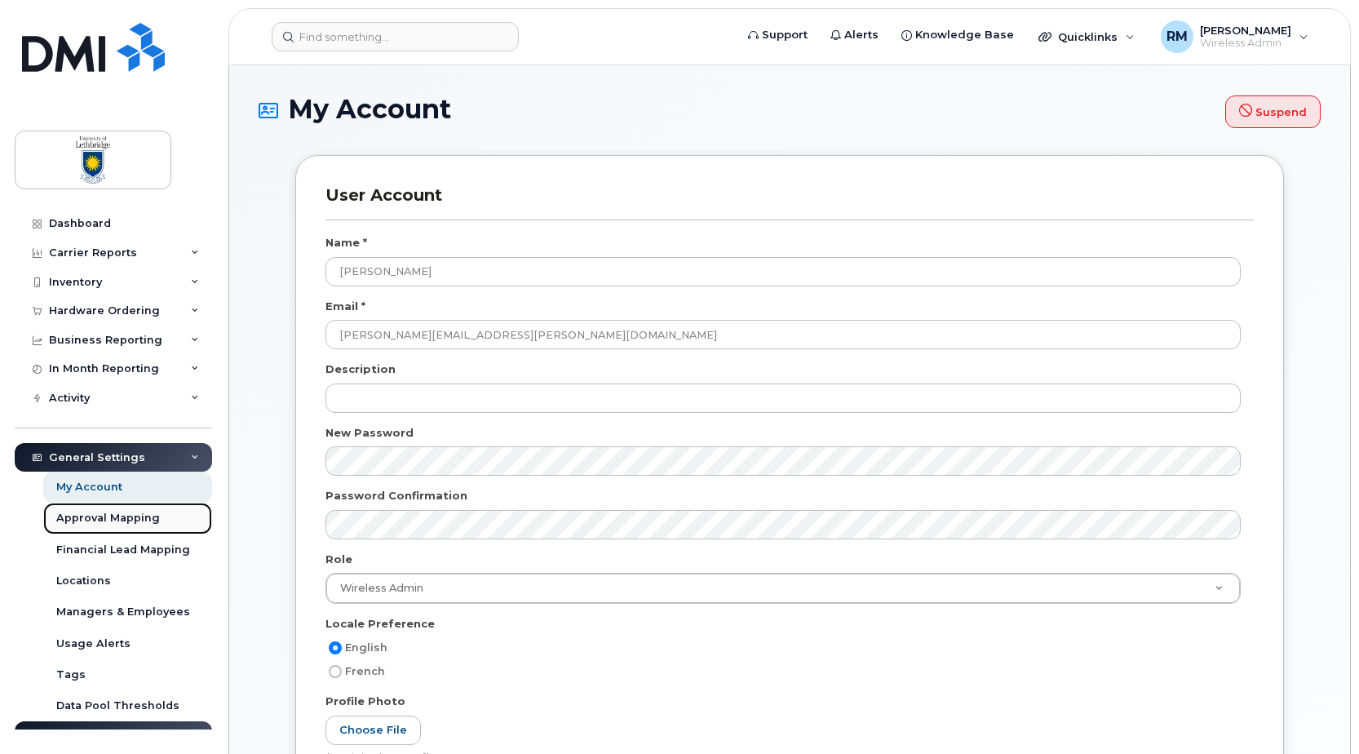
click at [88, 515] on div "Approval Mapping" at bounding box center [108, 518] width 104 height 15
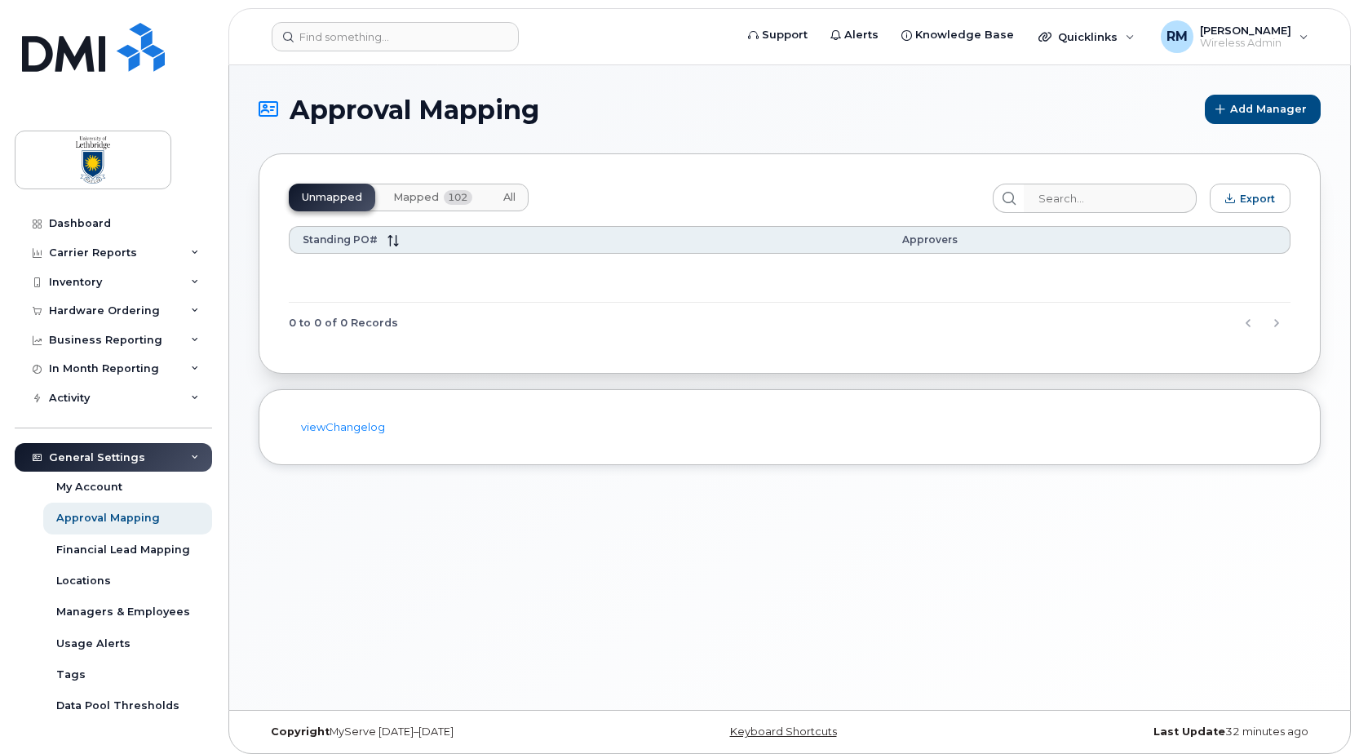
click at [414, 197] on span "Mapped" at bounding box center [416, 197] width 46 height 13
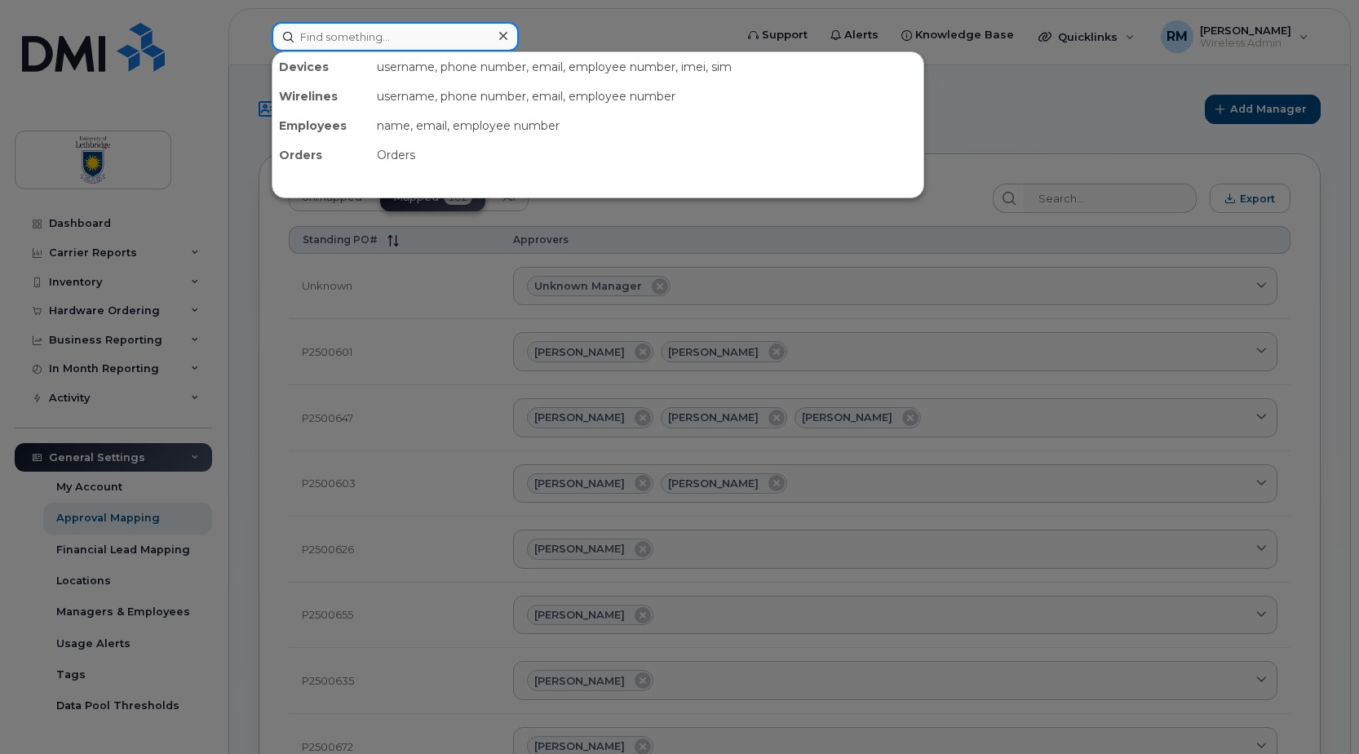
click at [321, 42] on input at bounding box center [395, 36] width 247 height 29
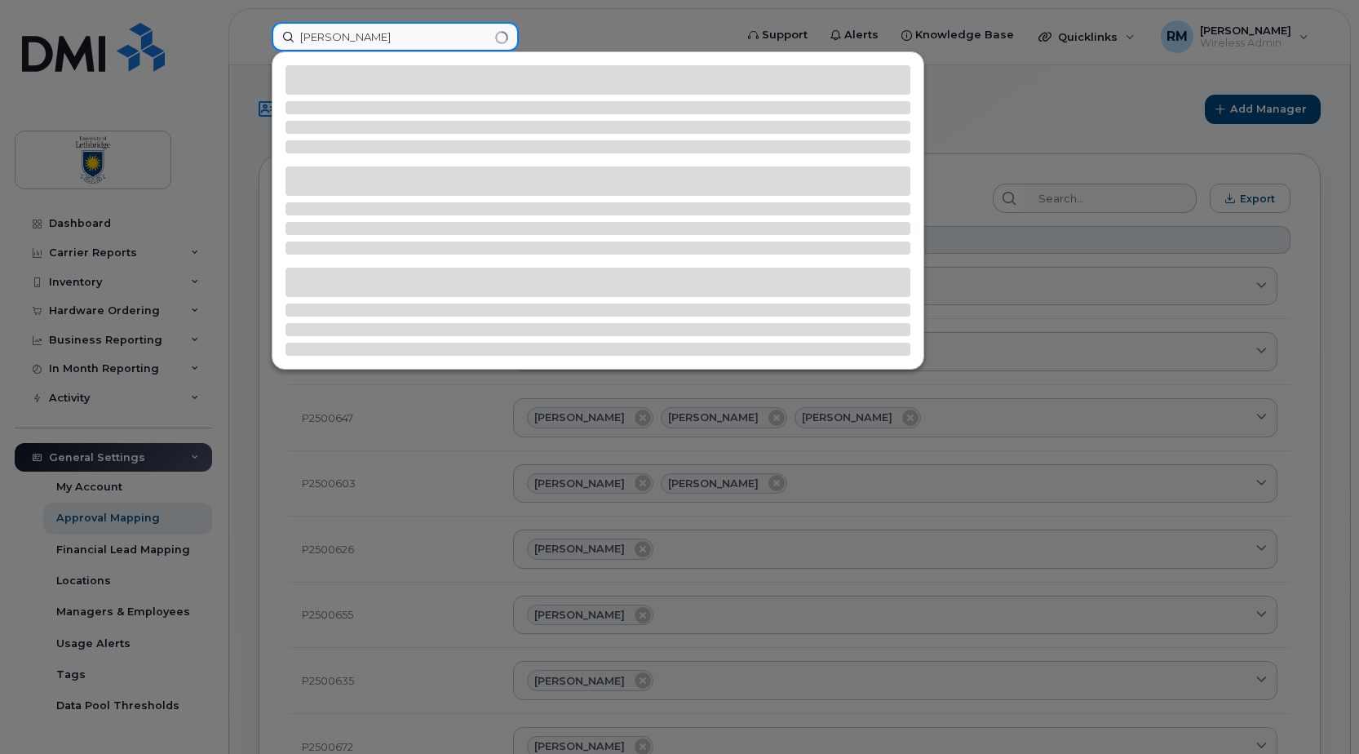
type input "john"
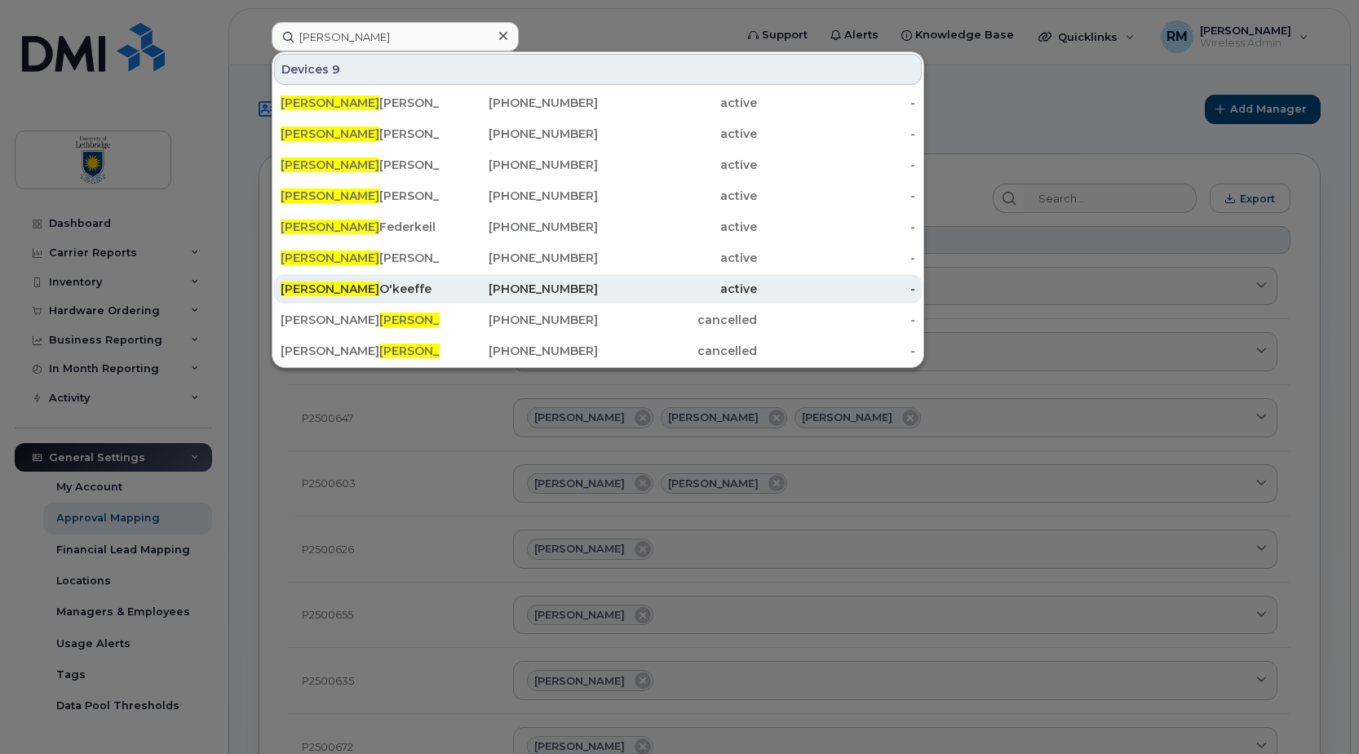
click at [343, 290] on div "John O'keeffe" at bounding box center [360, 289] width 159 height 16
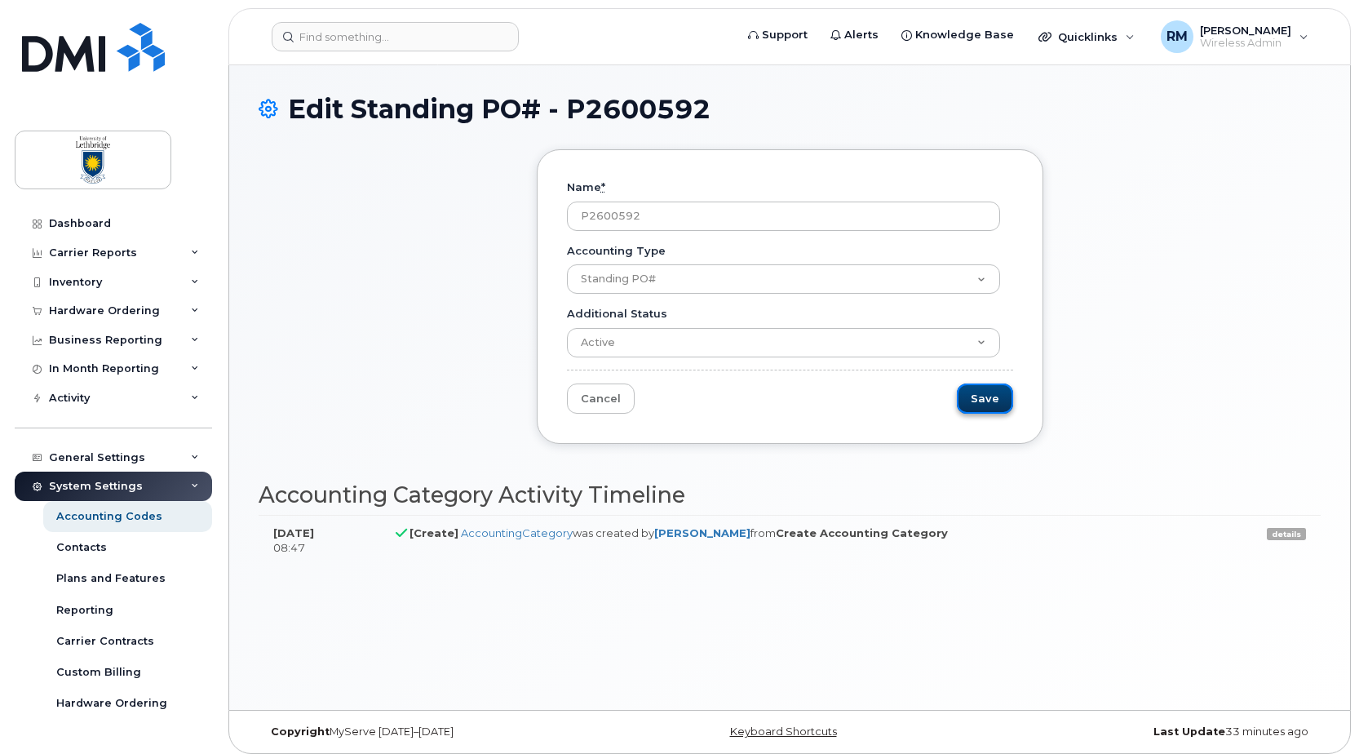
click at [994, 400] on input "Save" at bounding box center [985, 398] width 56 height 30
type input "Saving..."
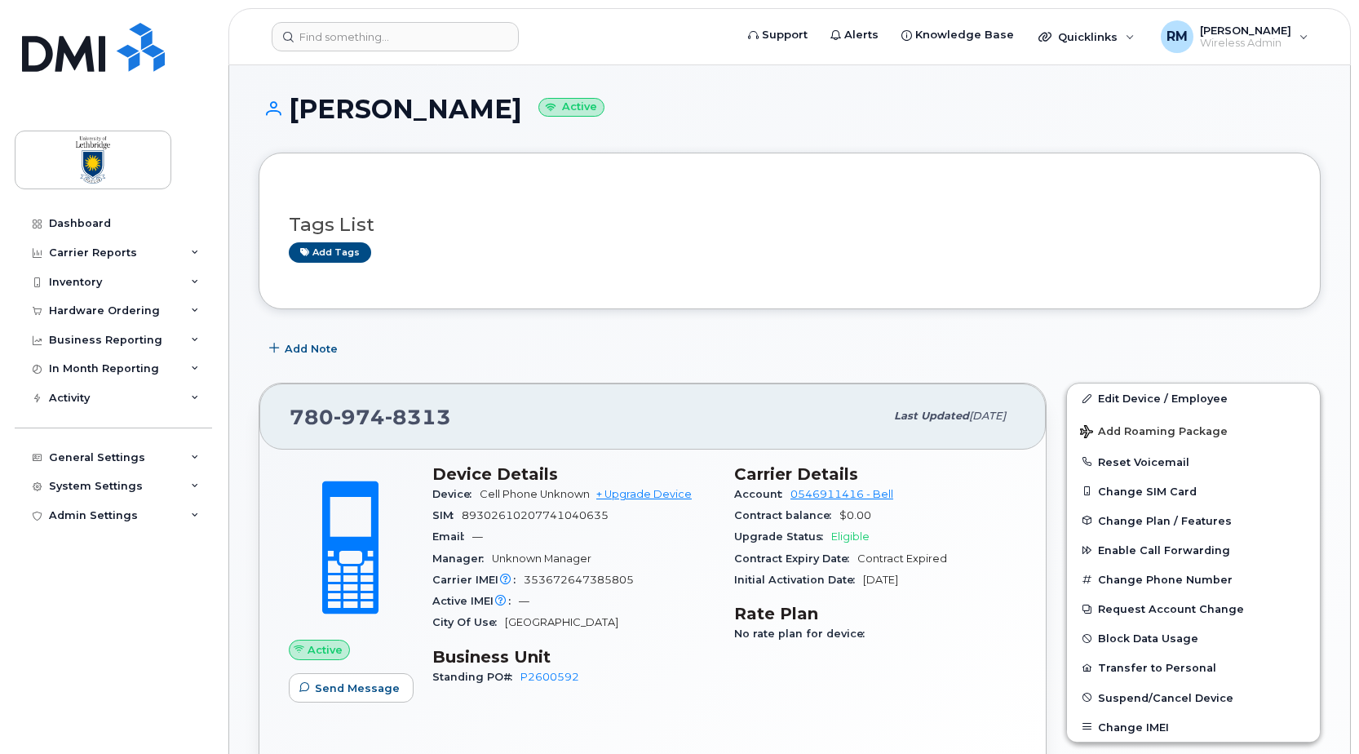
scroll to position [163, 0]
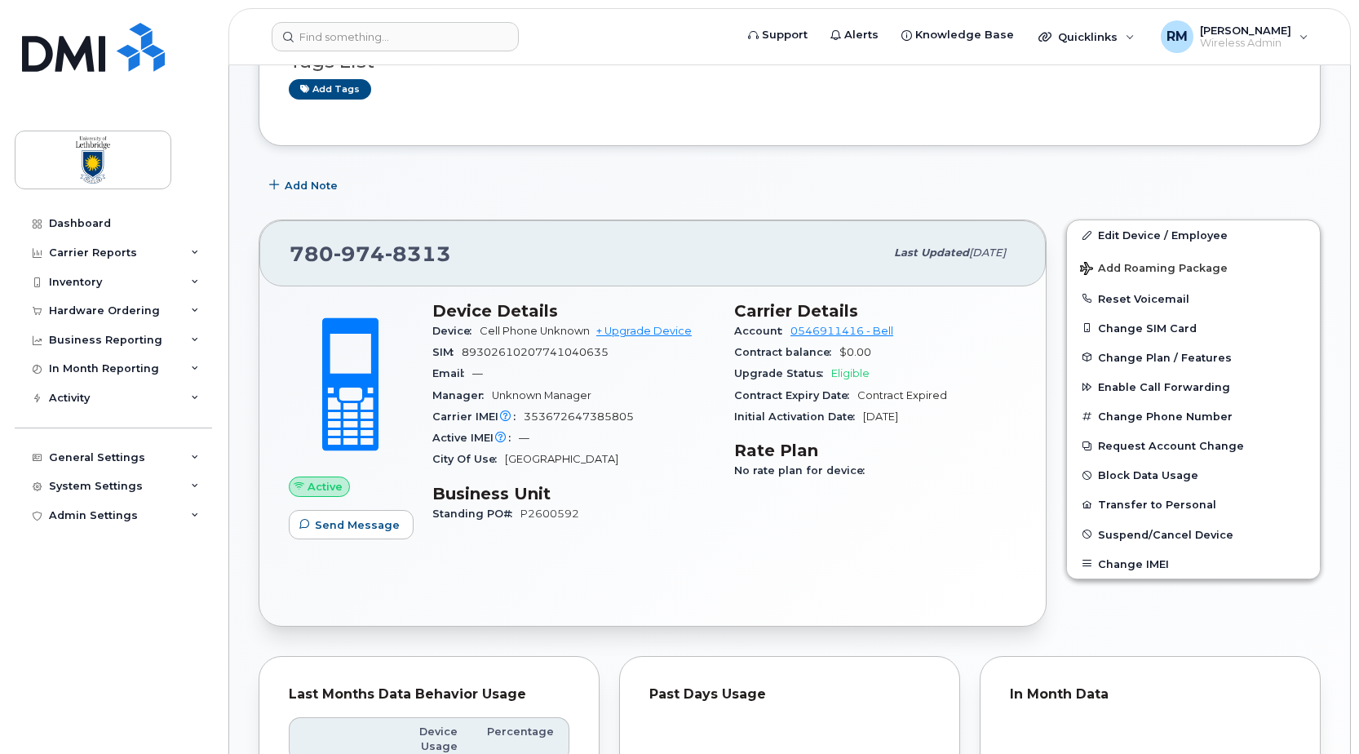
click at [550, 512] on link "P2600592" at bounding box center [550, 514] width 59 height 12
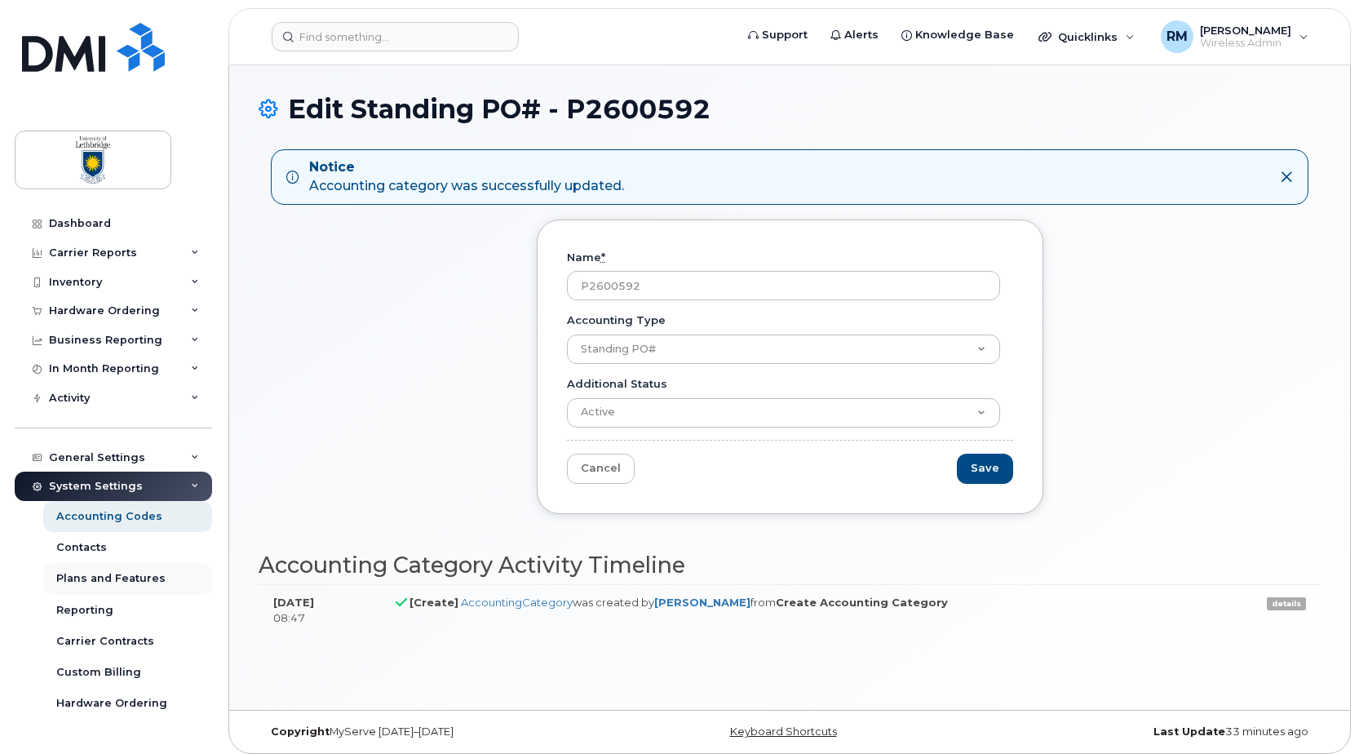
scroll to position [81, 0]
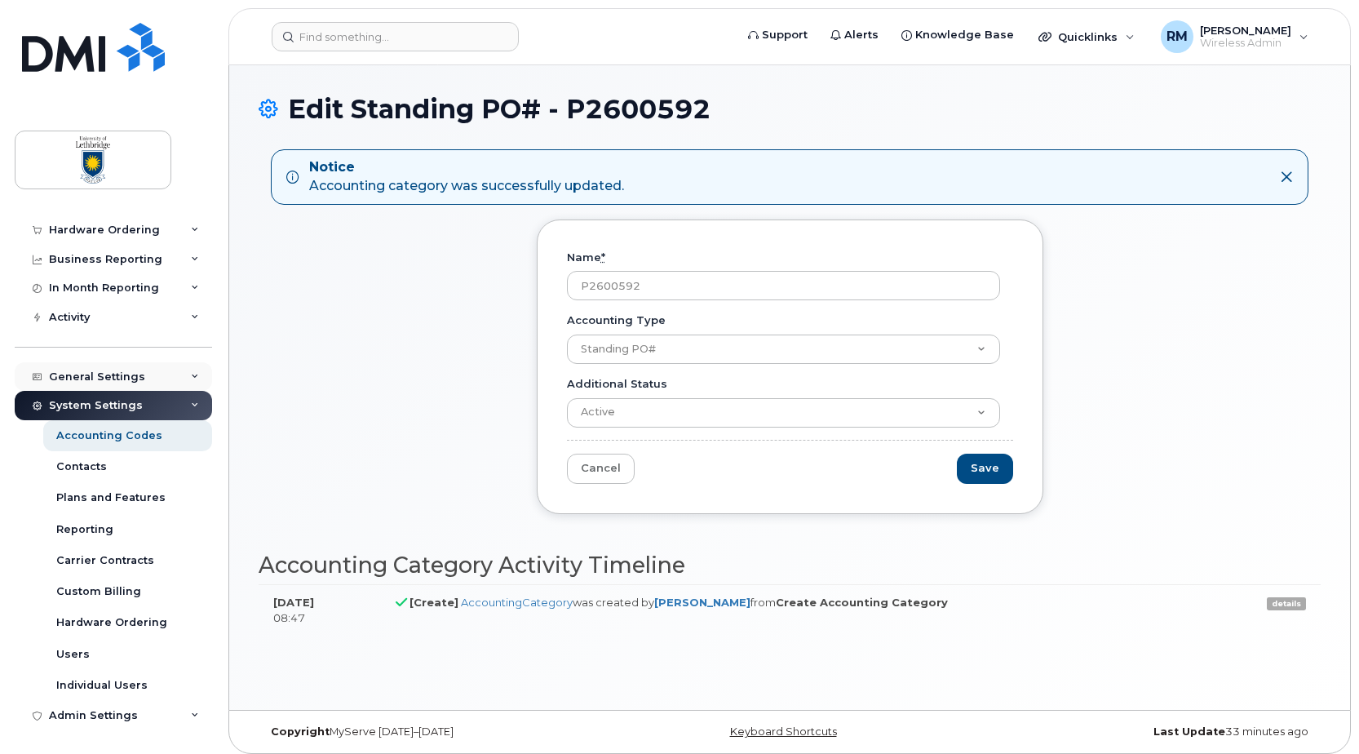
click at [94, 375] on div "General Settings" at bounding box center [97, 376] width 96 height 13
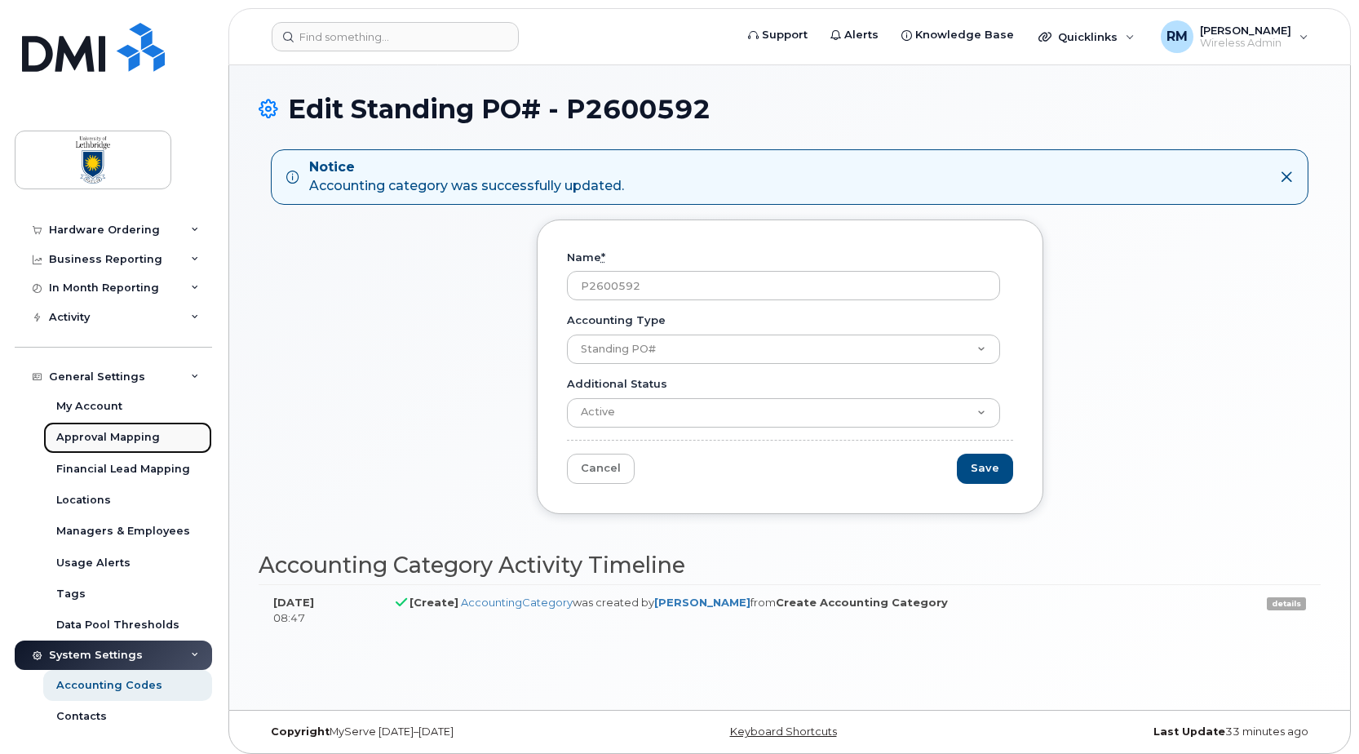
click at [98, 438] on div "Approval Mapping" at bounding box center [108, 437] width 104 height 15
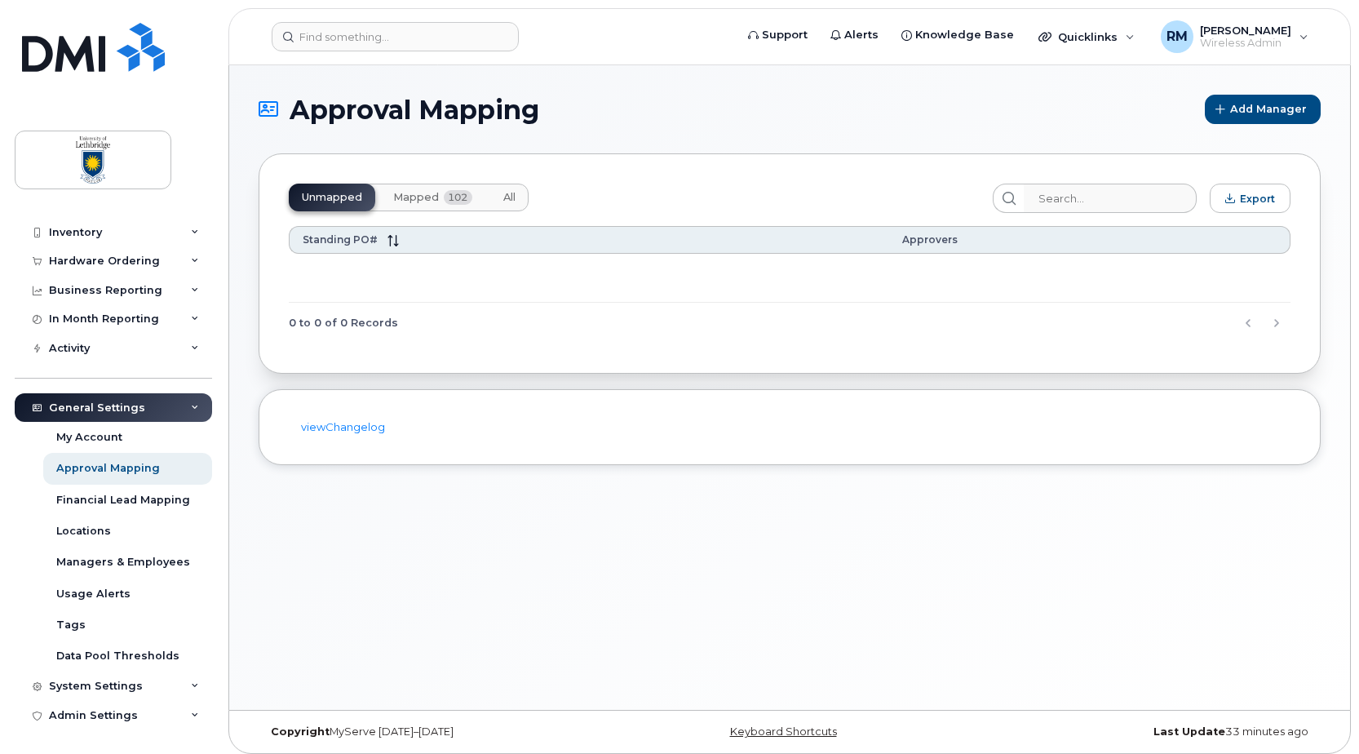
click at [344, 199] on div "Unmapped Mapped 102 All" at bounding box center [409, 198] width 240 height 28
click at [417, 191] on span "Mapped" at bounding box center [416, 197] width 46 height 13
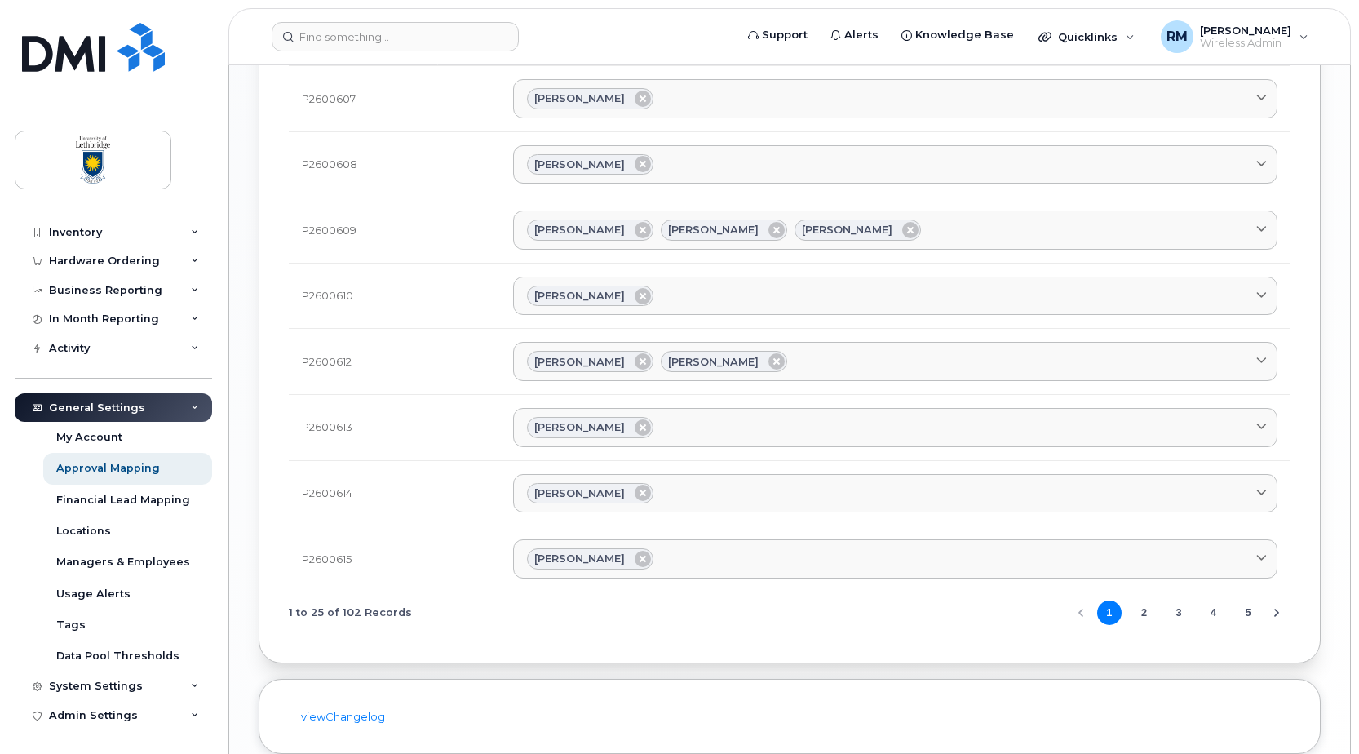
scroll to position [1387, 0]
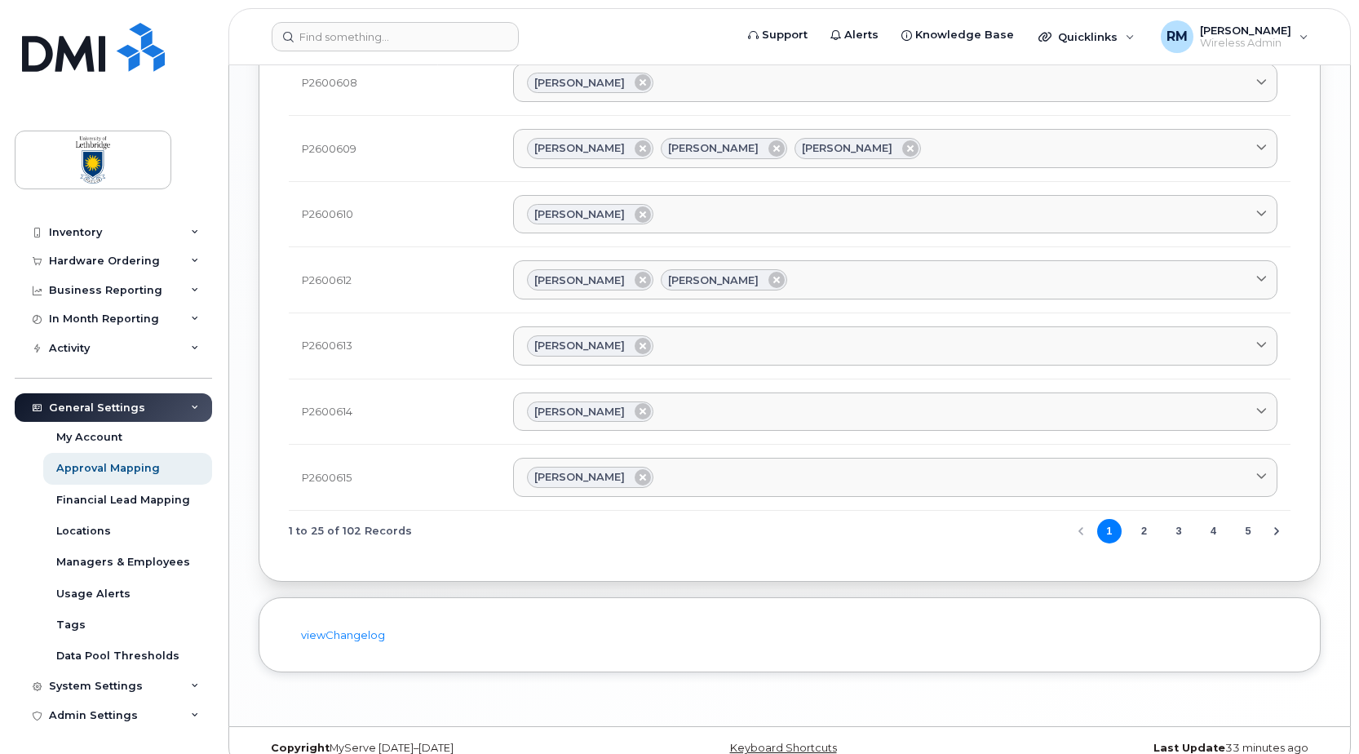
click at [1141, 527] on button "2" at bounding box center [1144, 531] width 24 height 24
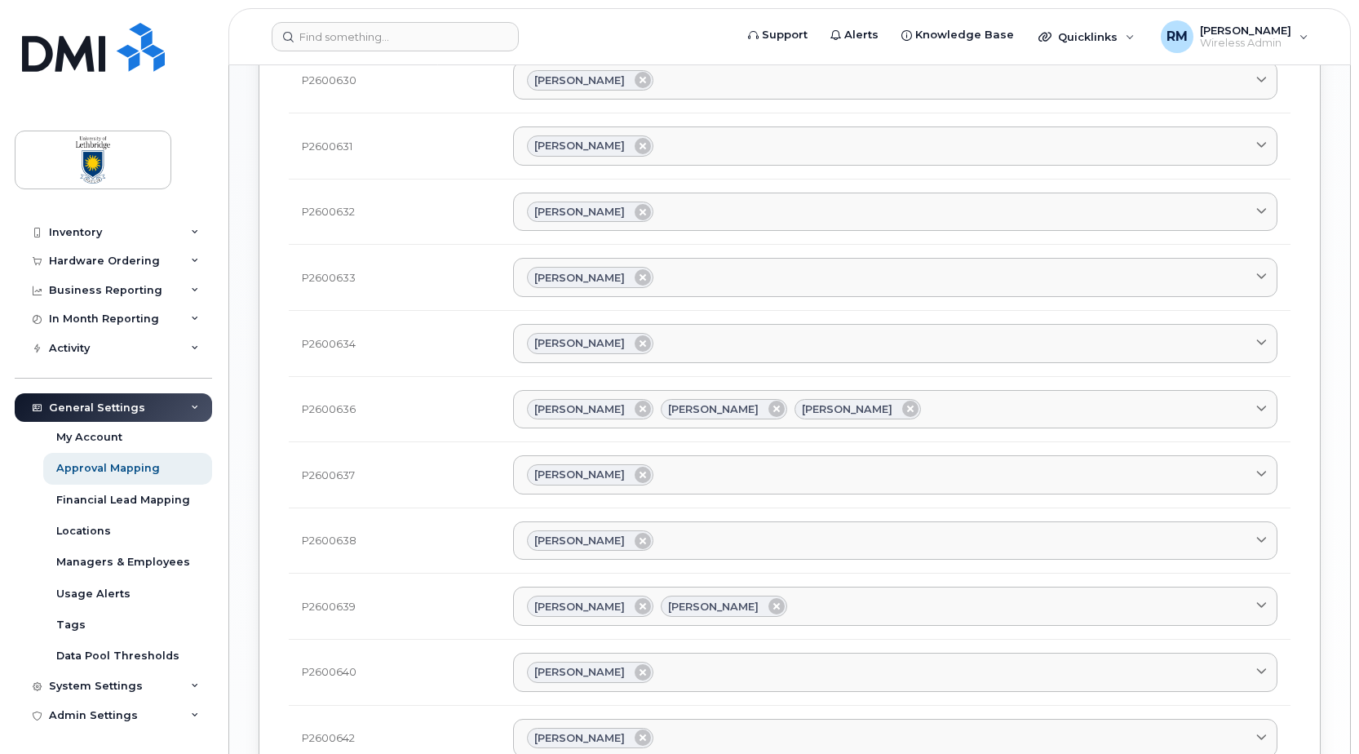
scroll to position [1305, 0]
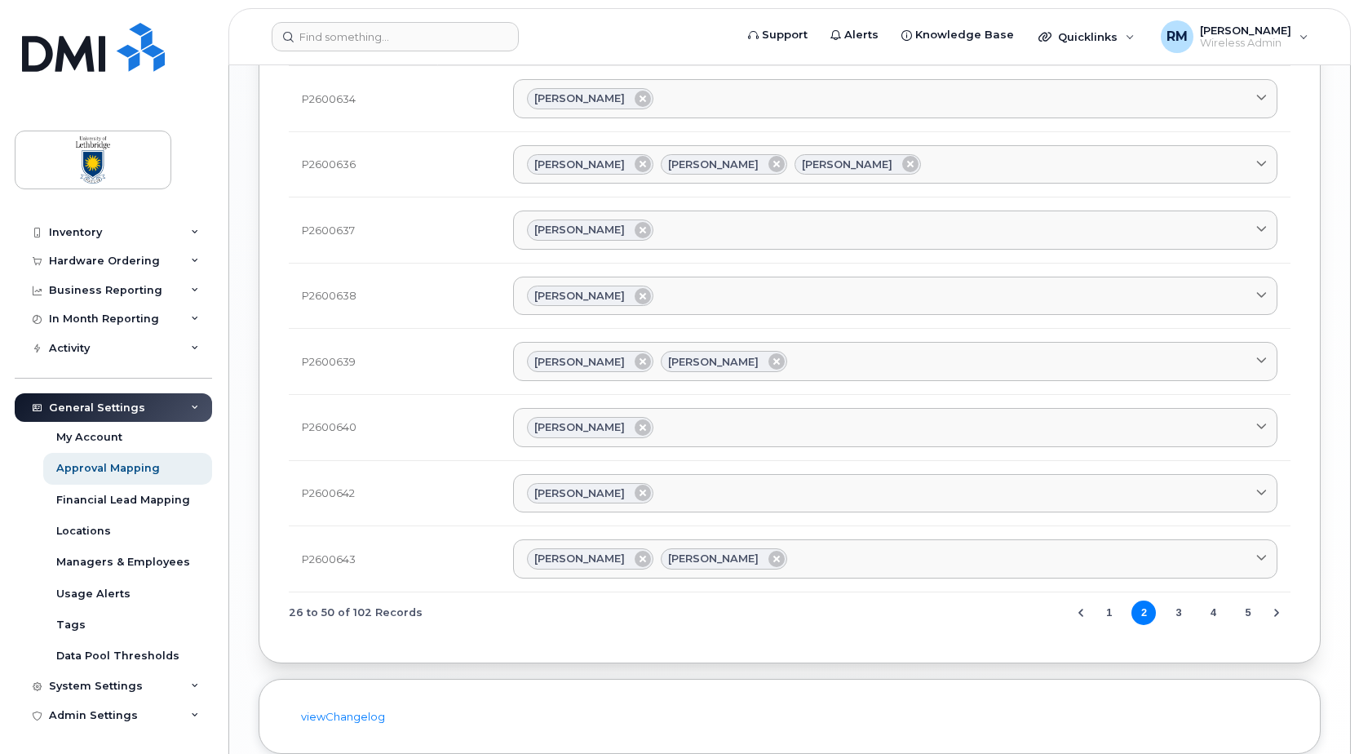
click at [1179, 609] on button "3" at bounding box center [1179, 613] width 24 height 24
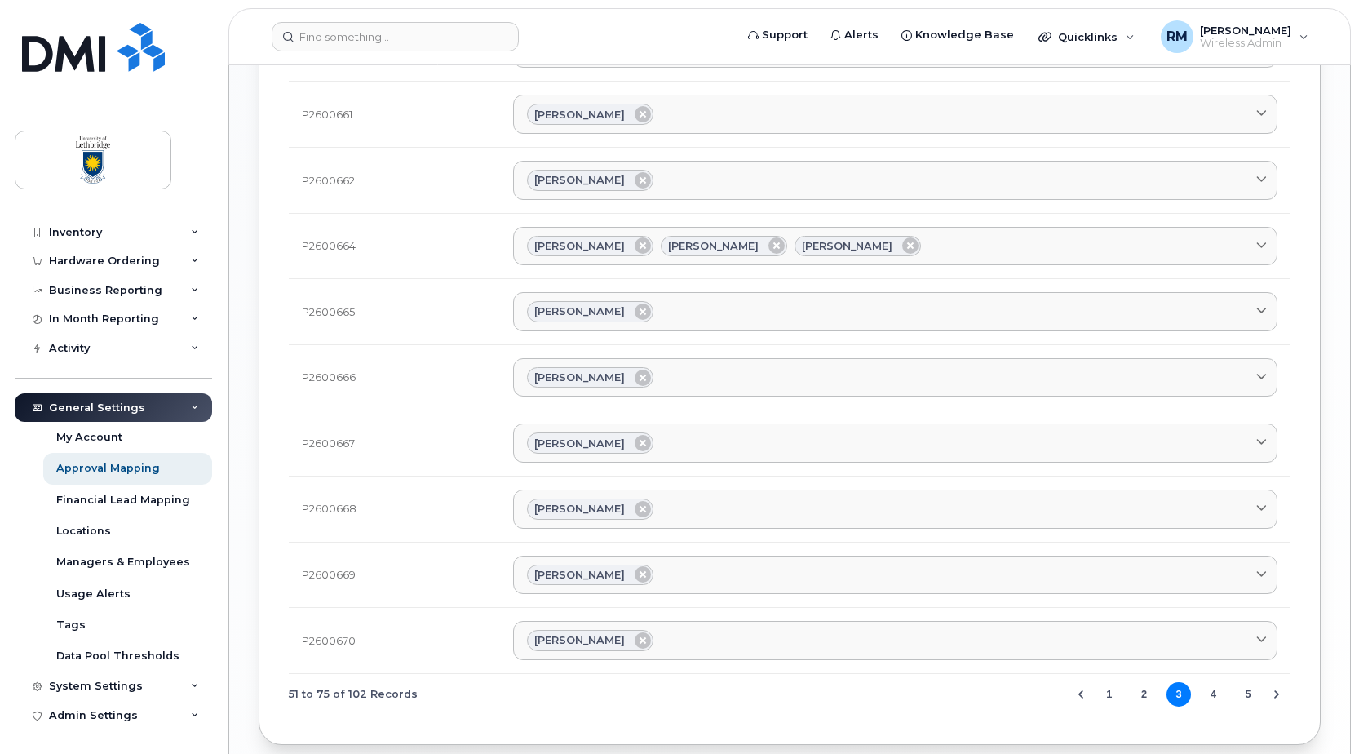
scroll to position [1412, 0]
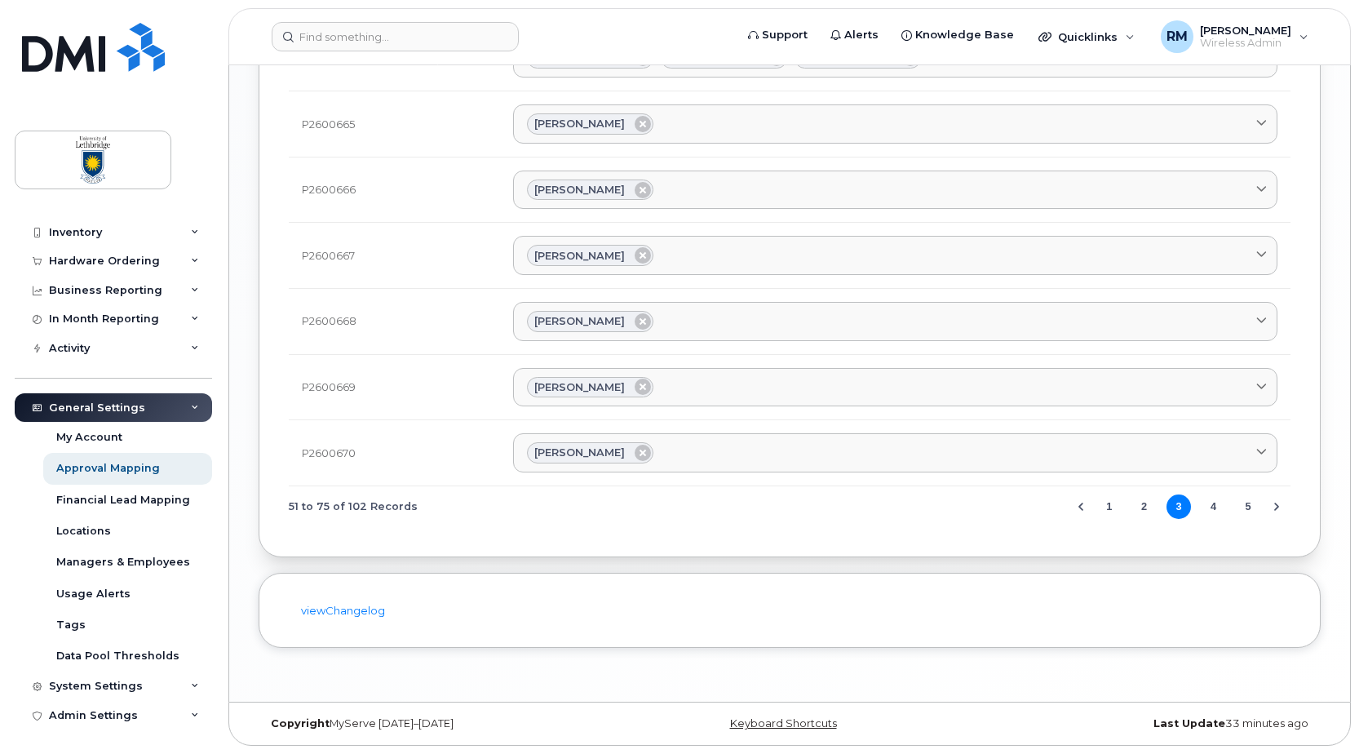
click at [1211, 507] on button "4" at bounding box center [1214, 506] width 24 height 24
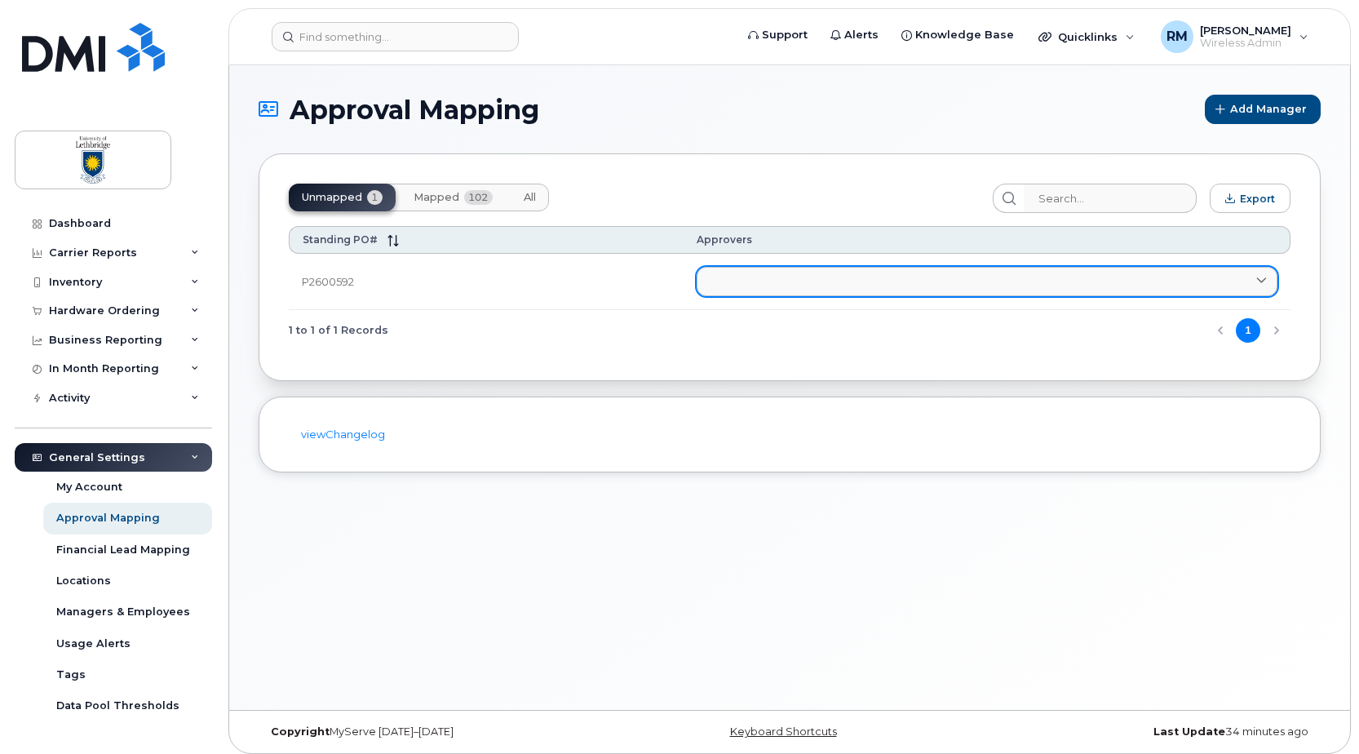
click at [887, 275] on link at bounding box center [987, 281] width 581 height 29
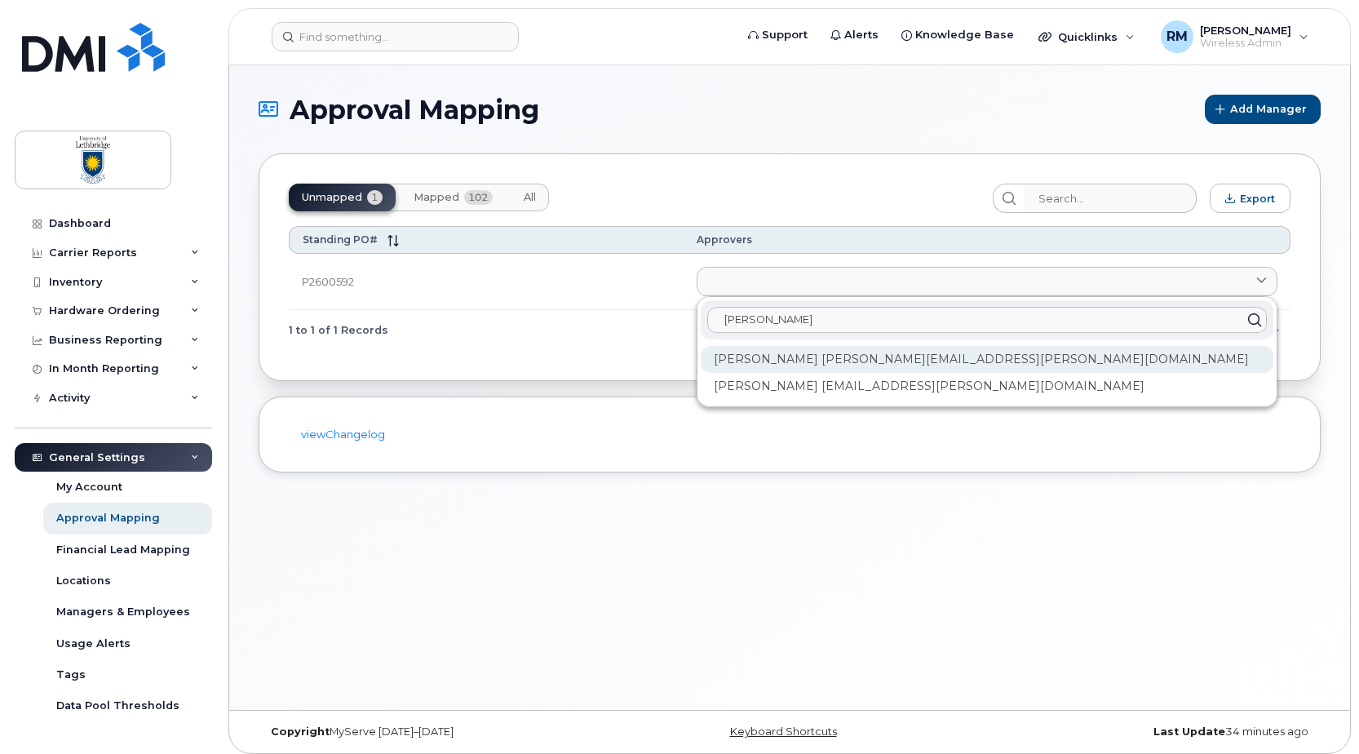
type input "john"
click at [837, 363] on div "[PERSON_NAME] [PERSON_NAME][EMAIL_ADDRESS][PERSON_NAME][DOMAIN_NAME]" at bounding box center [987, 359] width 573 height 27
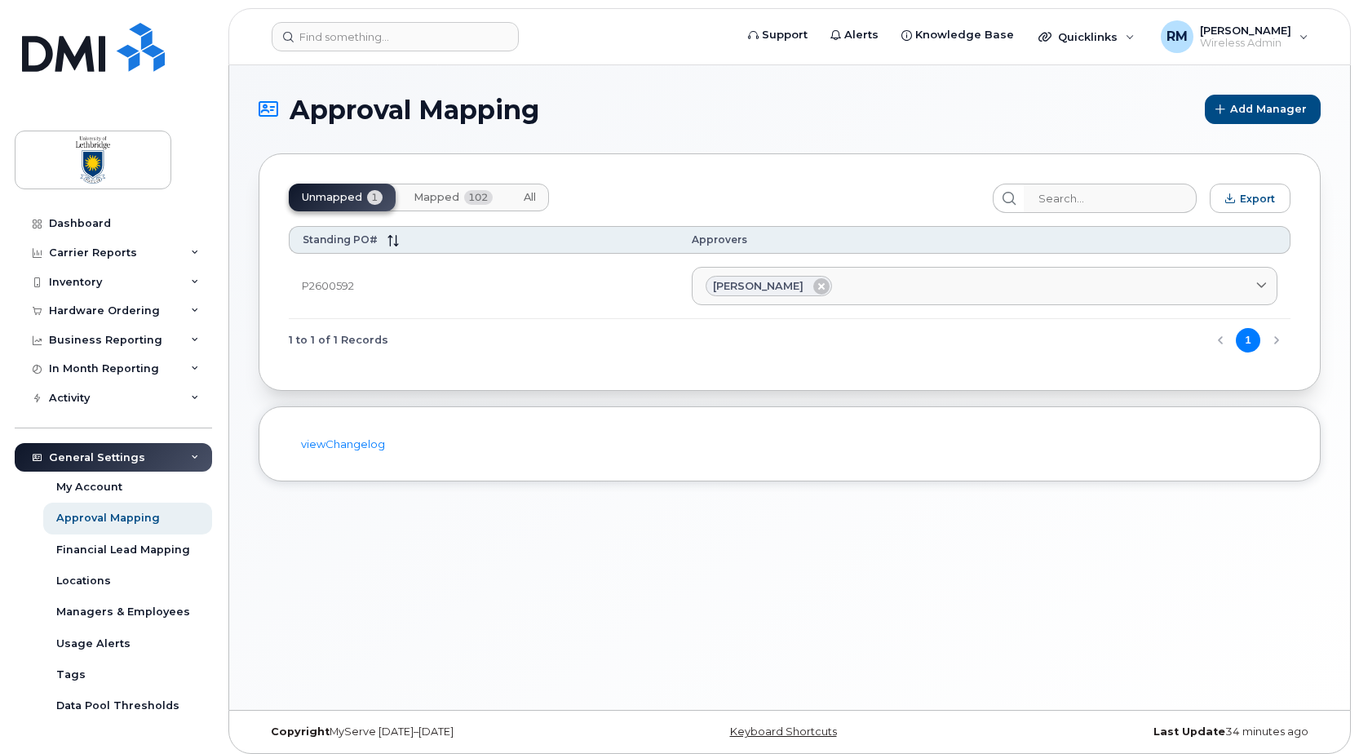
scroll to position [8, 0]
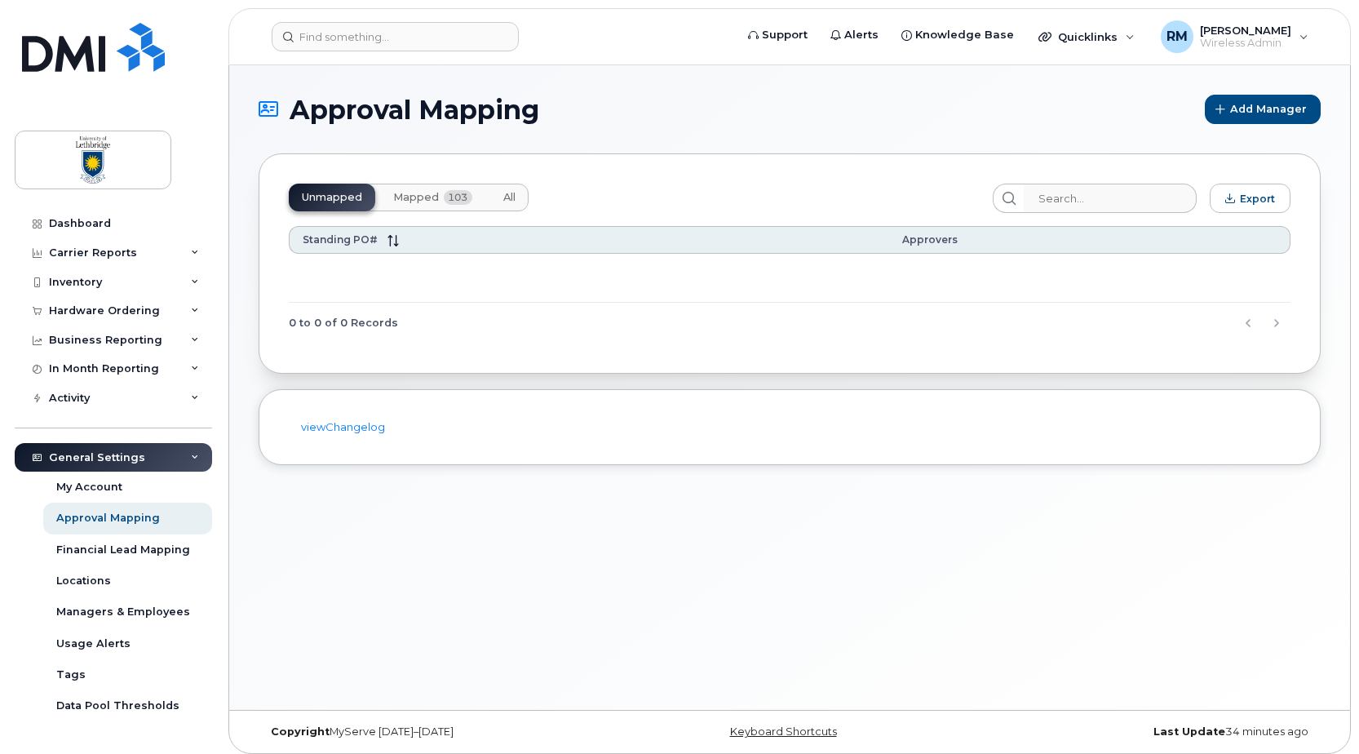
click at [408, 193] on span "Mapped" at bounding box center [416, 197] width 46 height 13
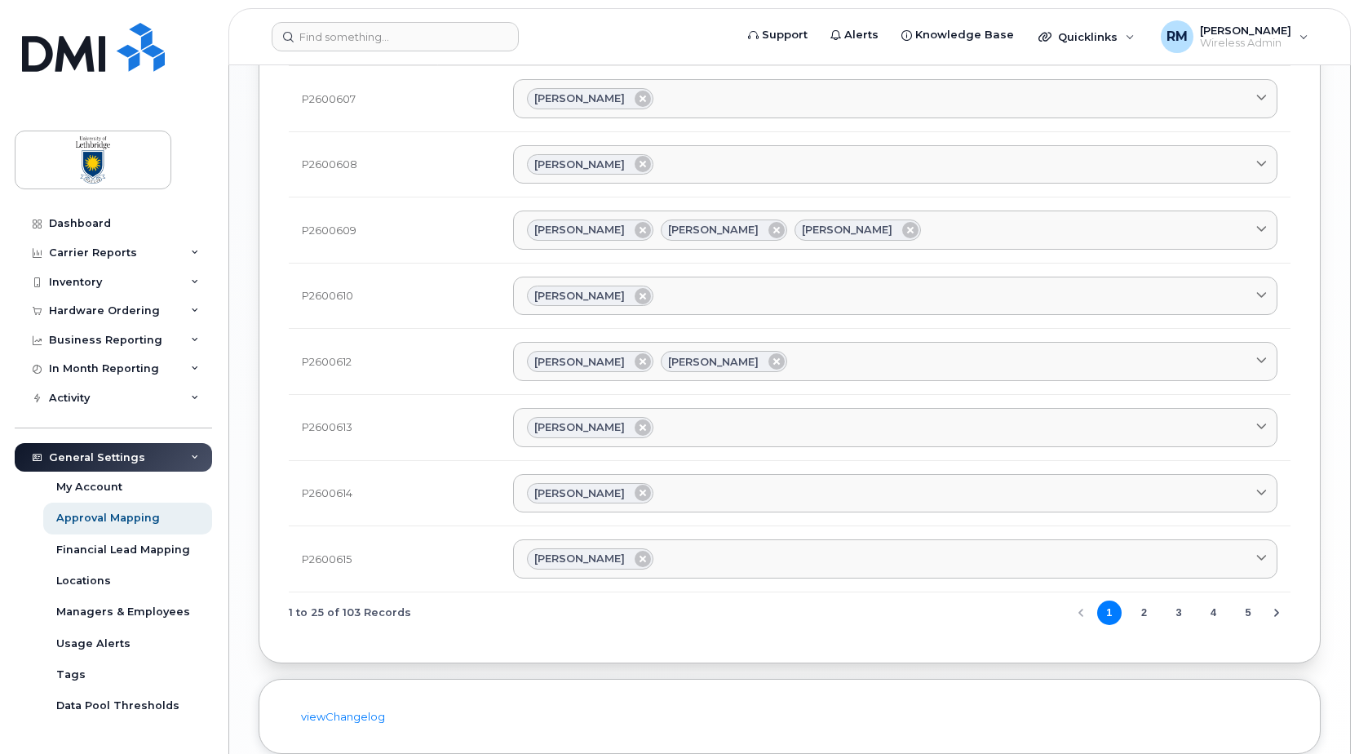
scroll to position [1412, 0]
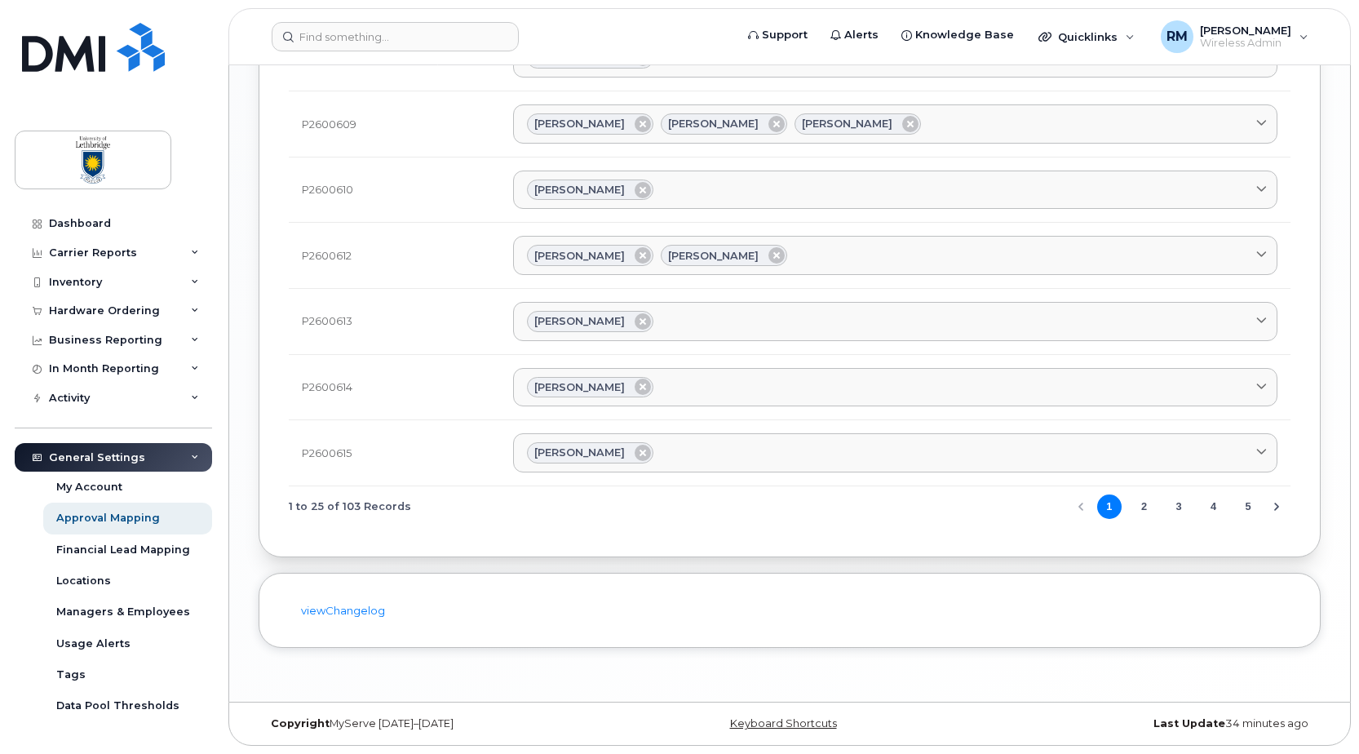
click at [1248, 508] on button "5" at bounding box center [1248, 506] width 24 height 24
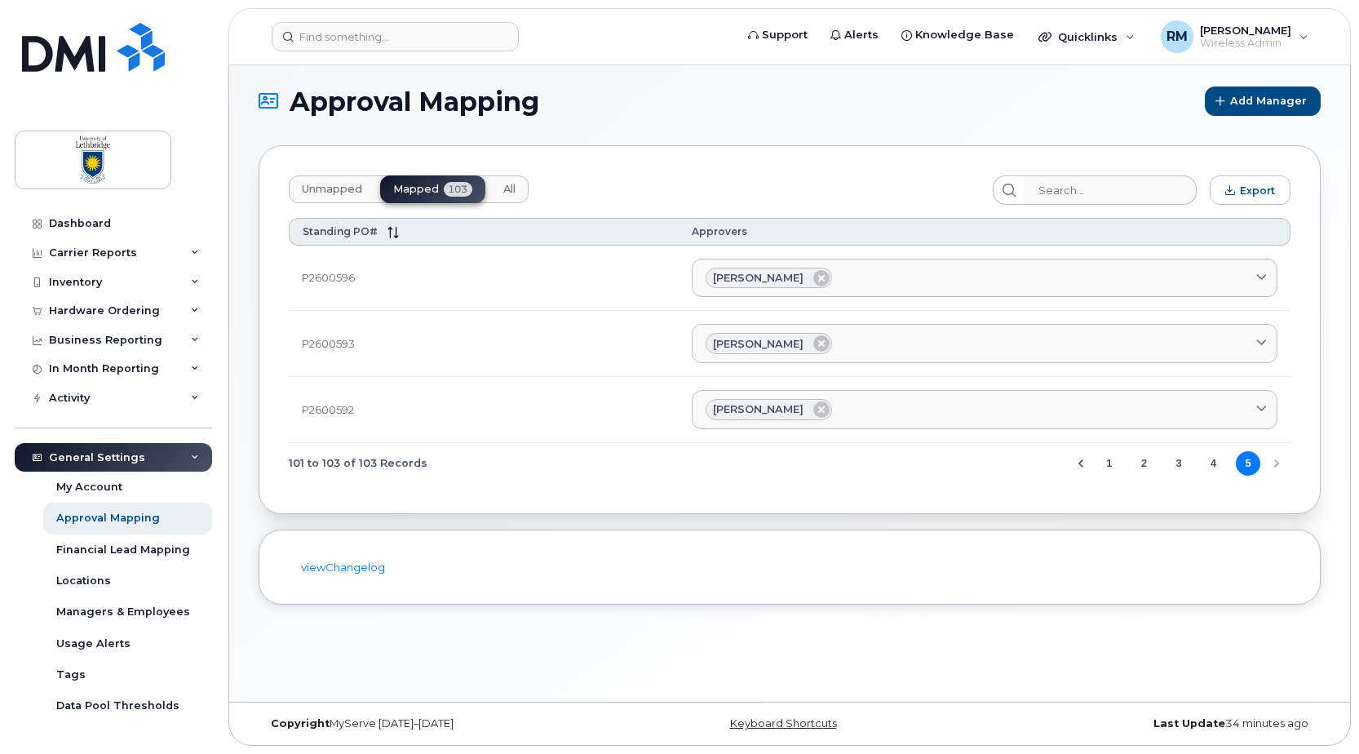
scroll to position [8, 0]
